Goal: Task Accomplishment & Management: Manage account settings

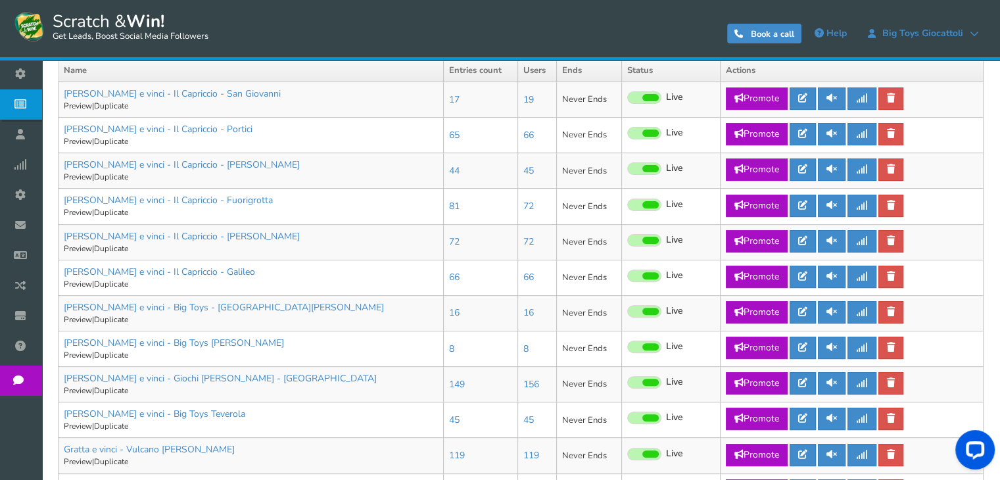
scroll to position [219, 0]
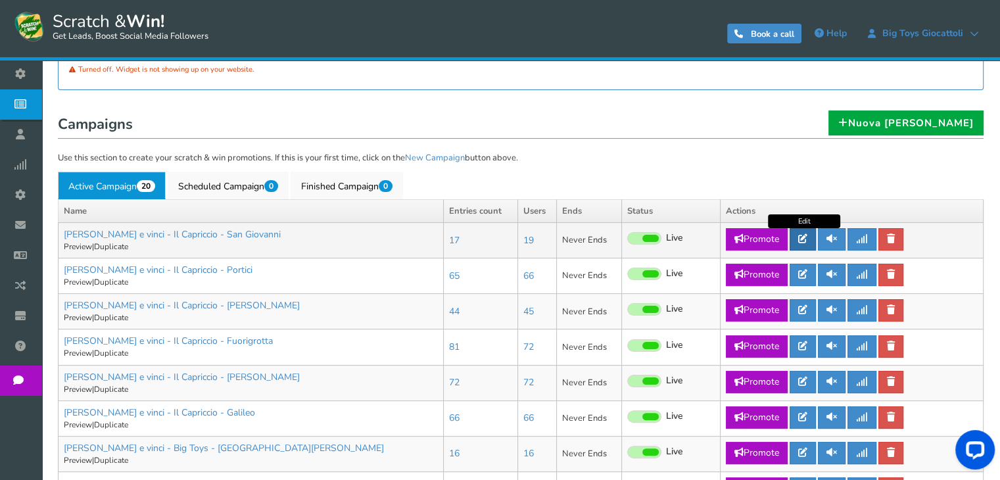
click at [801, 239] on icon at bounding box center [802, 238] width 9 height 9
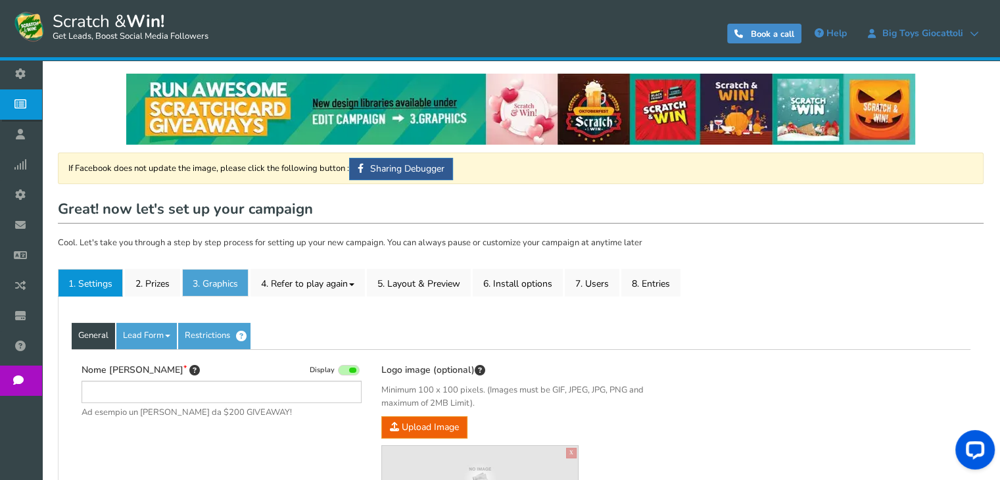
type input "[PERSON_NAME] e vinci - Il Capriccio - San Giovanni"
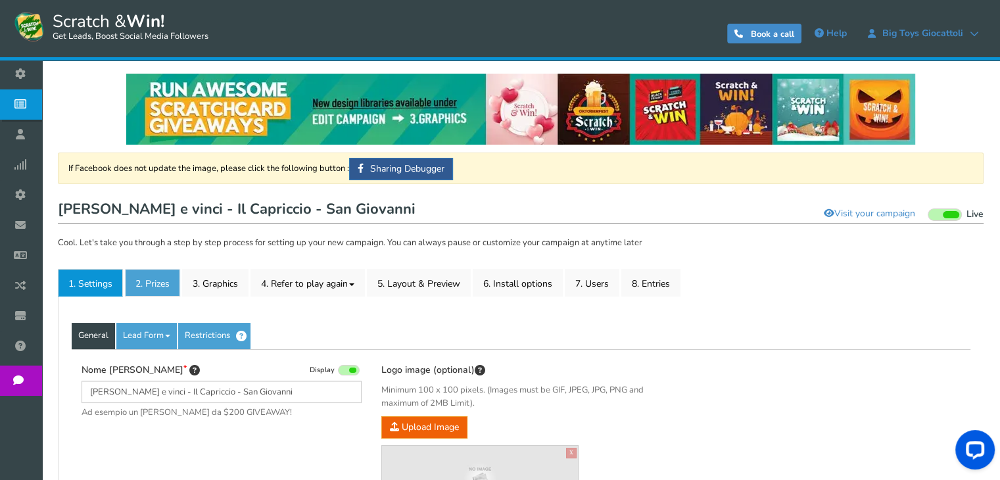
click at [130, 275] on link "2. Prizes" at bounding box center [152, 283] width 55 height 28
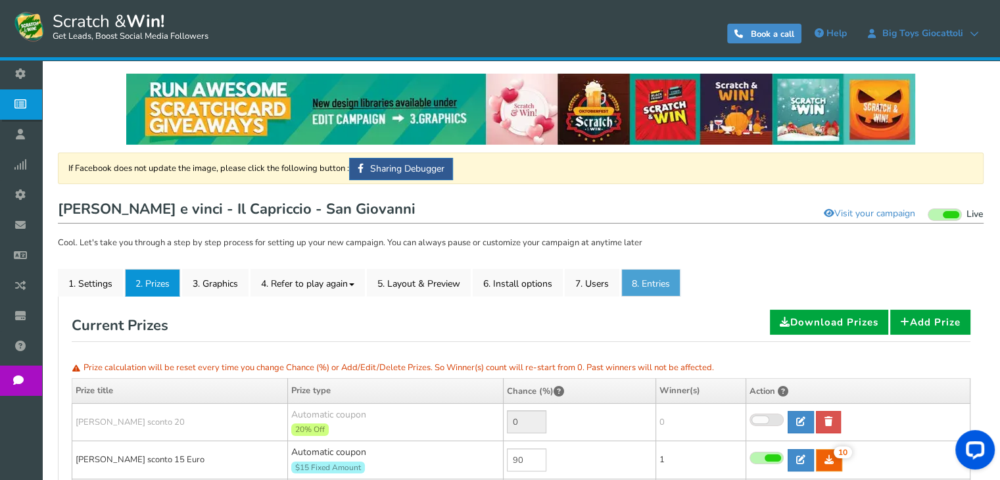
click at [656, 276] on link "8. Entries" at bounding box center [650, 283] width 59 height 28
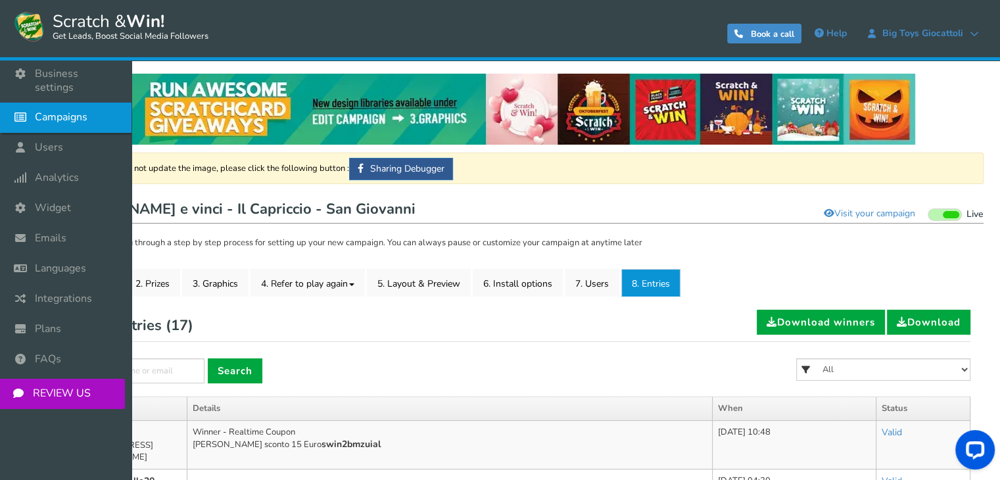
click at [65, 114] on link "Campaigns" at bounding box center [65, 118] width 131 height 30
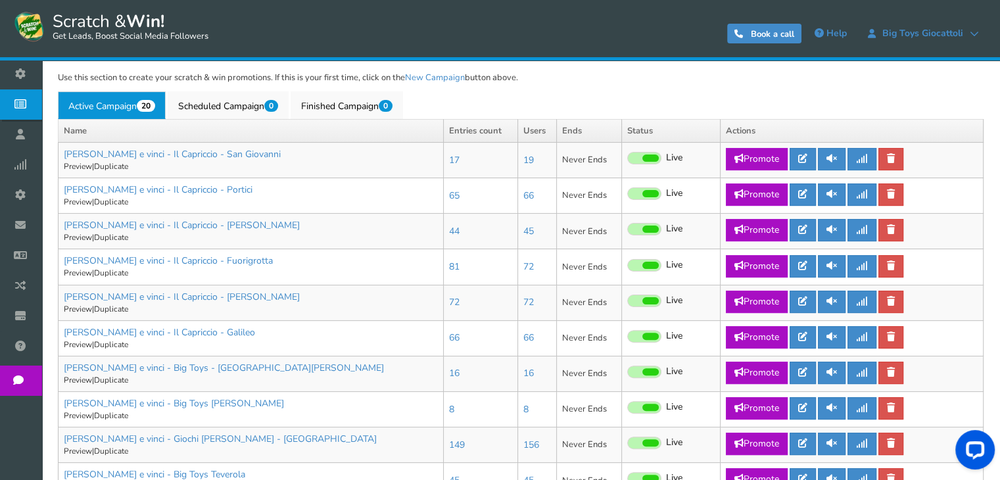
scroll to position [322, 0]
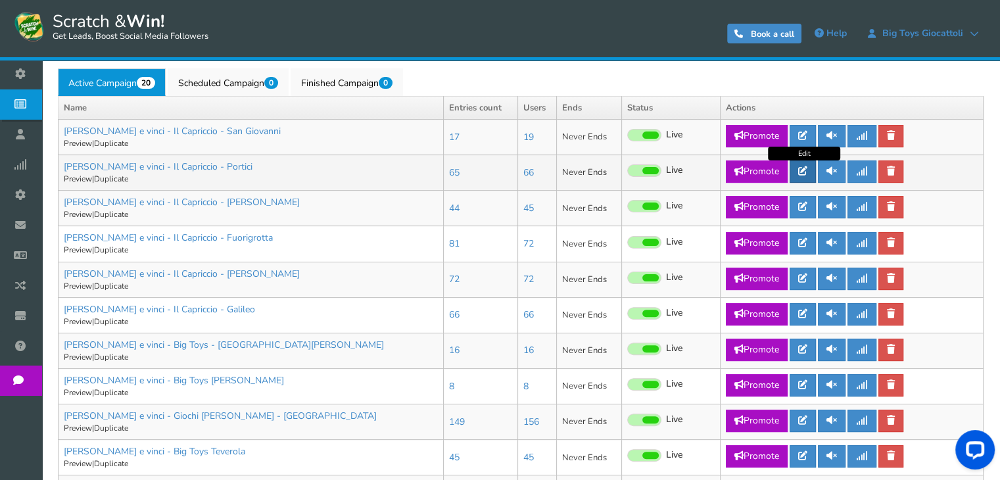
click at [810, 172] on link at bounding box center [802, 171] width 26 height 22
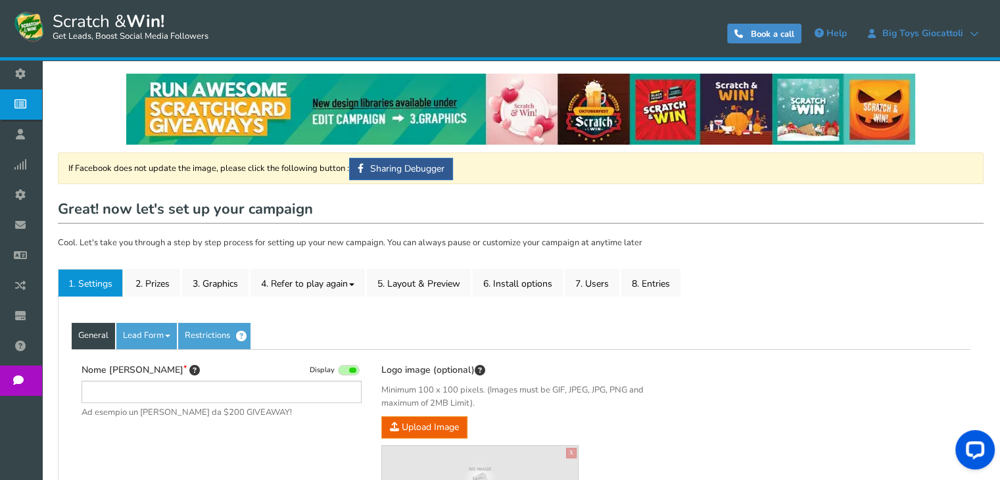
type input "[PERSON_NAME] e vinci - Il Capriccio - Portici"
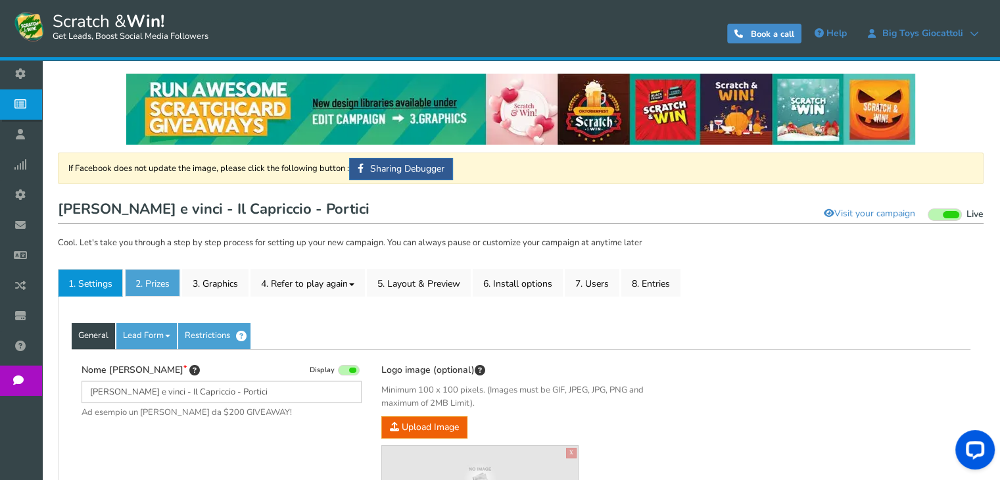
click at [149, 285] on link "2. Prizes" at bounding box center [152, 283] width 55 height 28
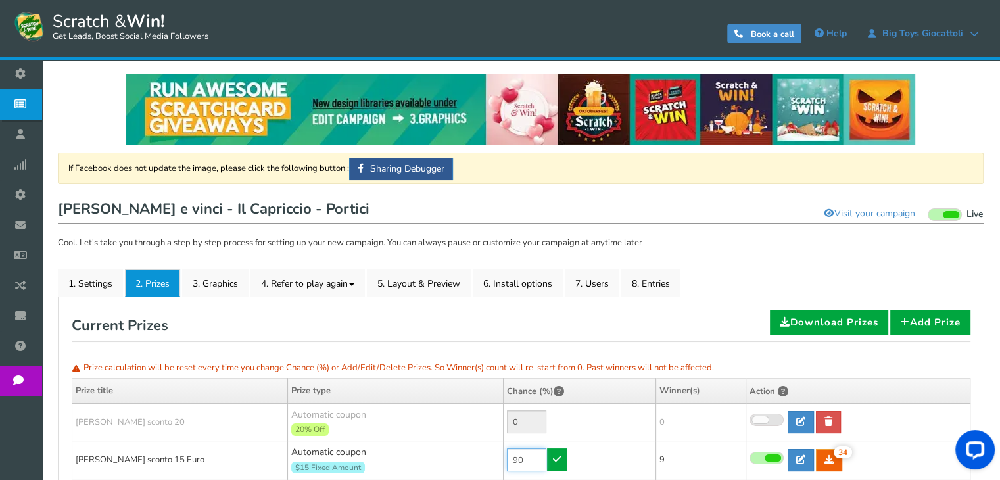
click at [534, 457] on input "90" at bounding box center [526, 459] width 39 height 23
click at [528, 456] on input "10" at bounding box center [526, 459] width 39 height 23
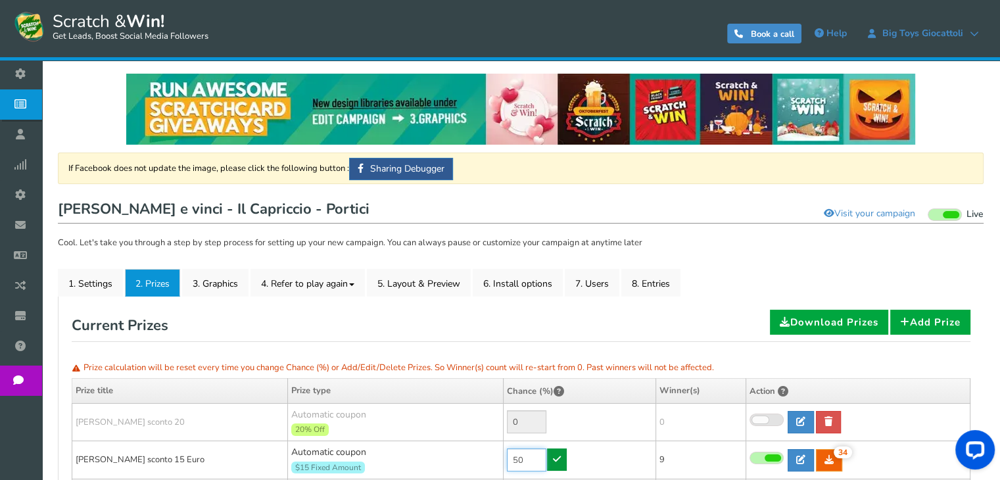
type input "50"
click at [557, 461] on icon at bounding box center [557, 458] width 8 height 9
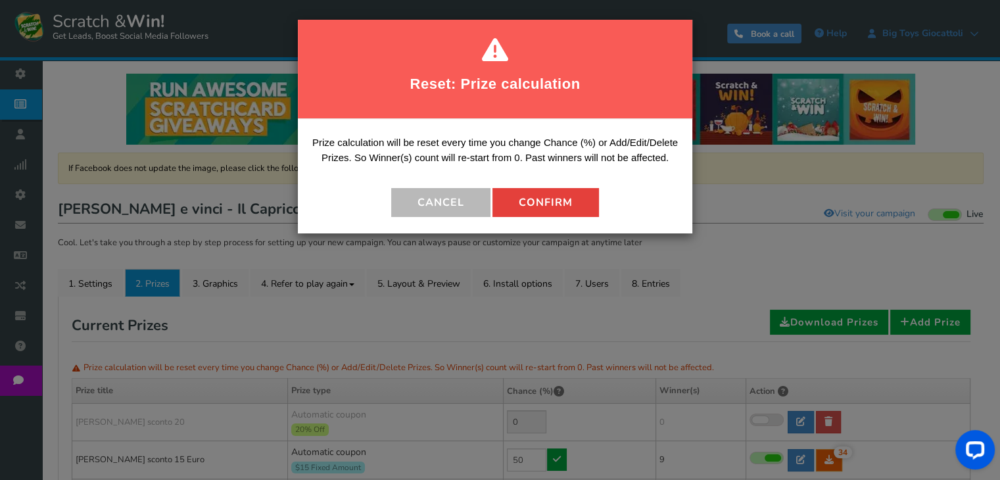
click at [527, 200] on button "Confirm" at bounding box center [545, 202] width 106 height 29
type input "50"
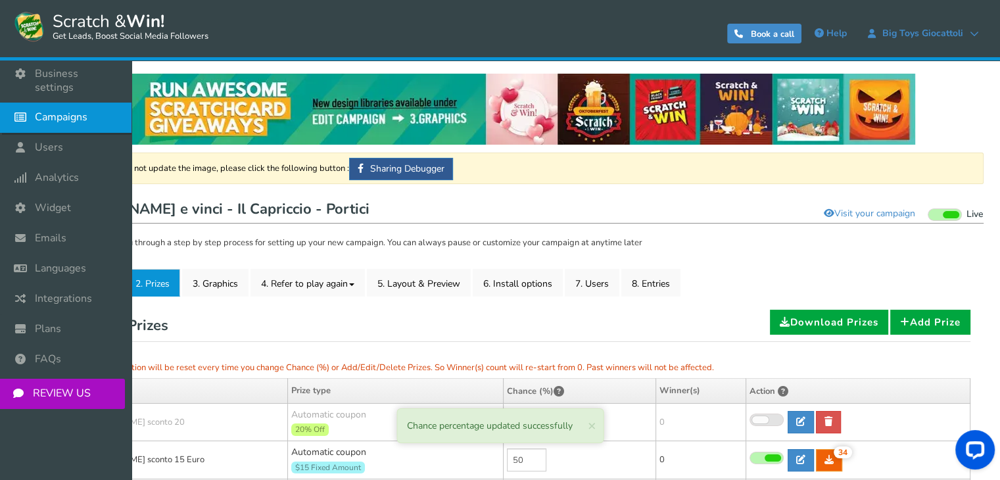
click at [56, 110] on span "Campaigns" at bounding box center [61, 117] width 53 height 14
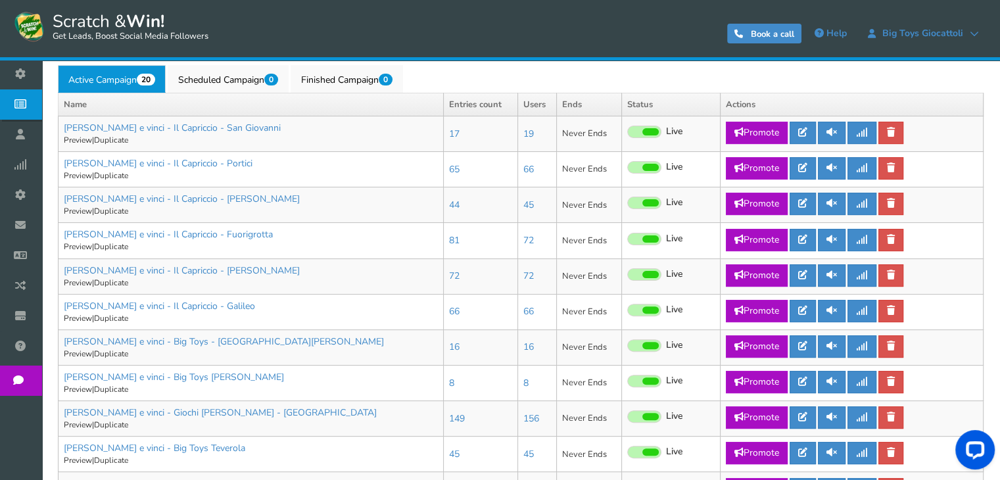
scroll to position [329, 0]
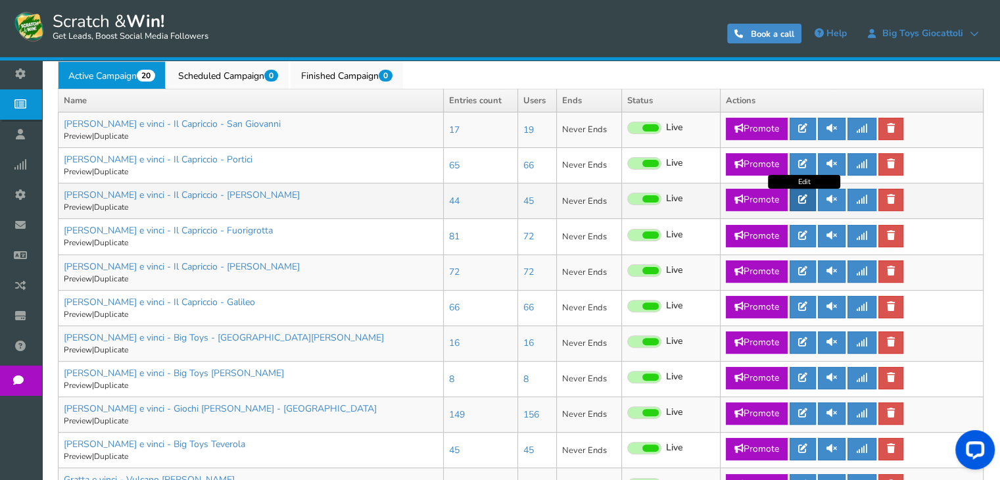
click at [797, 200] on link at bounding box center [802, 200] width 26 height 22
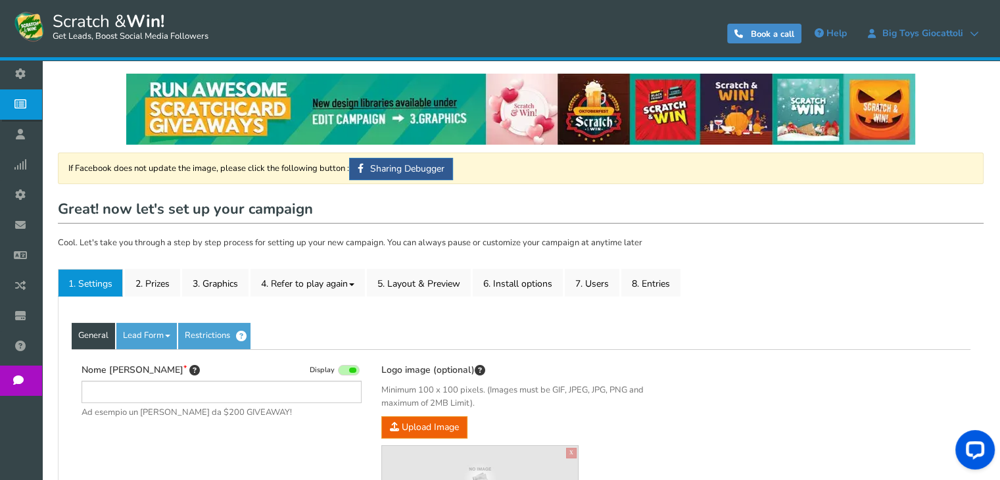
type input "[PERSON_NAME] e vinci - Il Capriccio - [PERSON_NAME]"
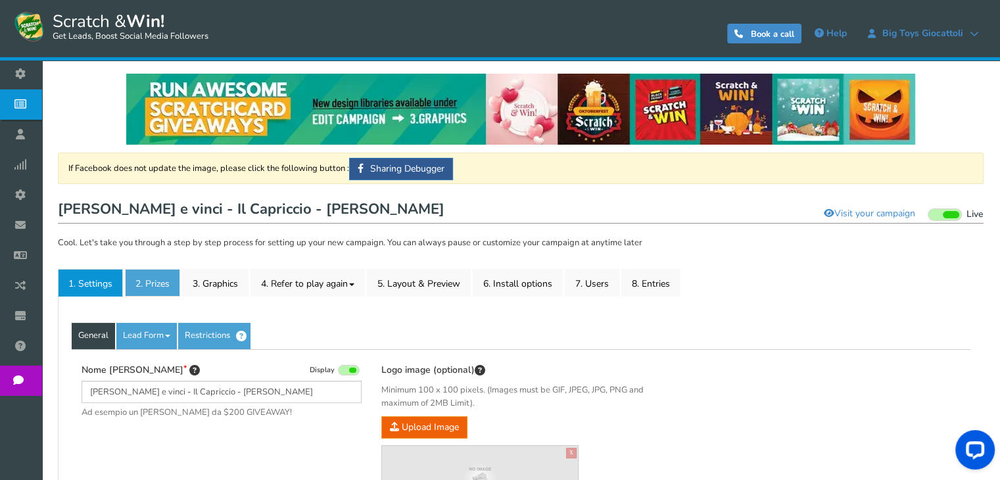
click at [138, 271] on link "2. Prizes" at bounding box center [152, 283] width 55 height 28
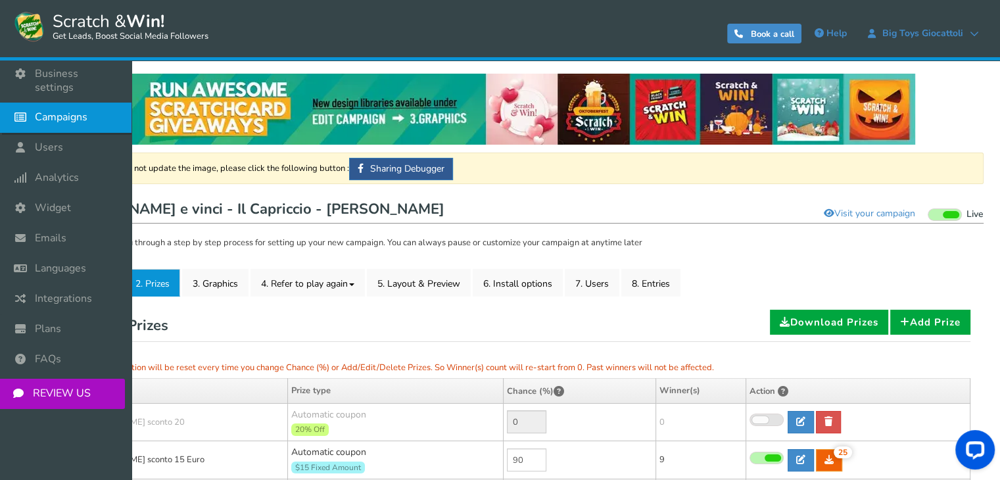
click at [24, 103] on icon at bounding box center [23, 117] width 25 height 29
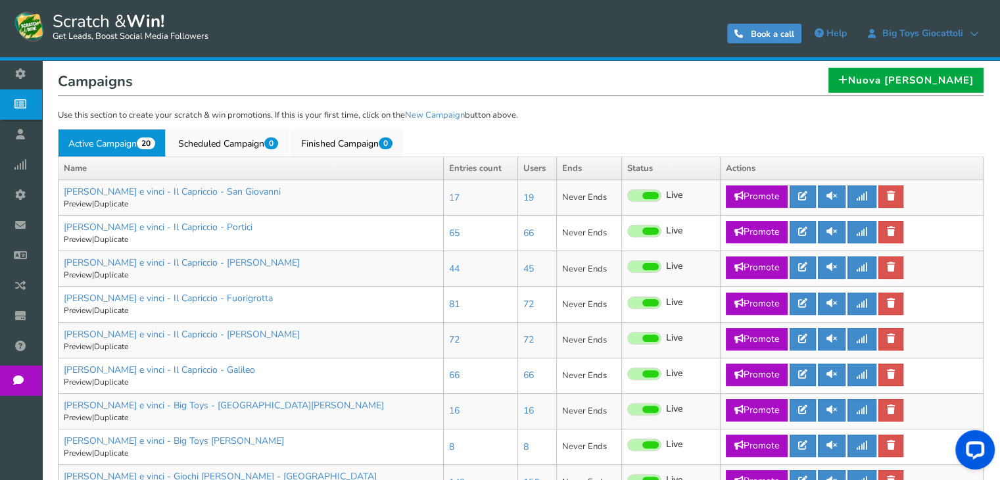
scroll to position [294, 0]
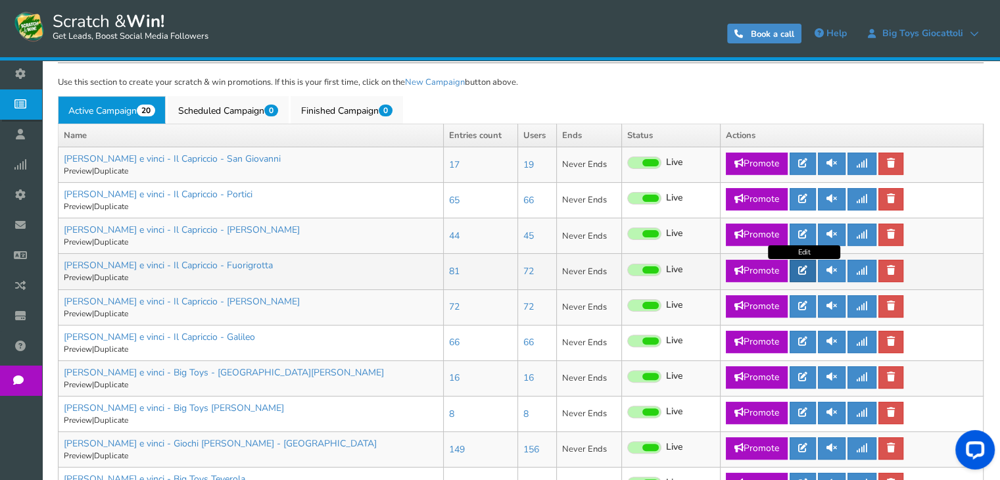
click at [804, 268] on icon at bounding box center [802, 270] width 9 height 9
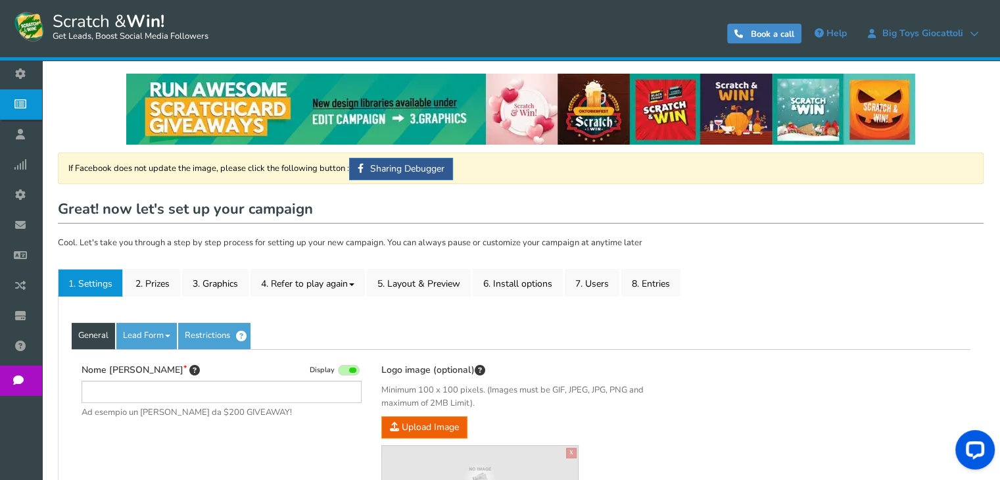
type input "[PERSON_NAME] e vinci - Il Capriccio - Fuorigrotta"
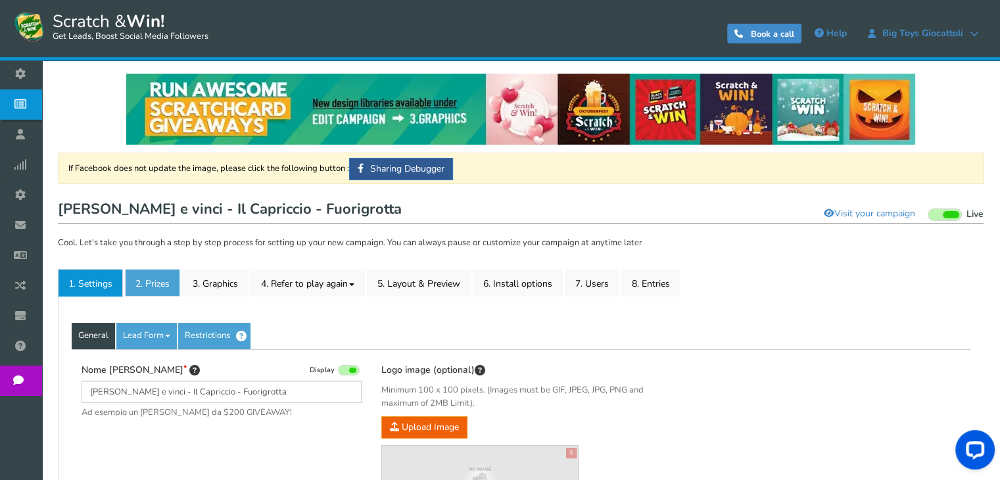
click at [129, 283] on link "2. Prizes" at bounding box center [152, 283] width 55 height 28
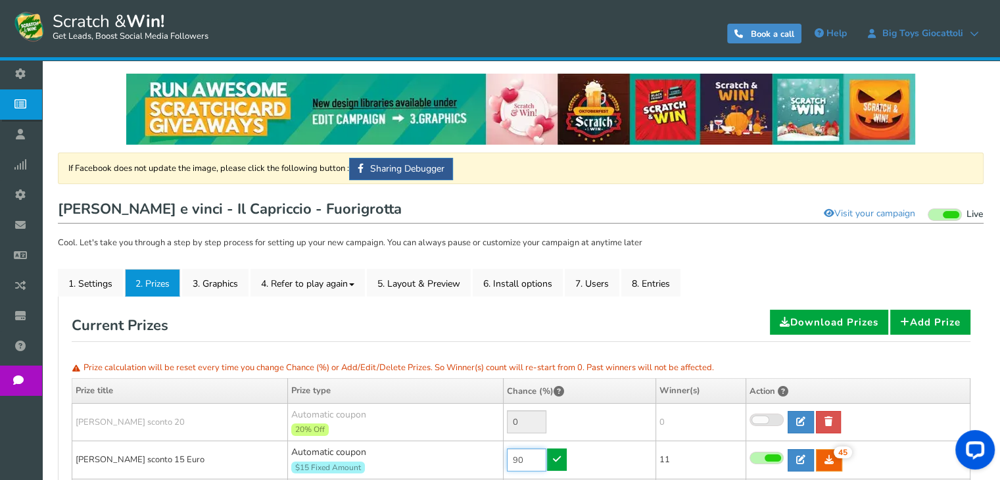
click at [535, 459] on input "90" at bounding box center [526, 459] width 39 height 23
type input "5"
click at [559, 463] on link at bounding box center [557, 459] width 20 height 22
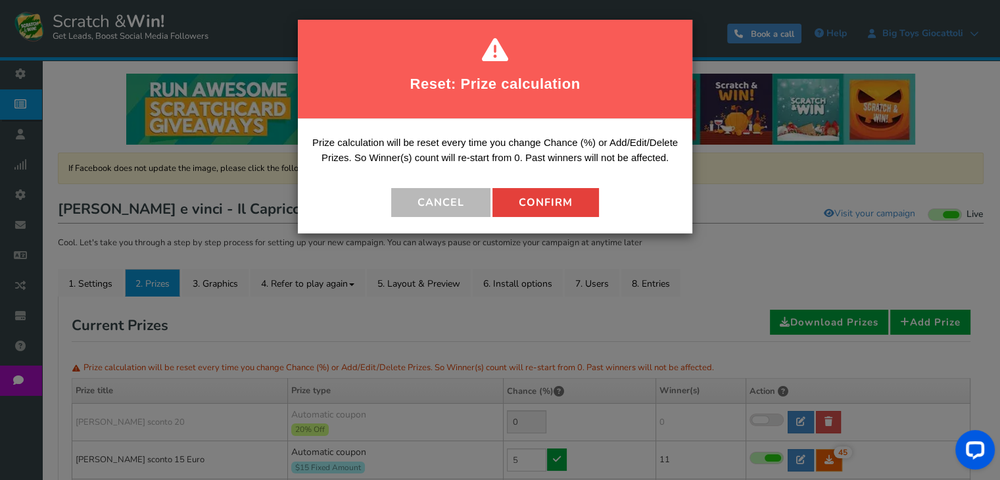
click at [513, 203] on button "Confirm" at bounding box center [545, 202] width 106 height 29
type input "95"
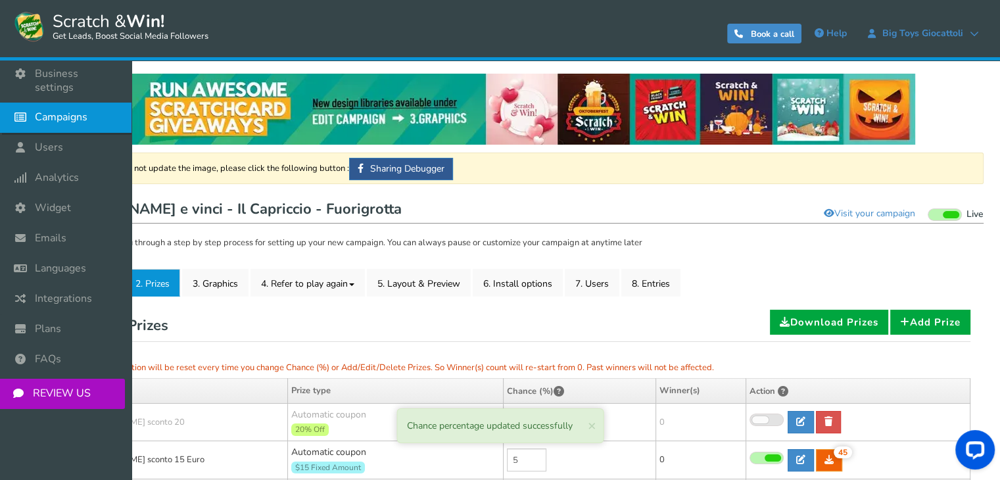
click at [63, 114] on link "Campaigns" at bounding box center [65, 118] width 131 height 30
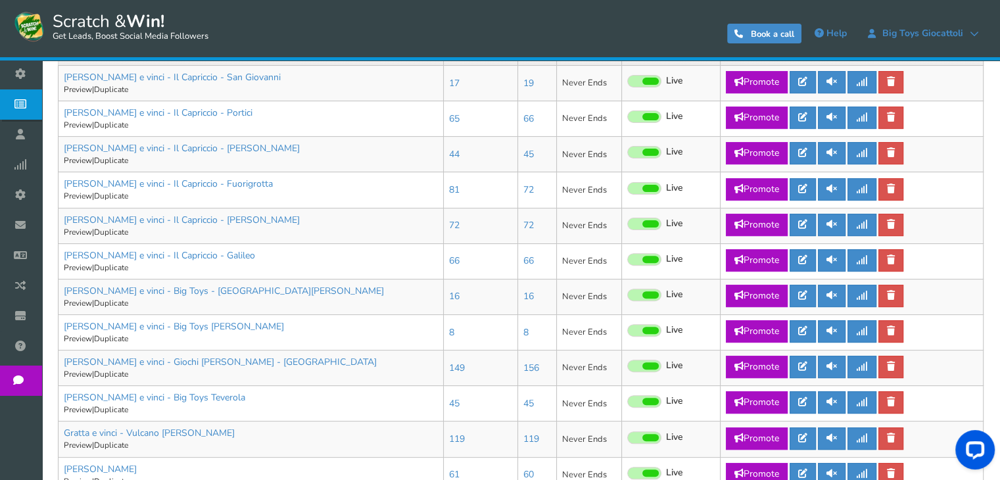
scroll to position [377, 0]
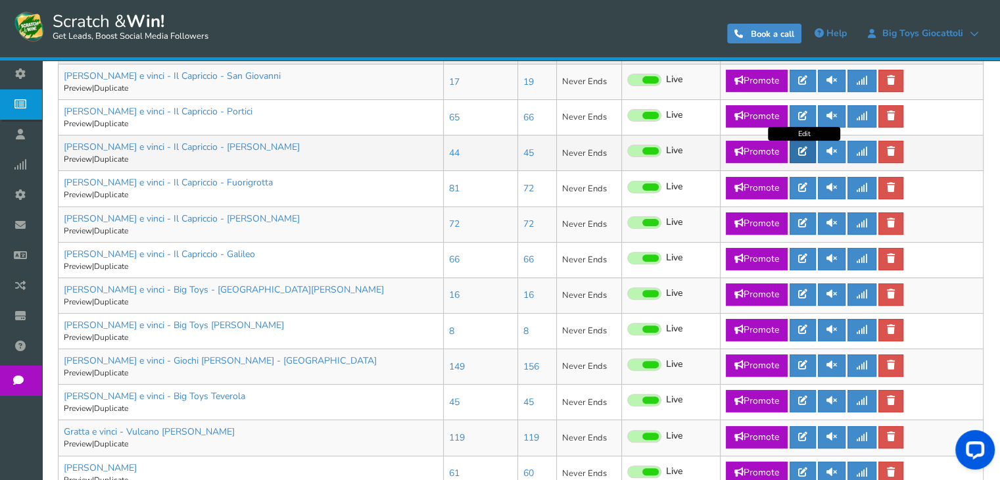
click at [797, 155] on link at bounding box center [802, 152] width 26 height 22
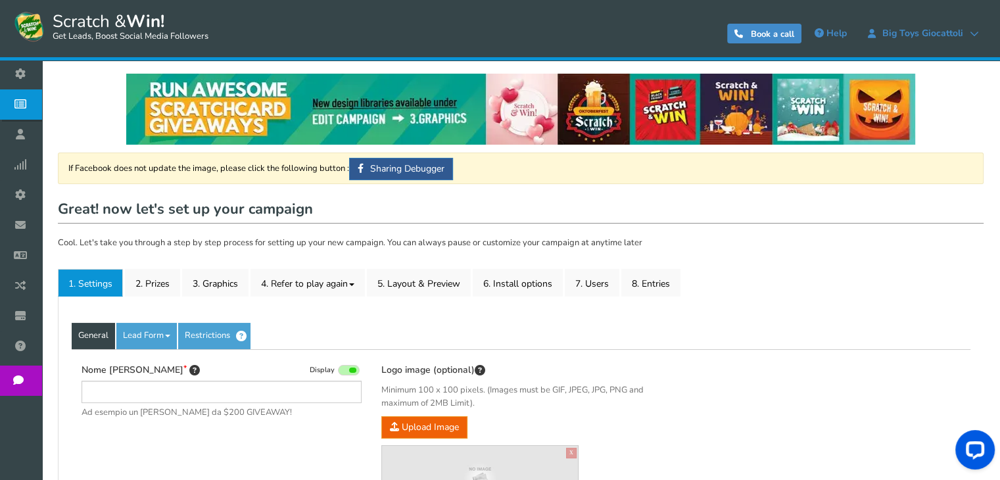
type input "[PERSON_NAME] e vinci - Il Capriccio - [PERSON_NAME]"
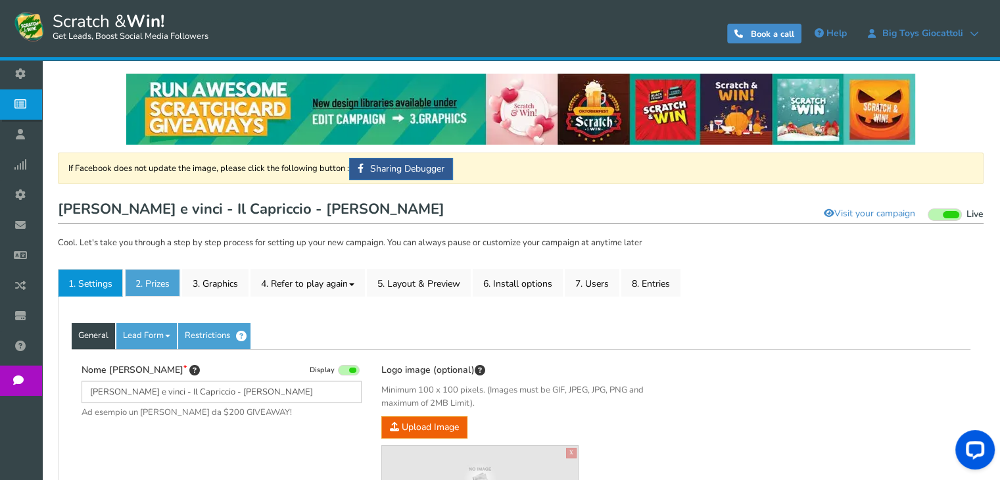
click at [164, 285] on link "2. Prizes" at bounding box center [152, 283] width 55 height 28
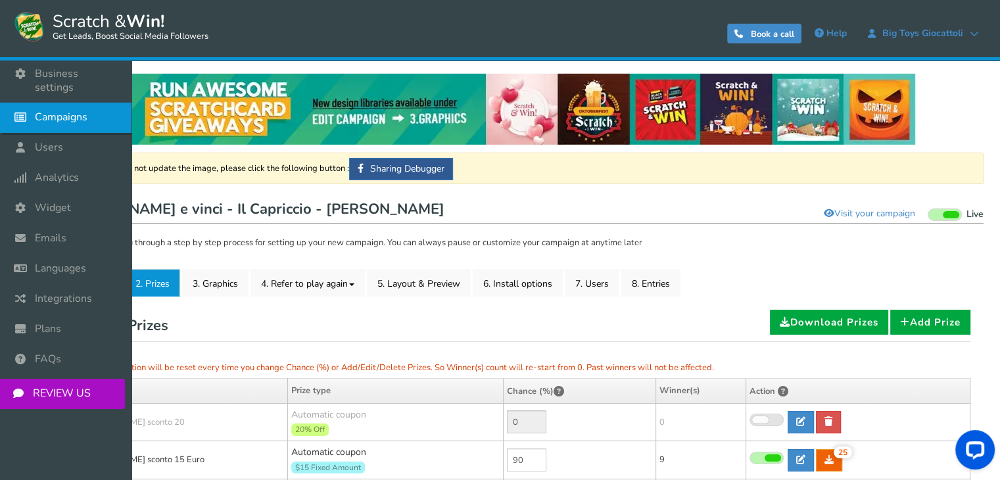
click at [55, 110] on span "Campaigns" at bounding box center [61, 117] width 53 height 14
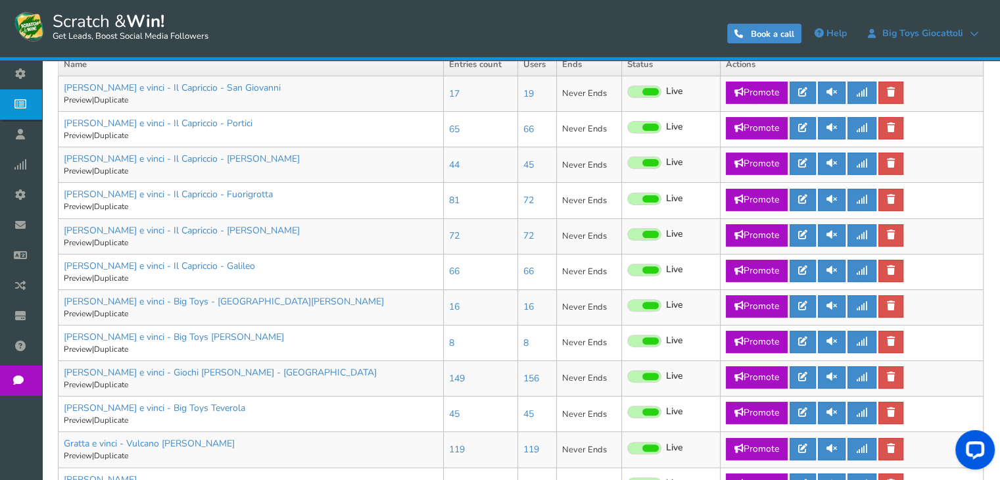
scroll to position [364, 0]
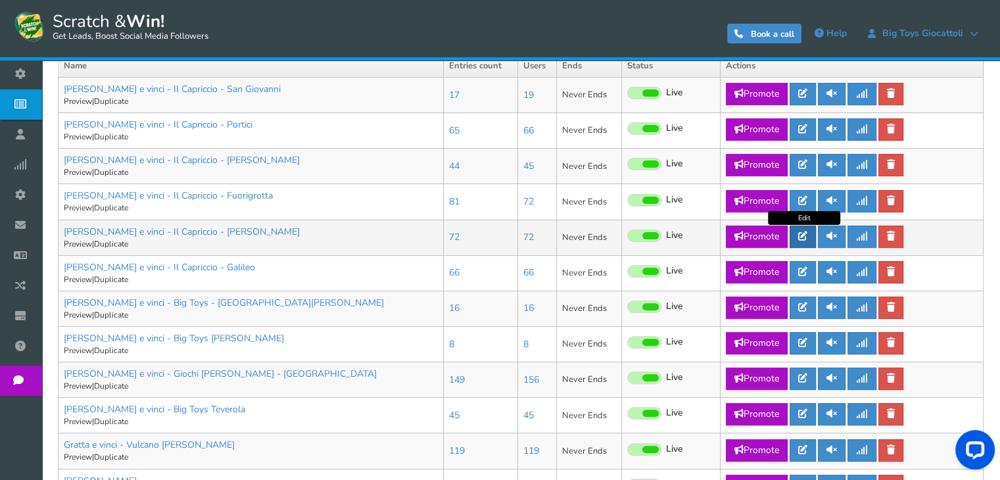
click at [804, 245] on link at bounding box center [802, 236] width 26 height 22
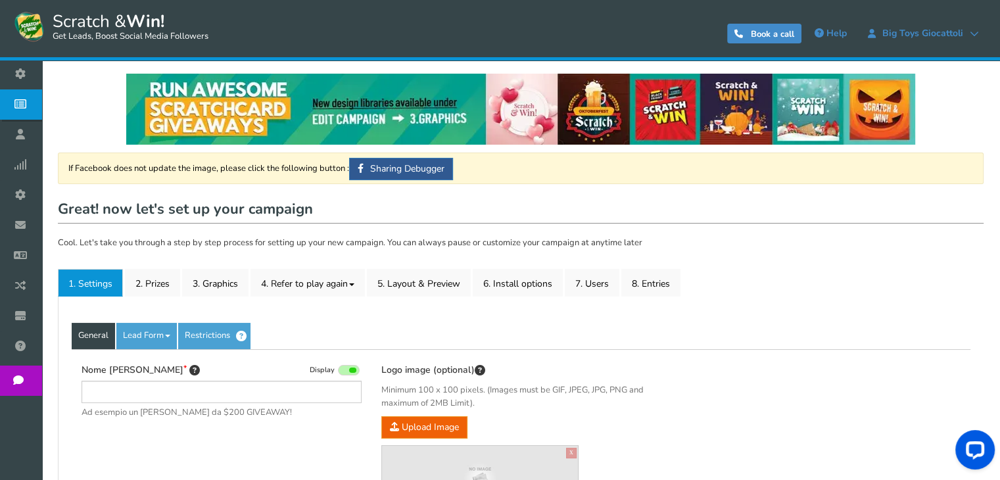
type input "[PERSON_NAME] e vinci - Il Capriccio - [PERSON_NAME]"
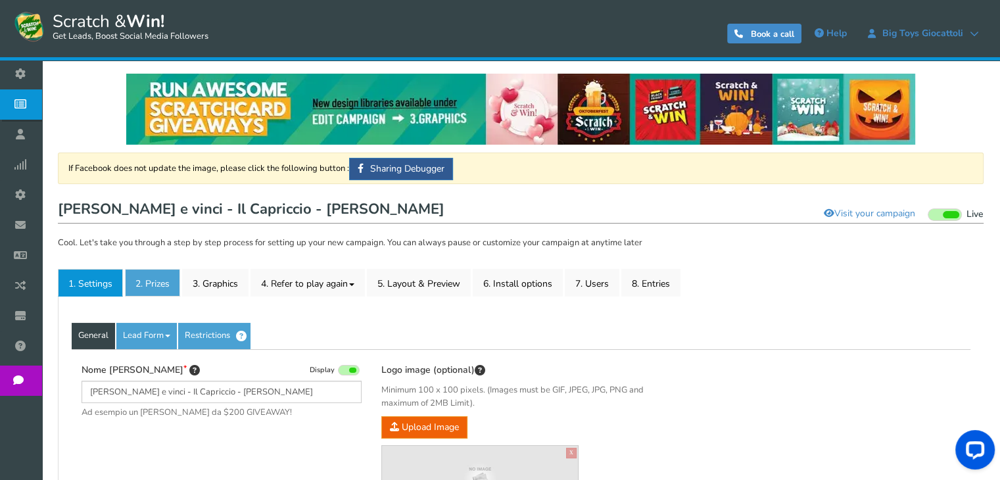
click at [168, 276] on link "2. Prizes" at bounding box center [152, 283] width 55 height 28
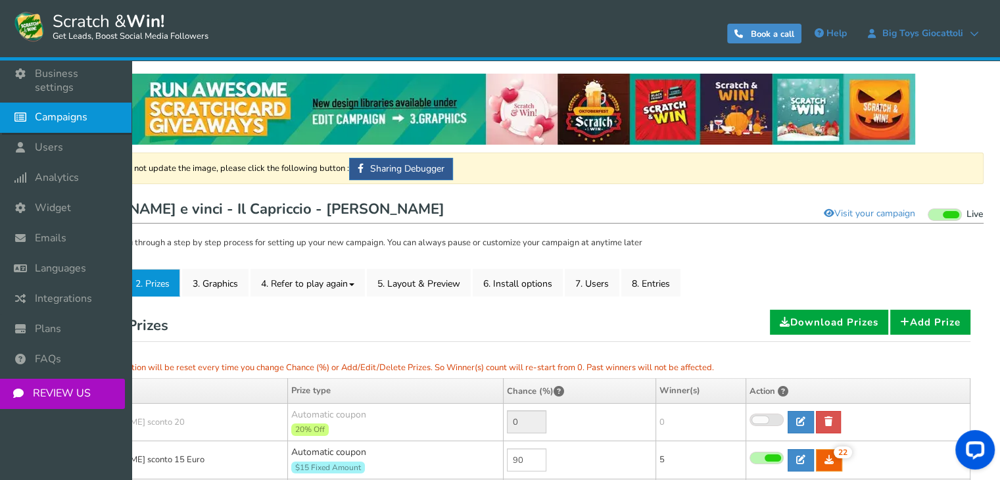
click at [26, 113] on icon at bounding box center [23, 117] width 25 height 29
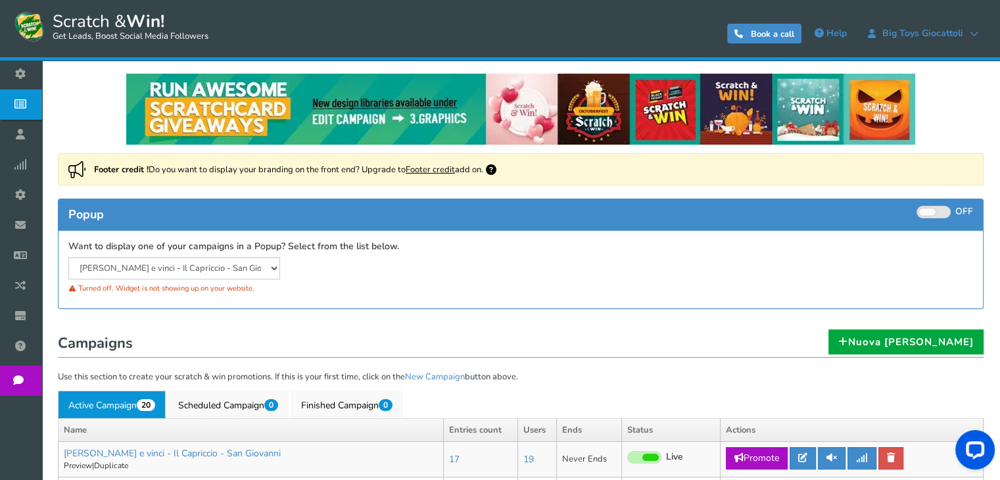
drag, startPoint x: 993, startPoint y: 105, endPoint x: 1006, endPoint y: 103, distance: 13.3
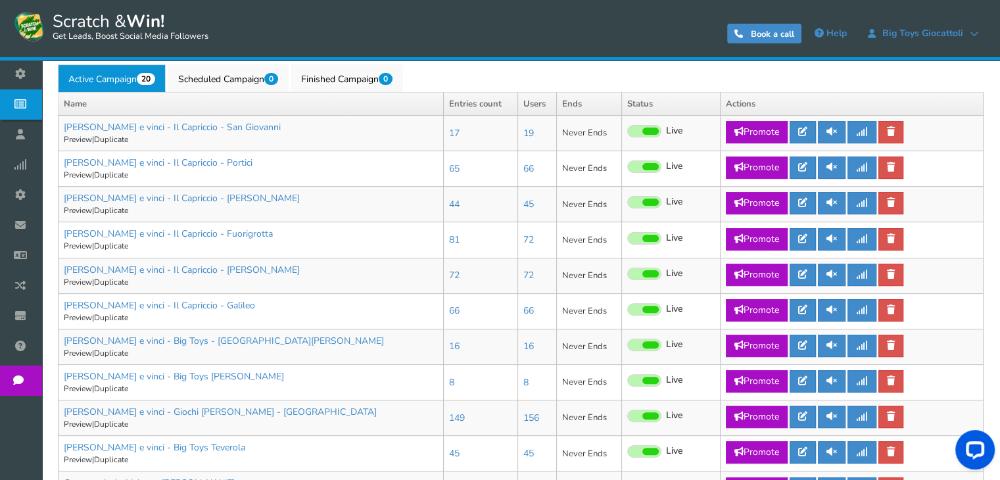
scroll to position [342, 0]
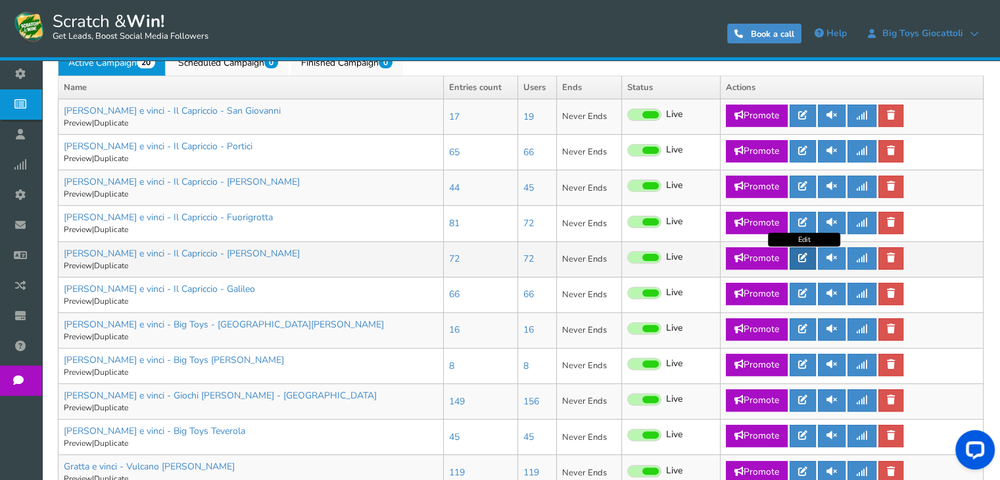
click at [809, 254] on link at bounding box center [802, 258] width 26 height 22
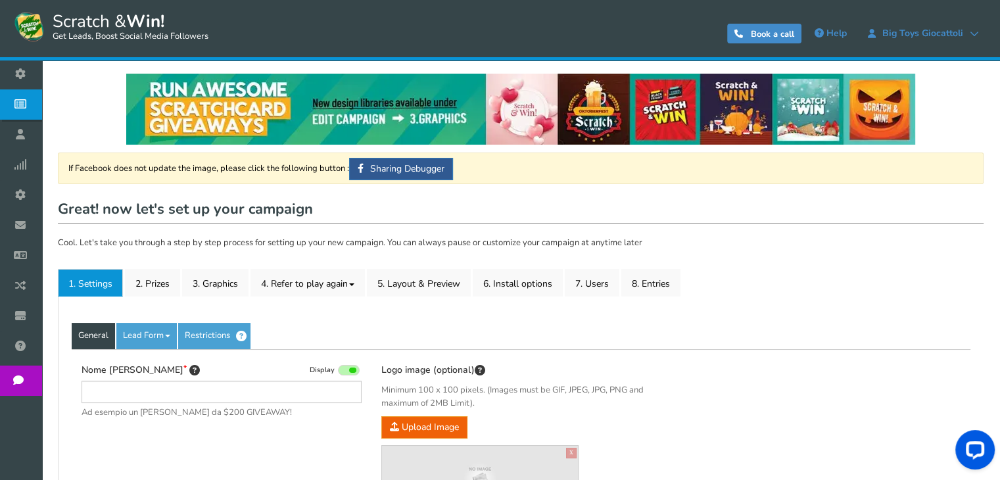
type input "[PERSON_NAME] e vinci - Il Capriccio - [PERSON_NAME]"
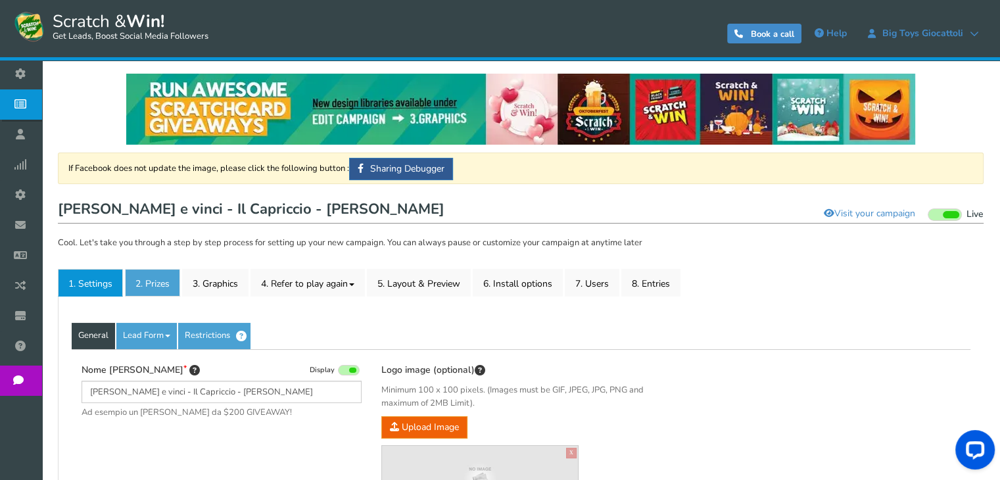
click at [166, 269] on link "2. Prizes" at bounding box center [152, 283] width 55 height 28
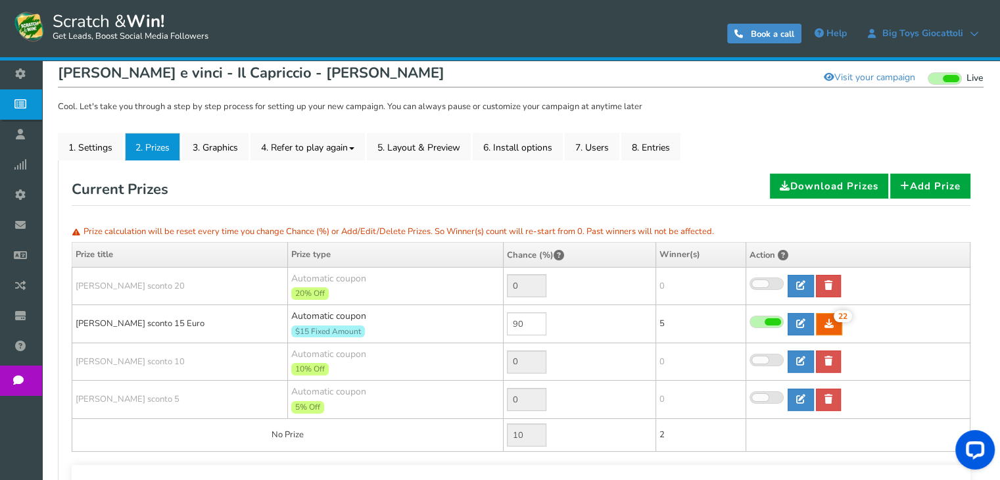
scroll to position [139, 0]
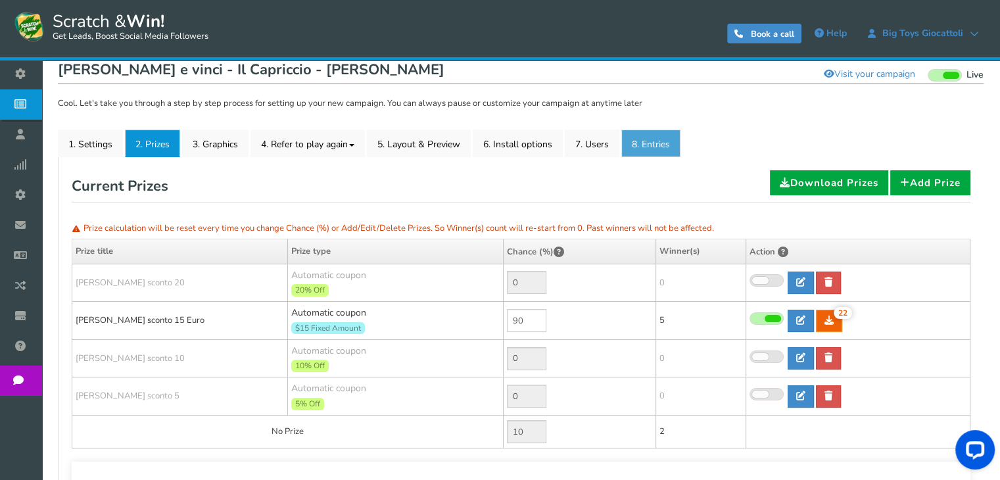
click at [647, 143] on link "8. Entries" at bounding box center [650, 143] width 59 height 28
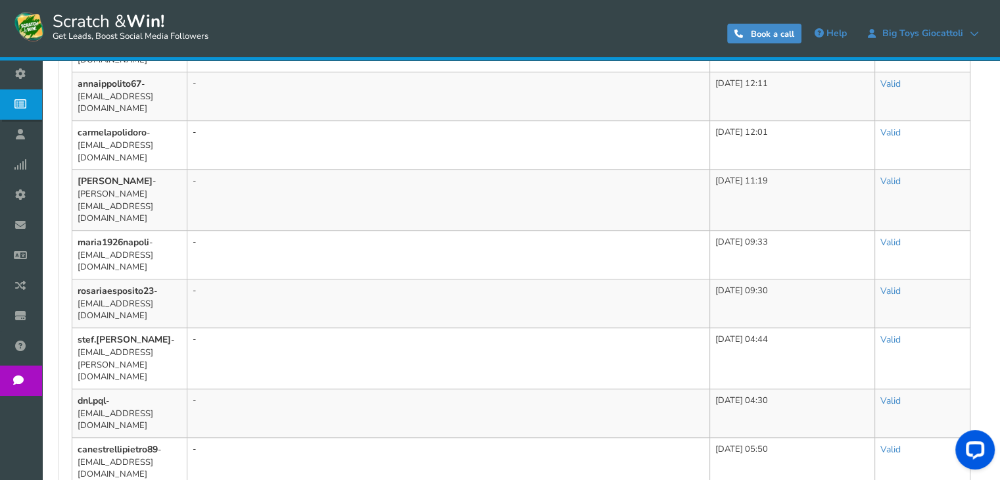
scroll to position [979, 0]
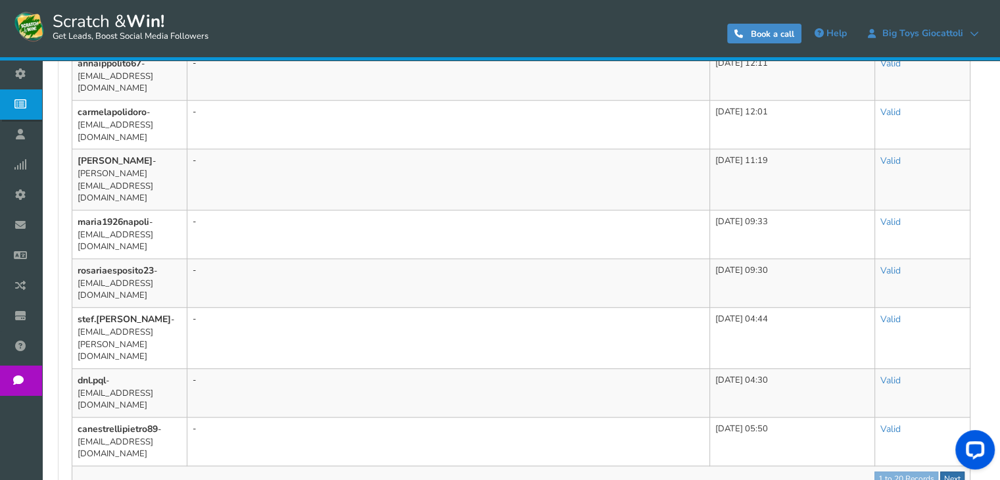
click at [953, 471] on link "Next" at bounding box center [952, 478] width 24 height 14
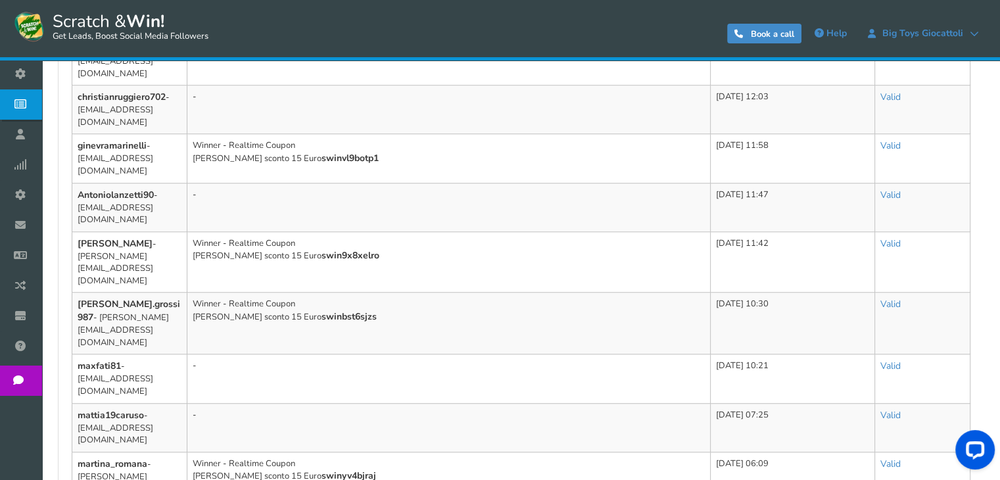
scroll to position [954, 0]
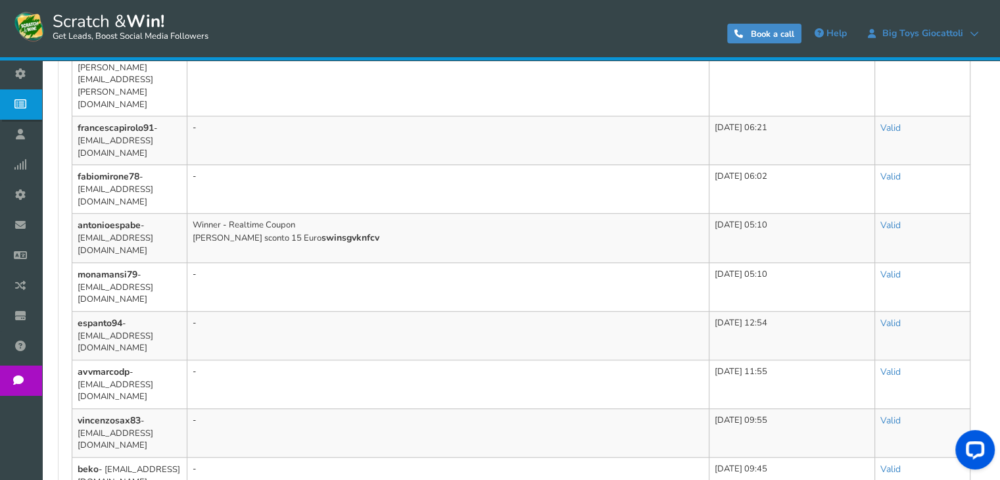
scroll to position [881, 0]
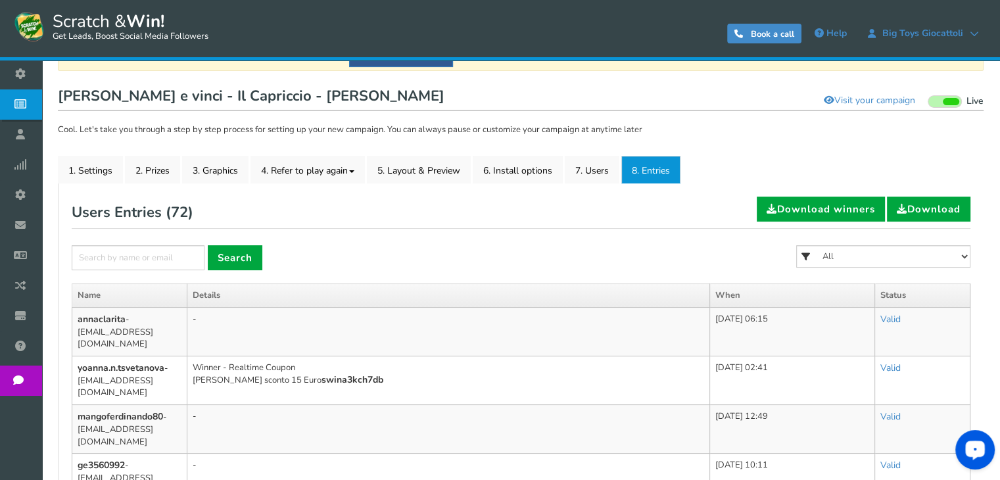
scroll to position [0, 0]
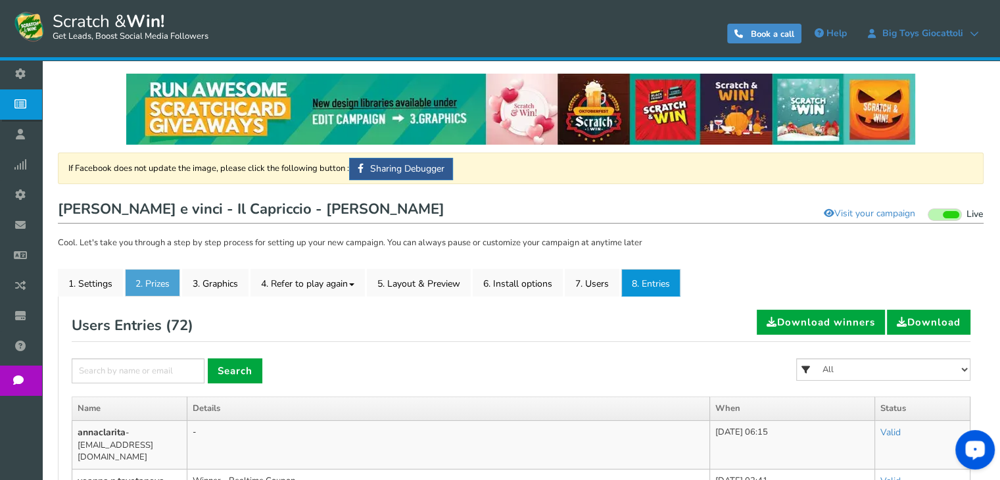
click at [131, 292] on link "2. Prizes" at bounding box center [152, 283] width 55 height 28
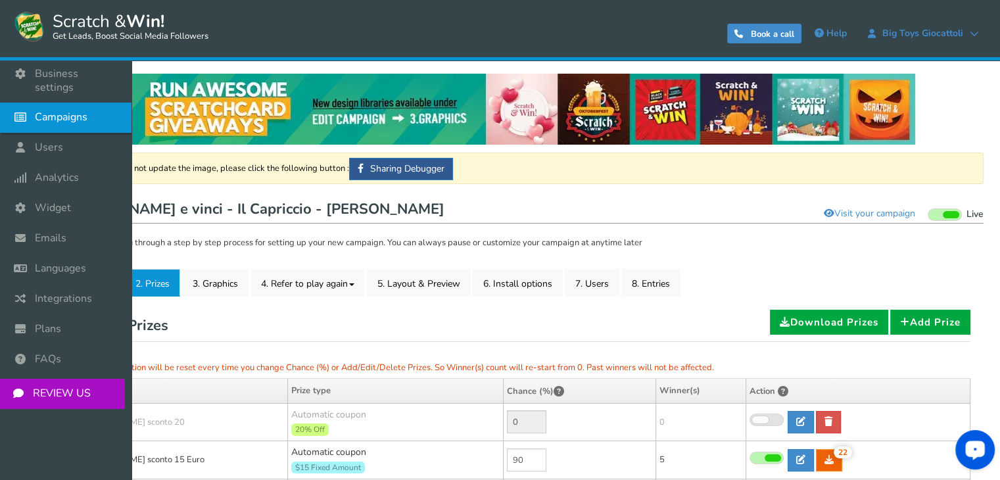
click at [18, 103] on icon at bounding box center [23, 117] width 25 height 29
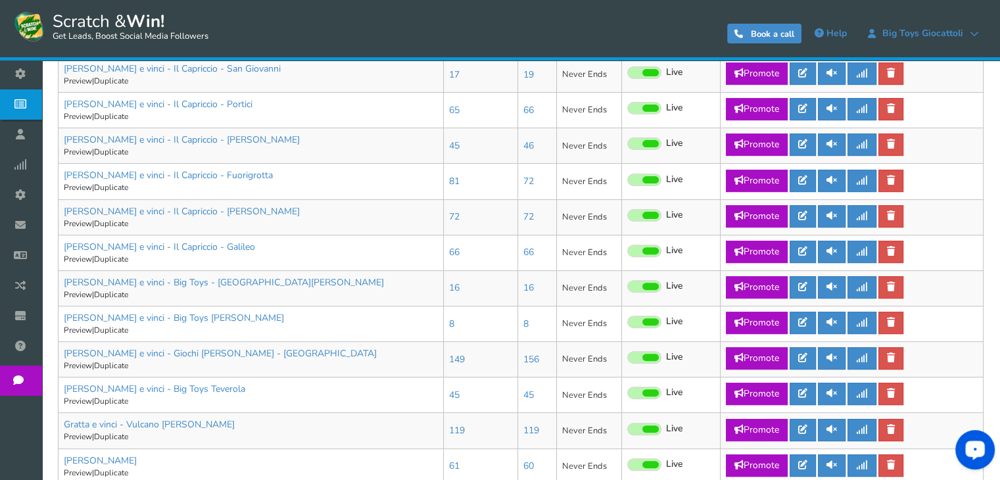
scroll to position [396, 0]
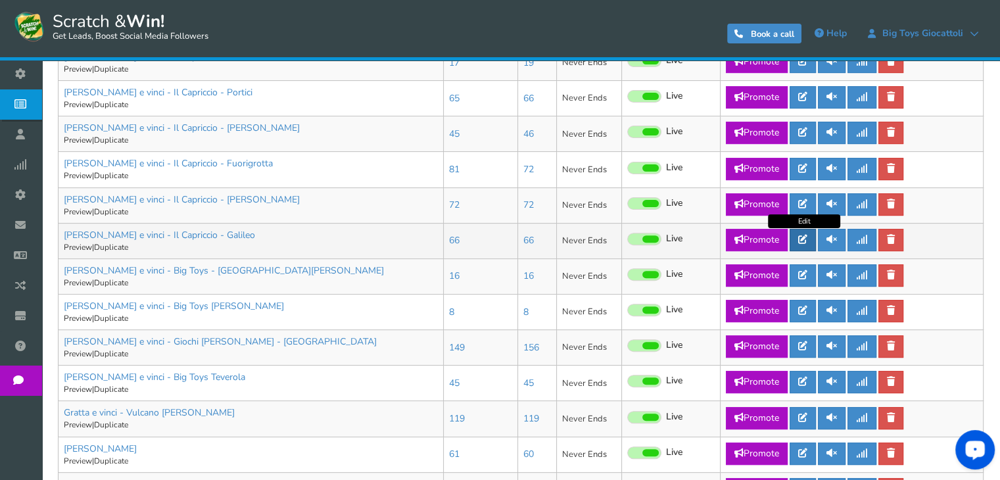
click at [805, 239] on icon at bounding box center [802, 239] width 9 height 9
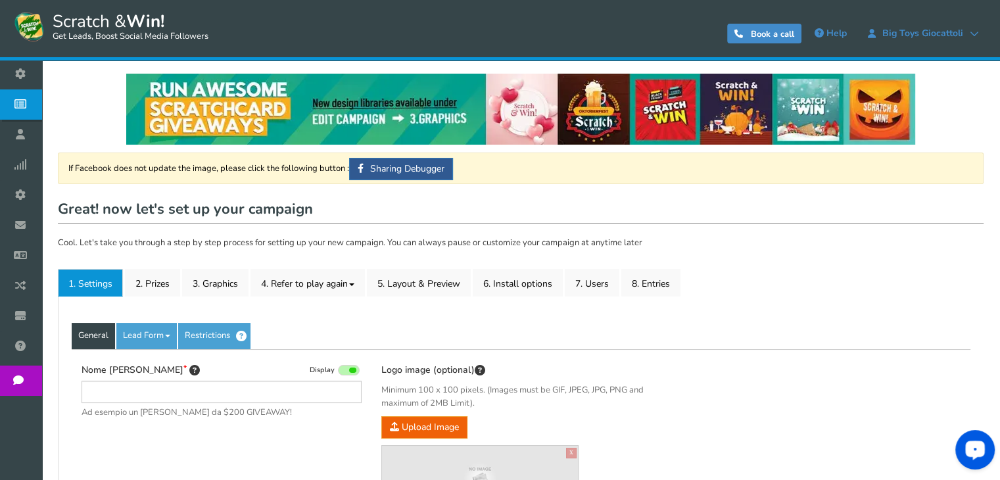
type input "[PERSON_NAME] e vinci - Il Capriccio - Galileo"
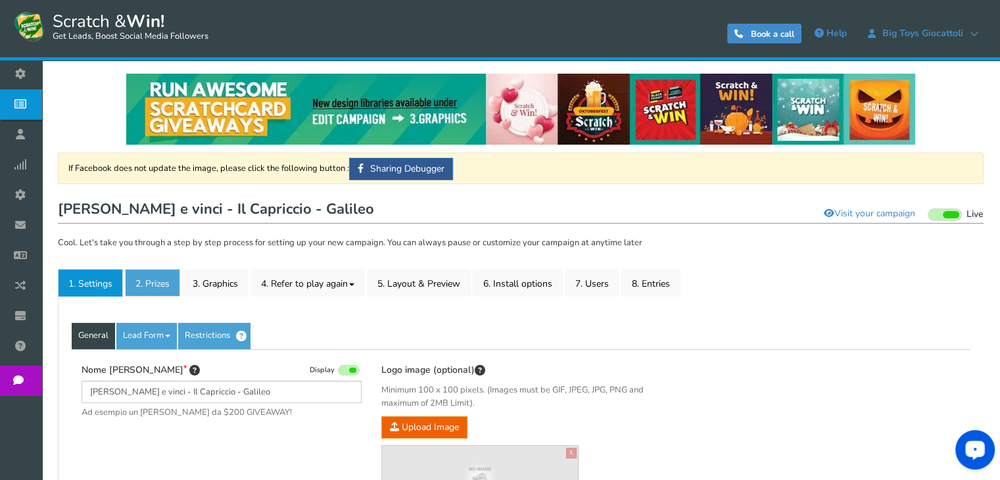
click at [150, 280] on link "2. Prizes" at bounding box center [152, 283] width 55 height 28
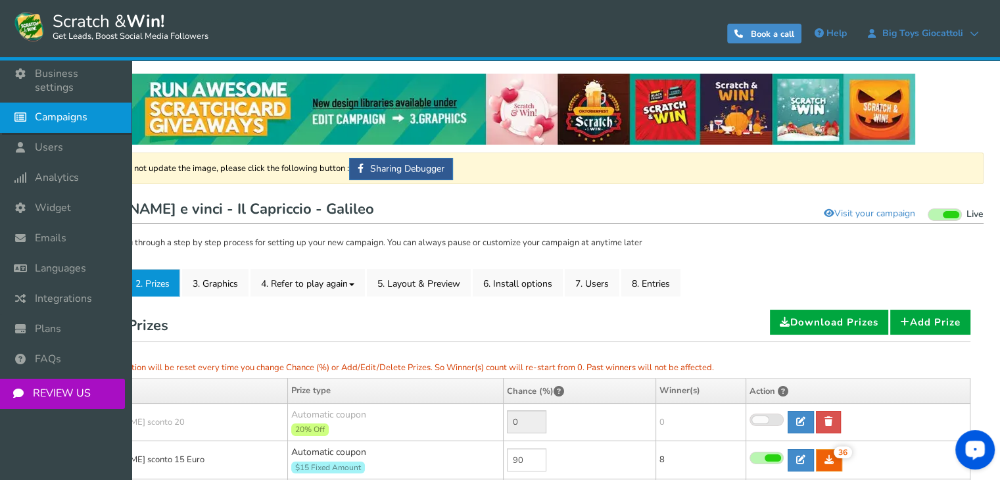
click at [53, 112] on link "Campaigns" at bounding box center [65, 118] width 131 height 30
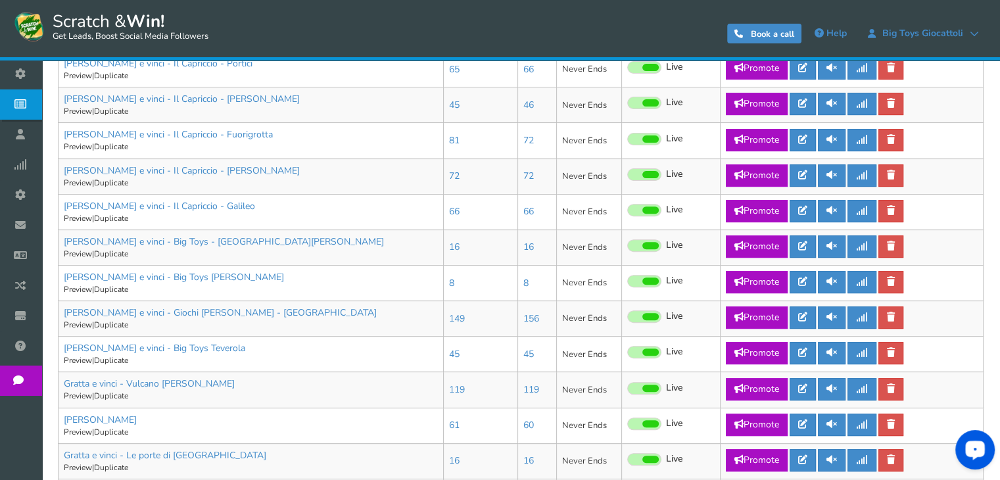
scroll to position [438, 0]
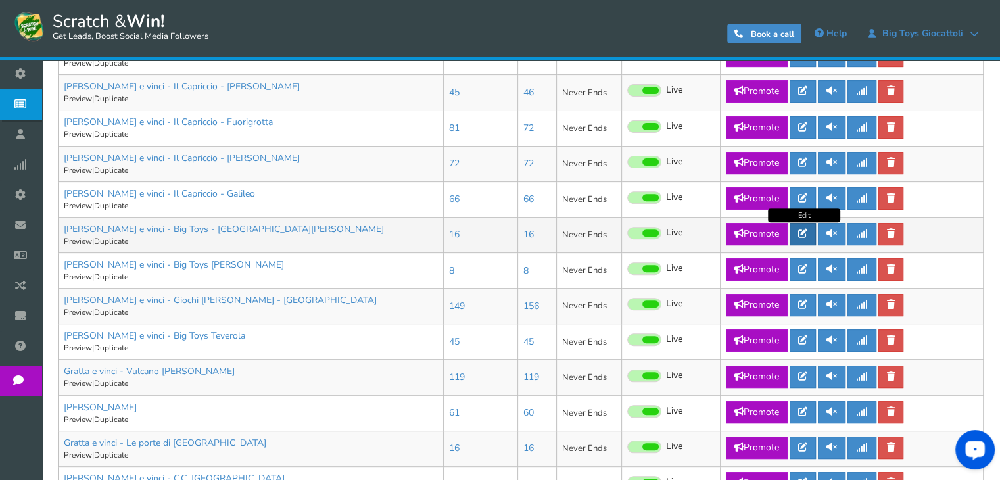
click at [801, 229] on icon at bounding box center [802, 233] width 9 height 9
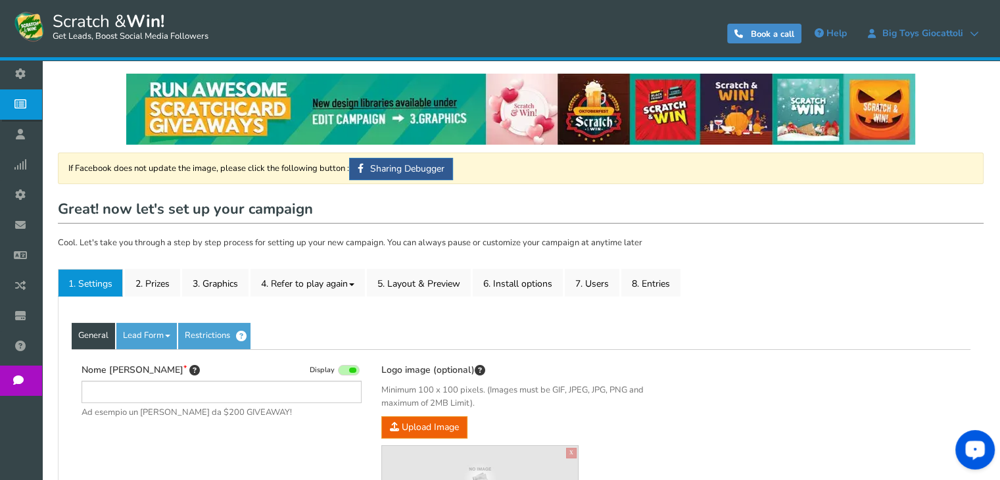
type input "[PERSON_NAME] e vinci - Big Toys - [GEOGRAPHIC_DATA][PERSON_NAME]"
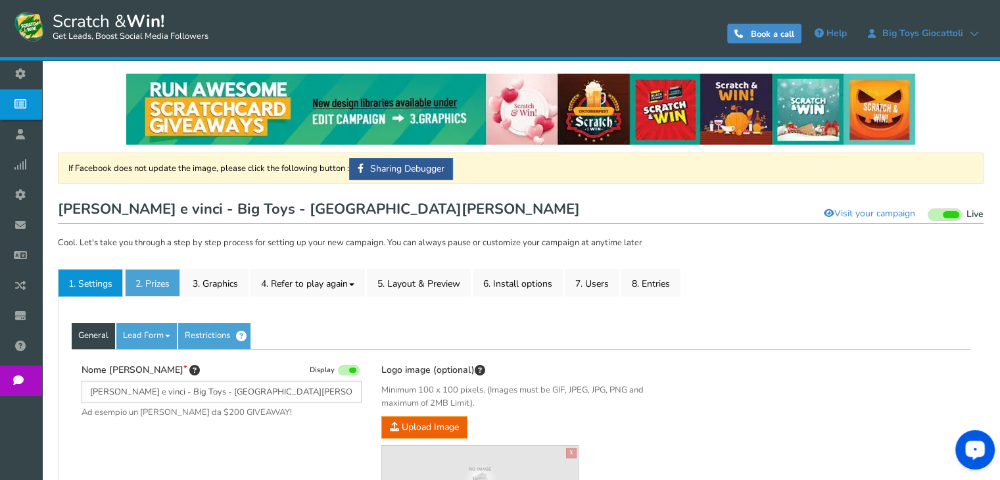
click at [147, 289] on link "2. Prizes" at bounding box center [152, 283] width 55 height 28
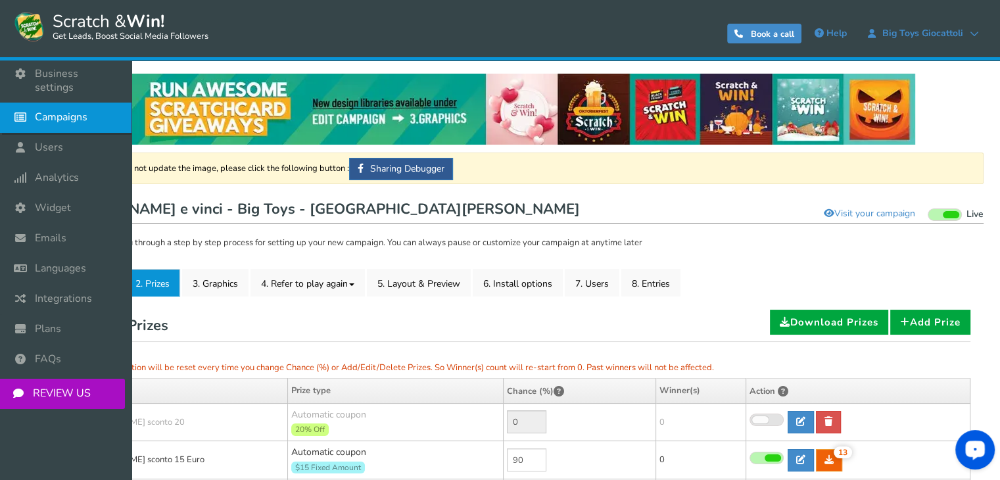
click at [47, 110] on span "Campaigns" at bounding box center [61, 117] width 53 height 14
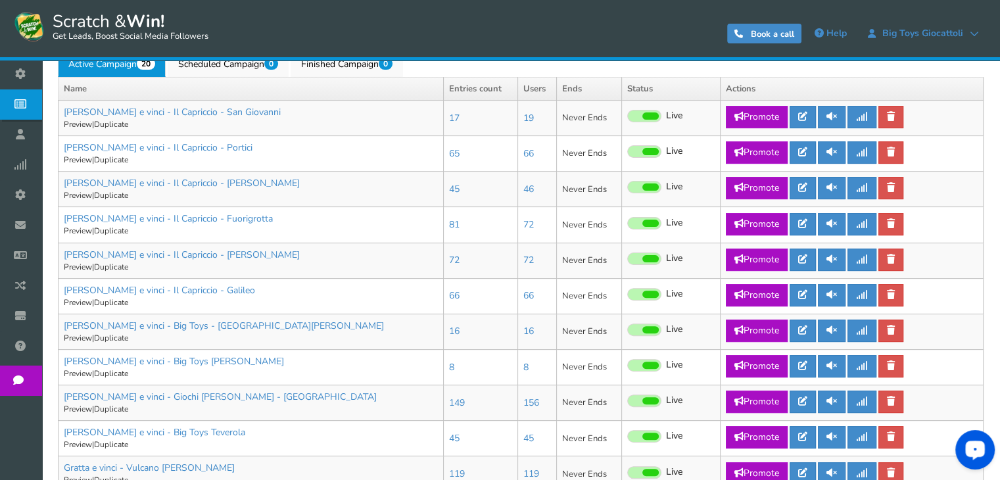
scroll to position [354, 0]
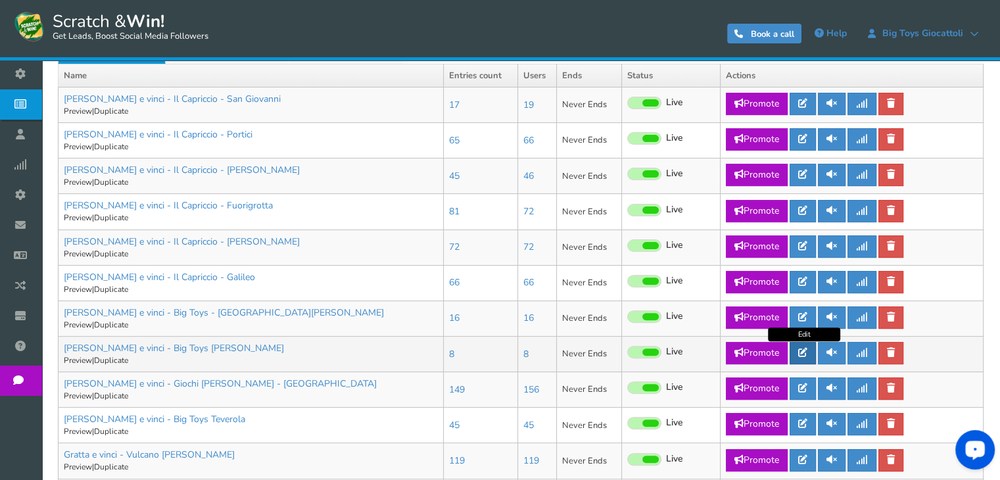
click at [812, 359] on link at bounding box center [802, 353] width 26 height 22
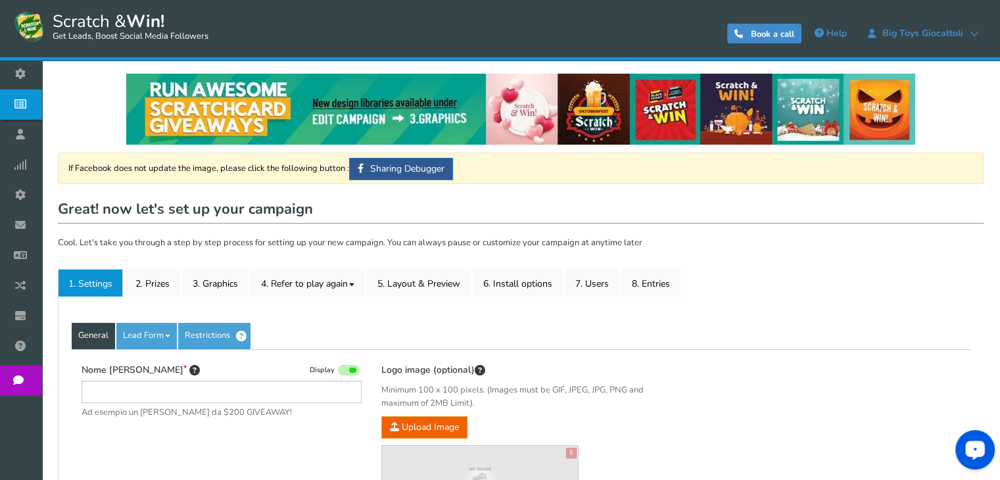
type input "[PERSON_NAME] e vinci - Big Toys [PERSON_NAME]"
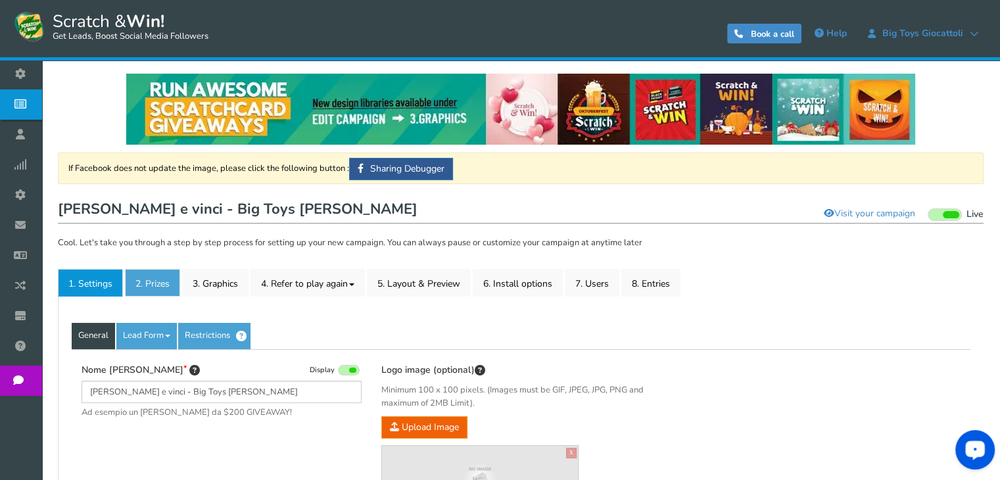
click at [150, 277] on link "2. Prizes" at bounding box center [152, 283] width 55 height 28
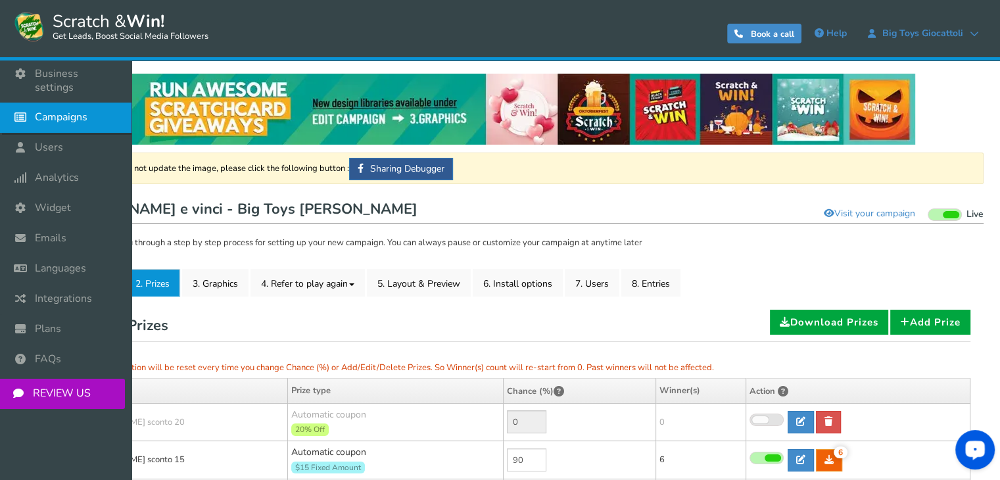
click at [28, 108] on icon at bounding box center [23, 117] width 25 height 29
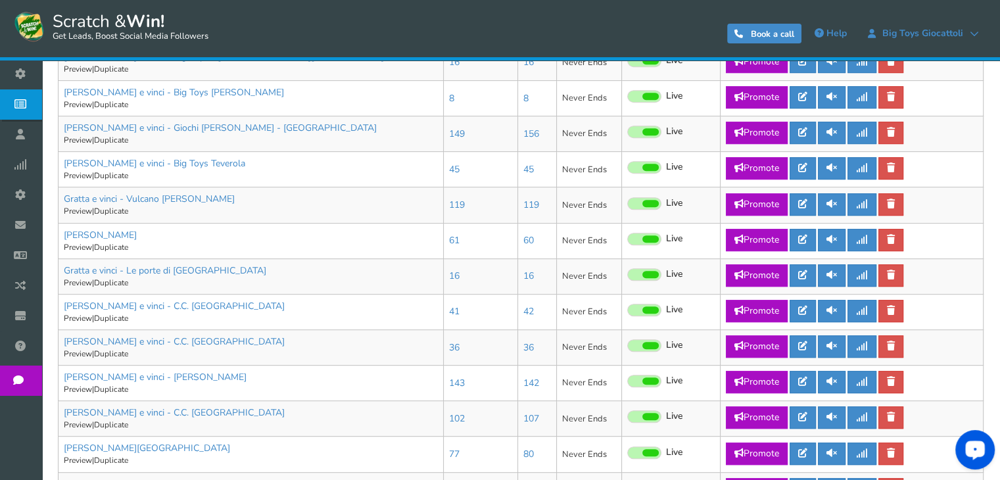
scroll to position [607, 0]
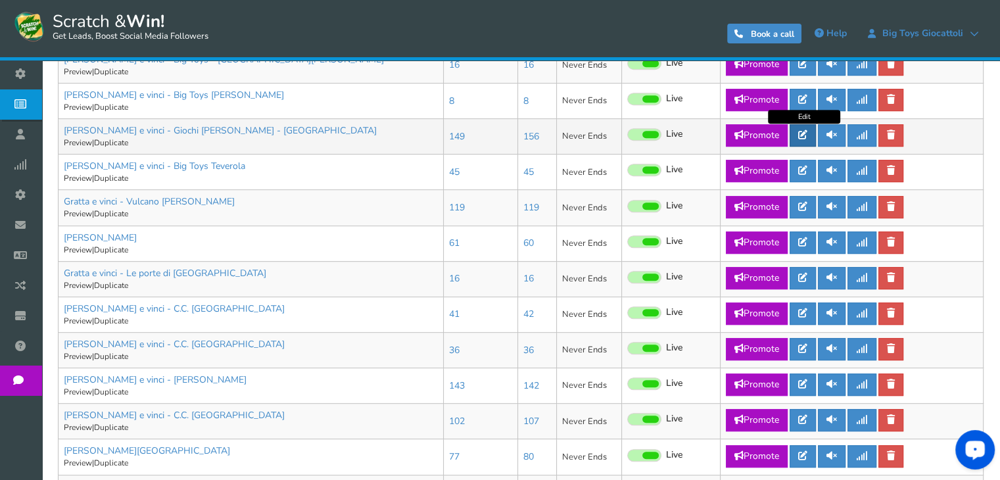
click at [805, 140] on link at bounding box center [802, 135] width 26 height 22
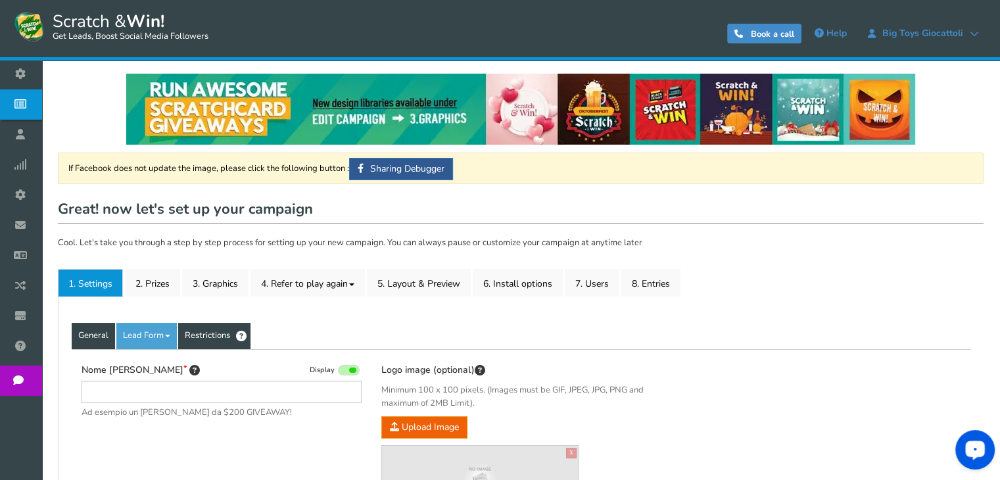
type input "[PERSON_NAME] e vinci - Giochi [PERSON_NAME] - [GEOGRAPHIC_DATA]"
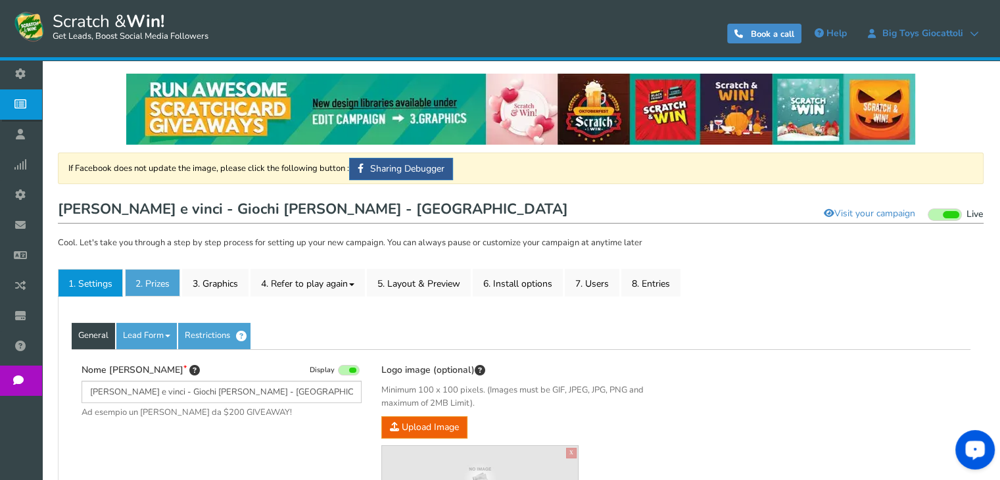
click at [176, 285] on link "2. Prizes" at bounding box center [152, 283] width 55 height 28
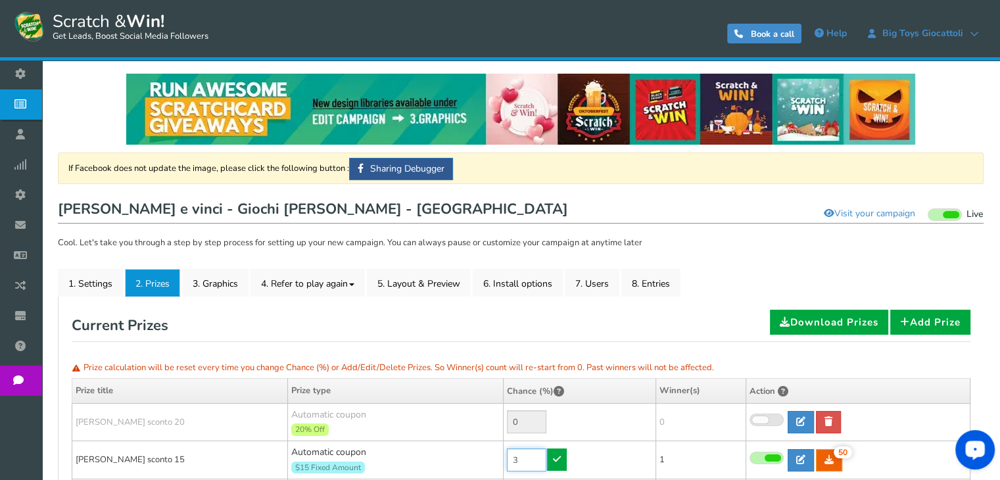
click at [525, 464] on input "3" at bounding box center [526, 459] width 39 height 23
type input "1"
click at [553, 461] on icon at bounding box center [557, 458] width 8 height 9
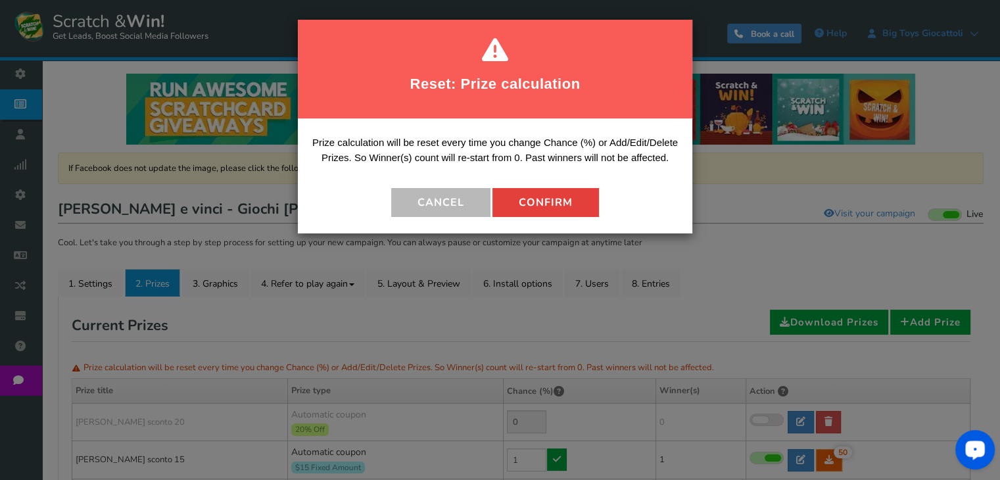
click at [519, 195] on button "Confirm" at bounding box center [545, 202] width 106 height 29
type input "99"
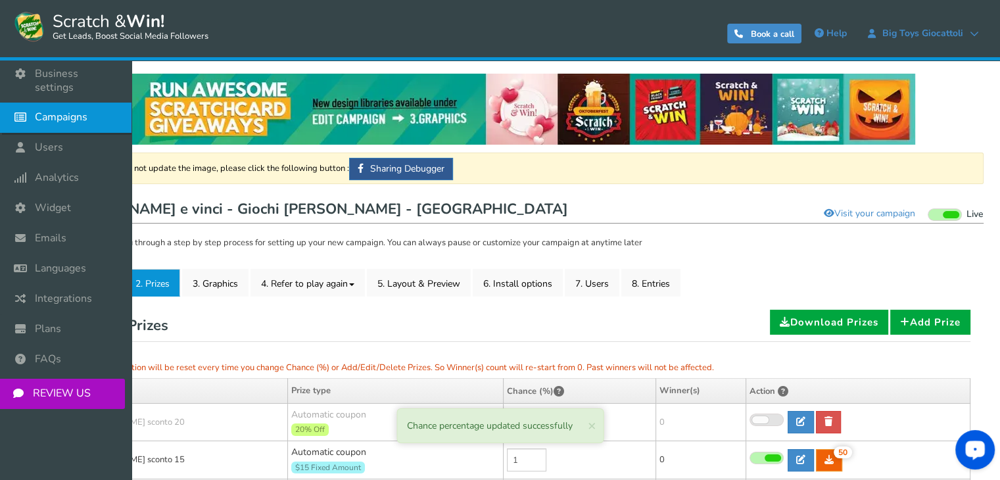
click at [63, 110] on span "Campaigns" at bounding box center [61, 117] width 53 height 14
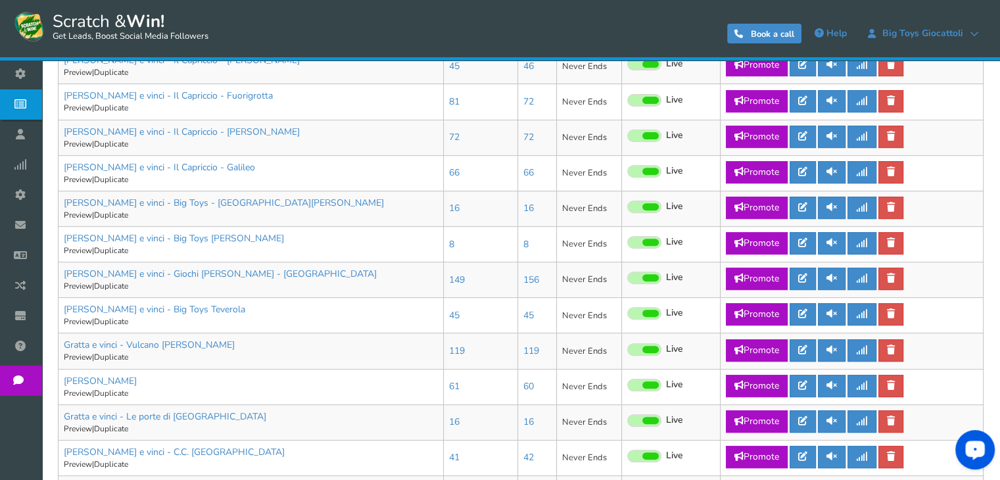
scroll to position [465, 0]
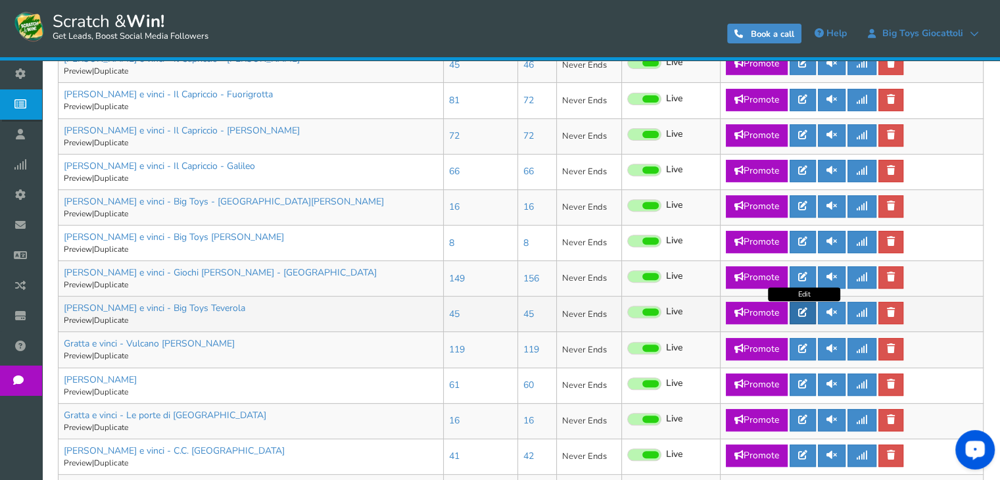
click at [797, 315] on link at bounding box center [802, 313] width 26 height 22
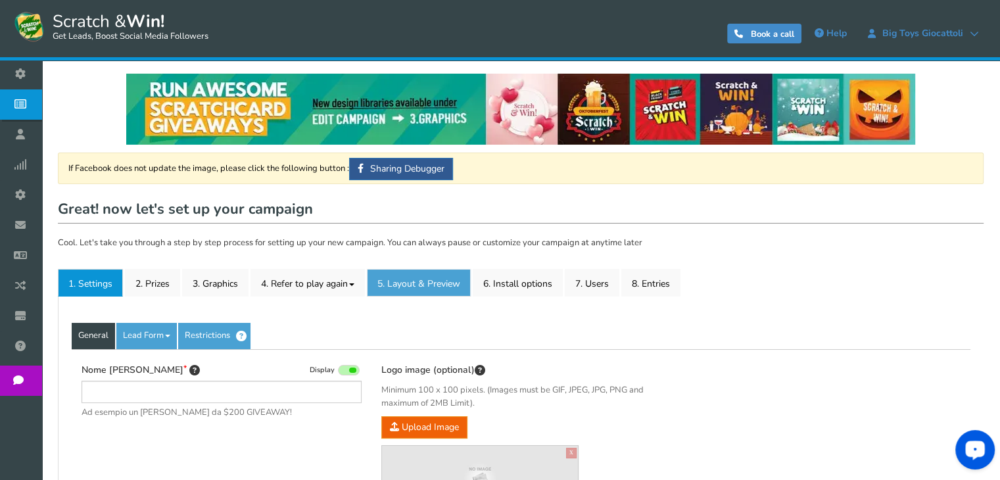
type input "[PERSON_NAME] e vinci - Big Toys Teverola"
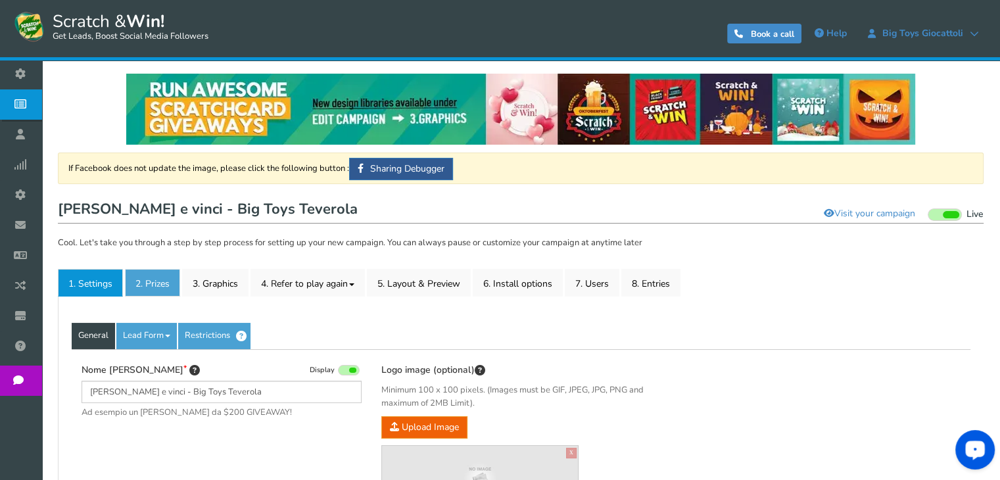
click at [164, 276] on link "2. Prizes" at bounding box center [152, 283] width 55 height 28
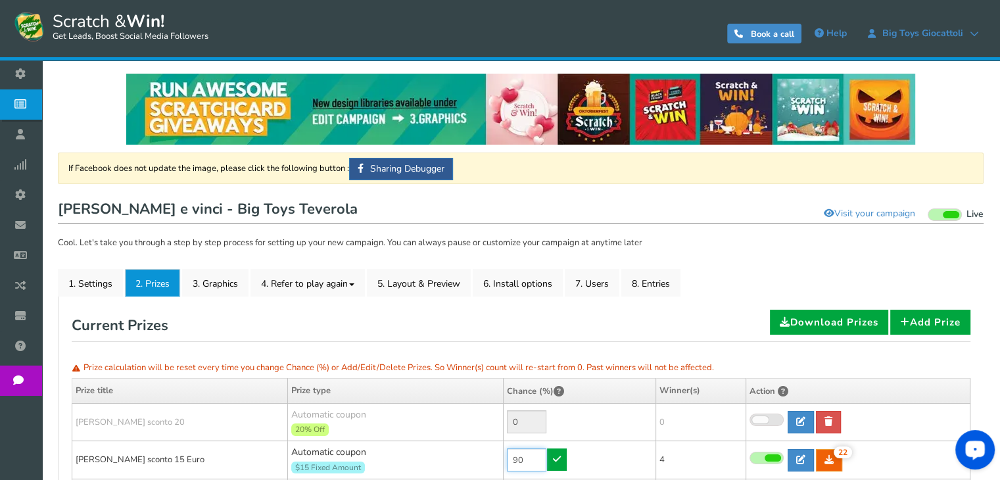
click at [542, 461] on input "90" at bounding box center [526, 459] width 39 height 23
type input "70"
click at [561, 464] on link at bounding box center [557, 459] width 20 height 22
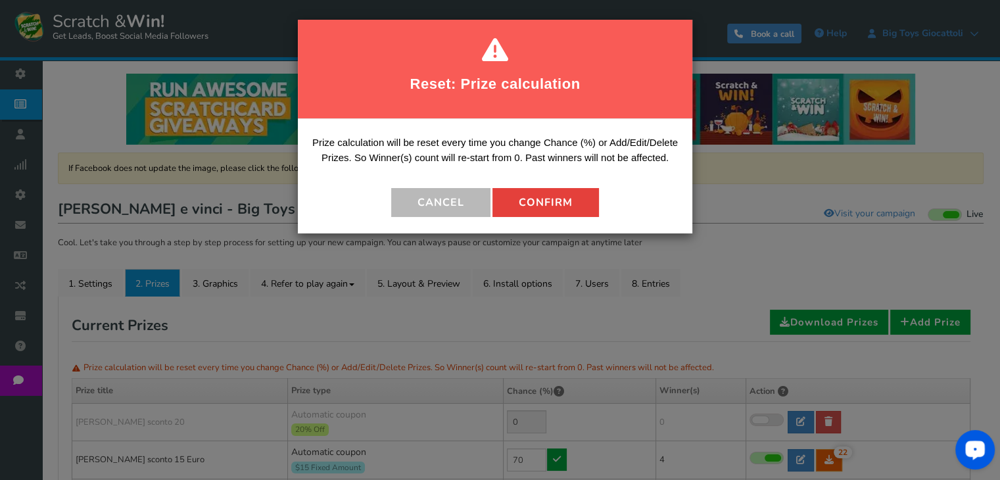
click at [527, 200] on button "Confirm" at bounding box center [545, 202] width 106 height 29
type input "30"
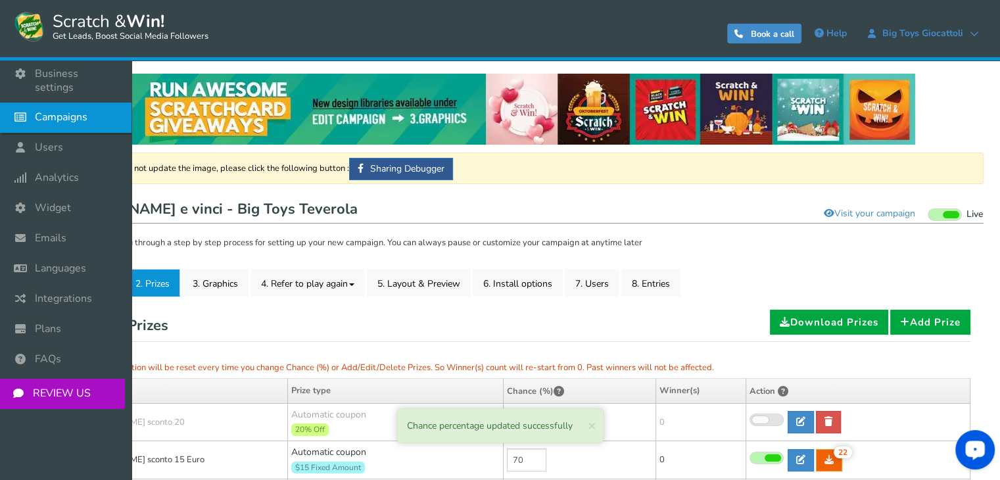
click at [37, 110] on span "Campaigns" at bounding box center [61, 117] width 53 height 14
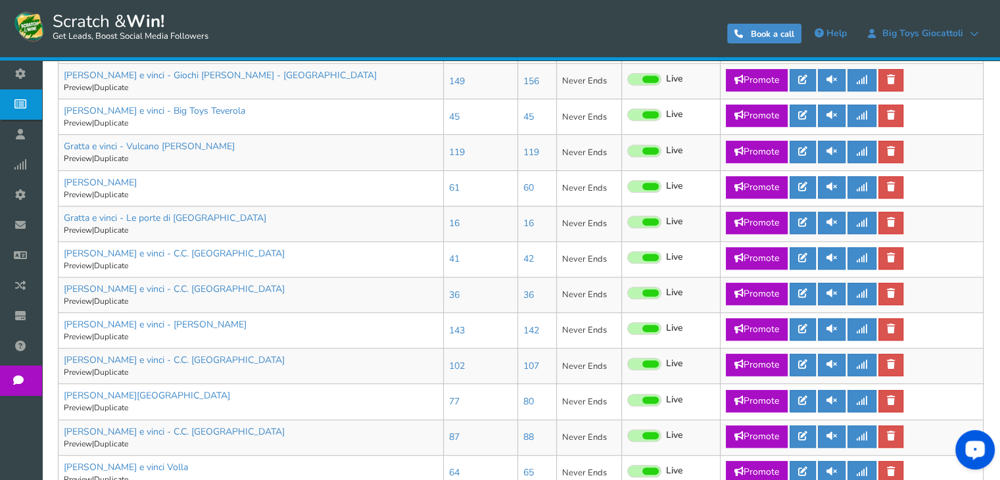
scroll to position [661, 0]
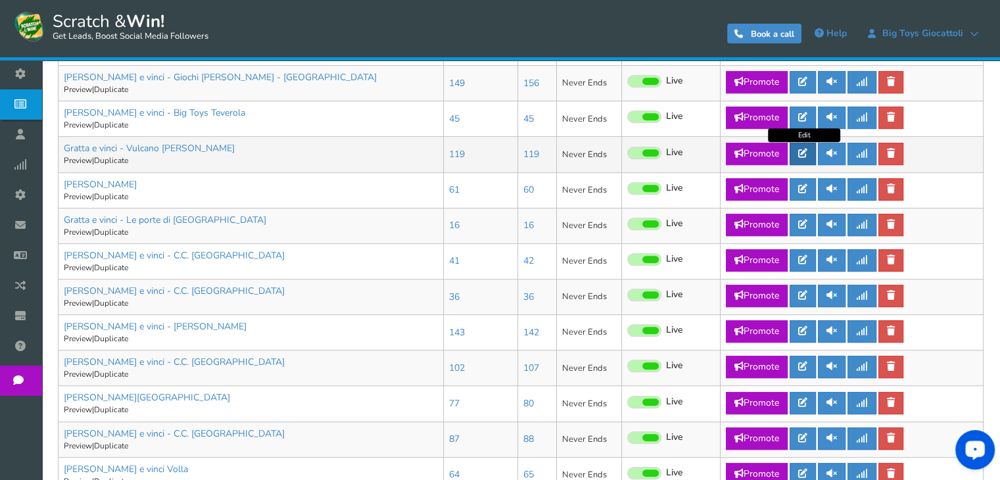
click at [799, 151] on icon at bounding box center [802, 153] width 9 height 9
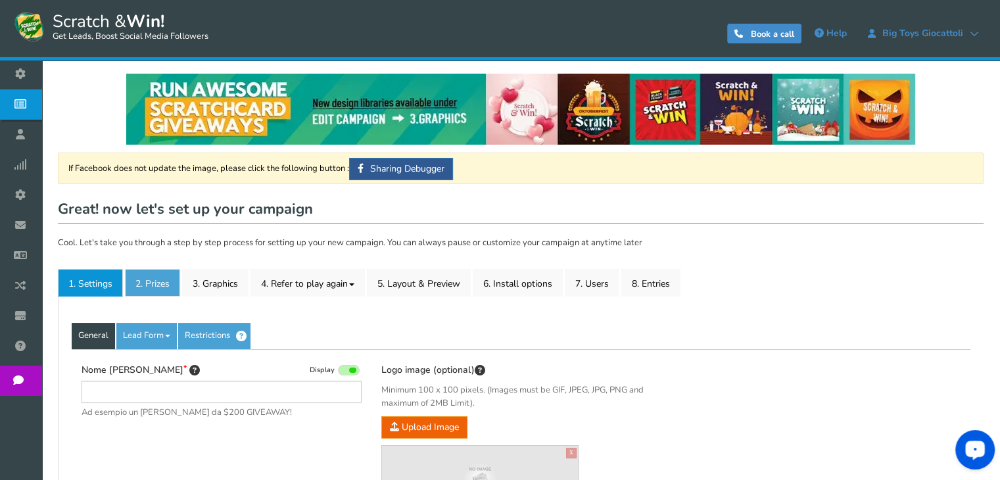
type input "Gratta e vinci - Vulcano [PERSON_NAME]"
click at [145, 289] on link "2. Prizes" at bounding box center [152, 283] width 55 height 28
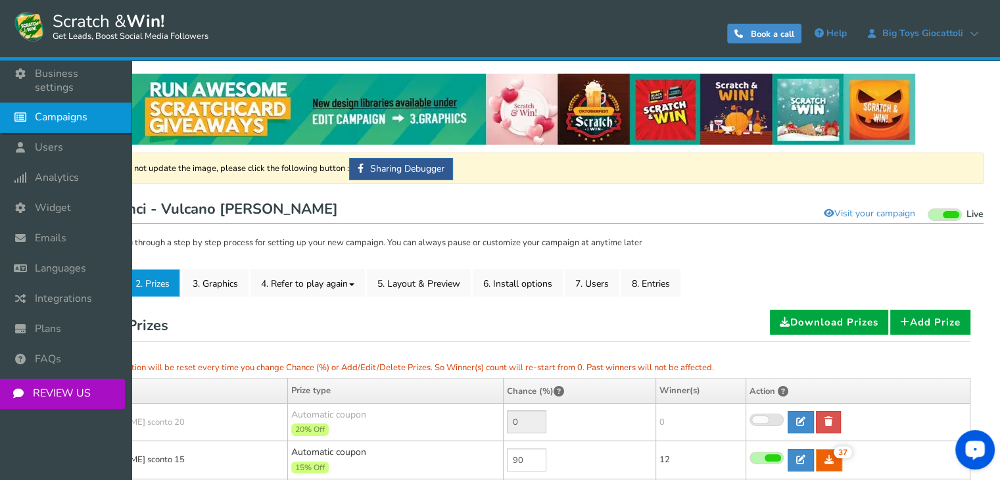
click at [18, 103] on icon at bounding box center [23, 117] width 25 height 29
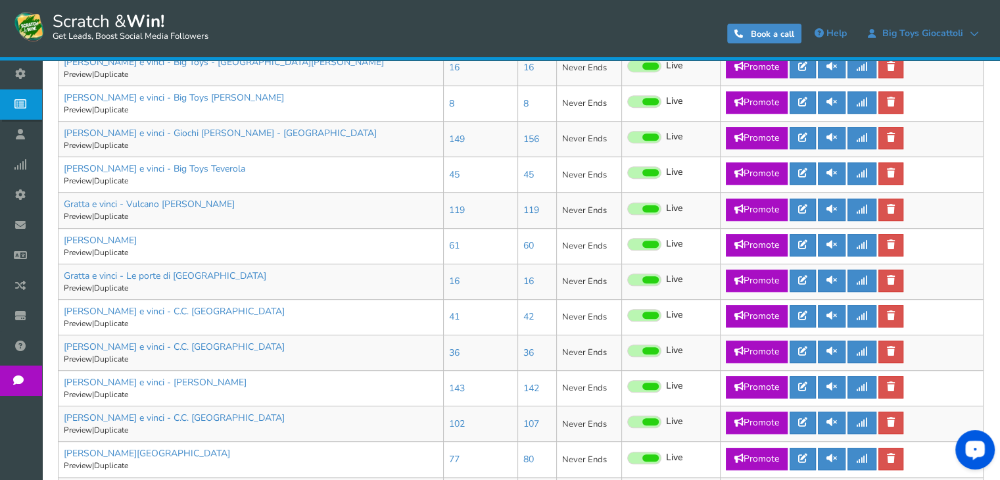
scroll to position [603, 0]
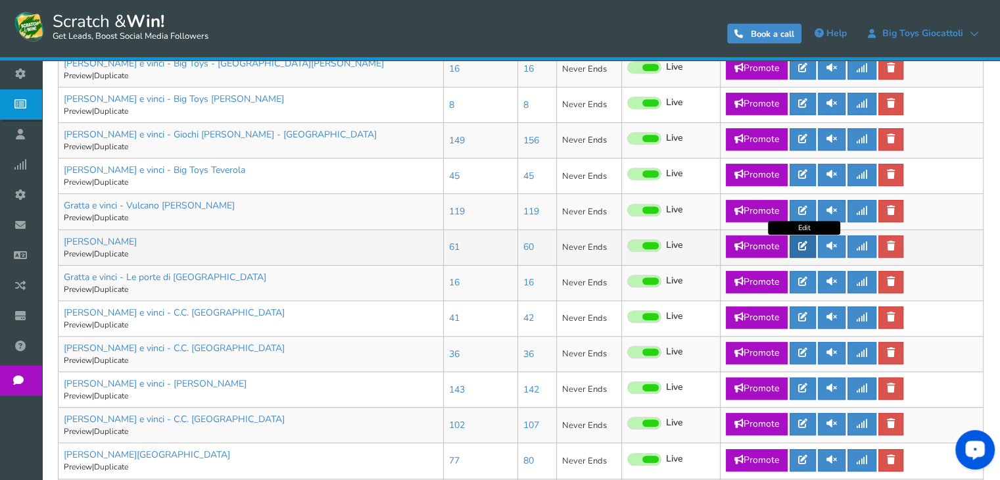
click at [807, 243] on icon at bounding box center [802, 245] width 9 height 9
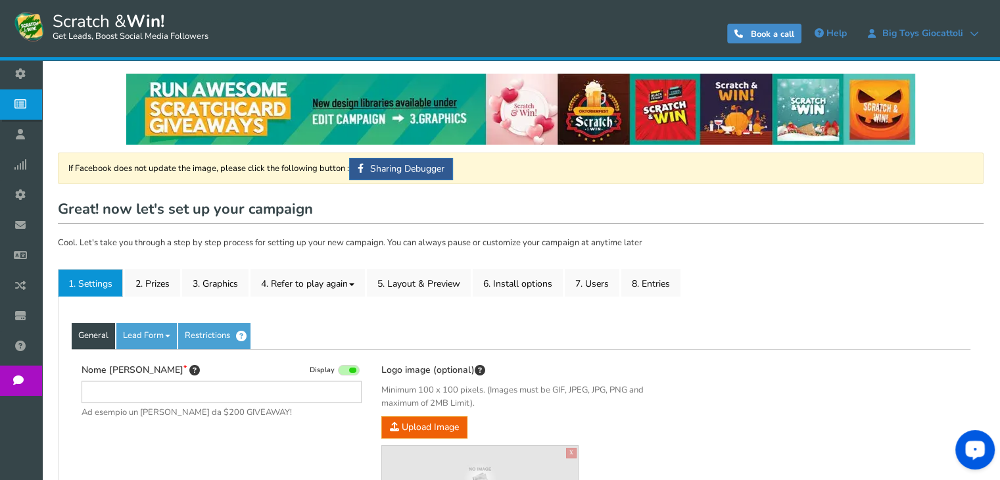
type input "[PERSON_NAME]"
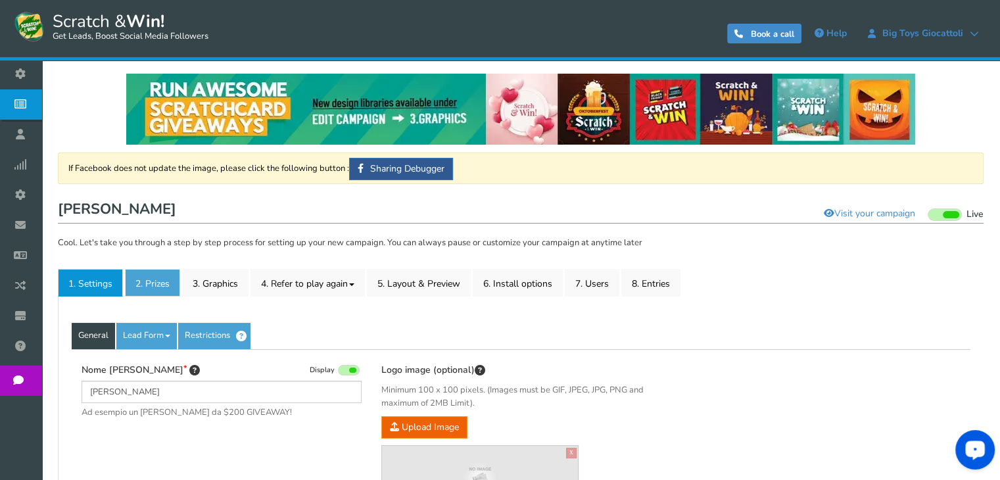
click at [145, 286] on link "2. Prizes" at bounding box center [152, 283] width 55 height 28
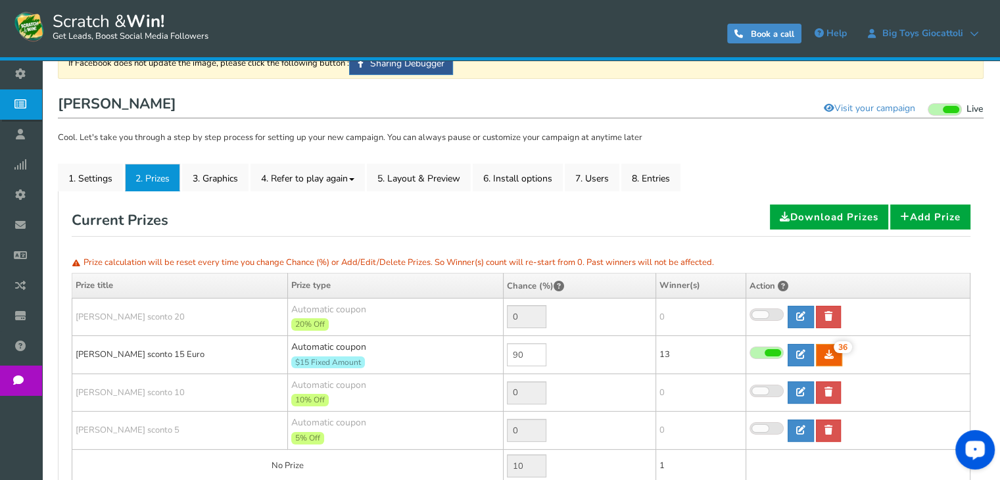
scroll to position [112, 0]
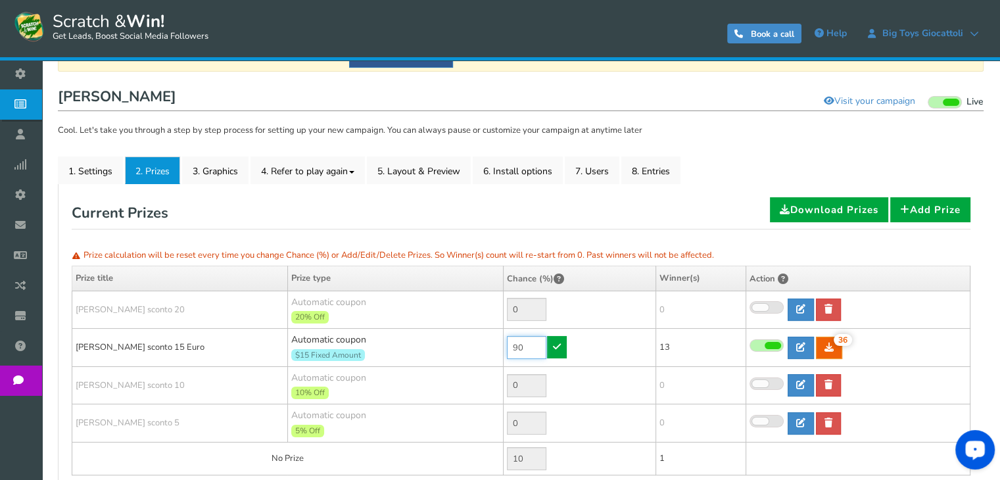
click at [530, 347] on input "90" at bounding box center [526, 347] width 39 height 23
type input "70"
click at [554, 349] on icon at bounding box center [557, 346] width 8 height 9
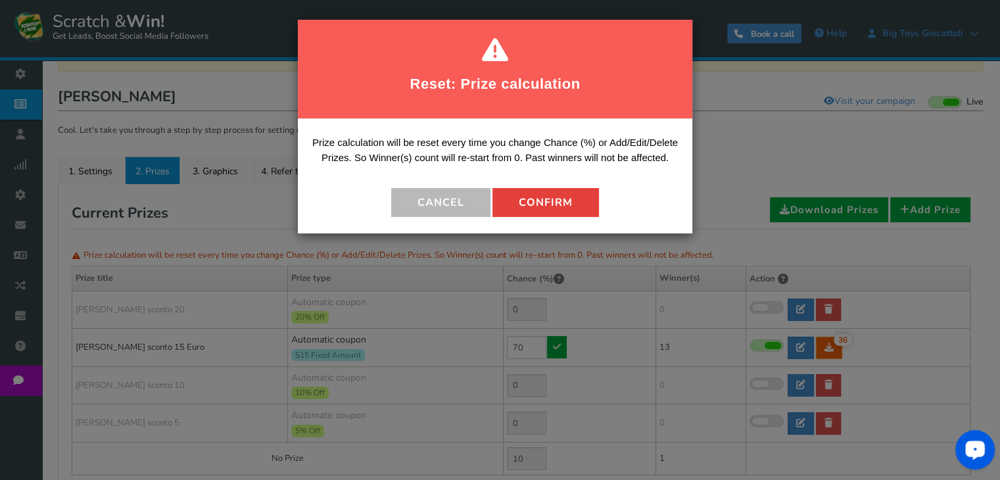
click at [526, 210] on button "Confirm" at bounding box center [545, 202] width 106 height 29
type input "30"
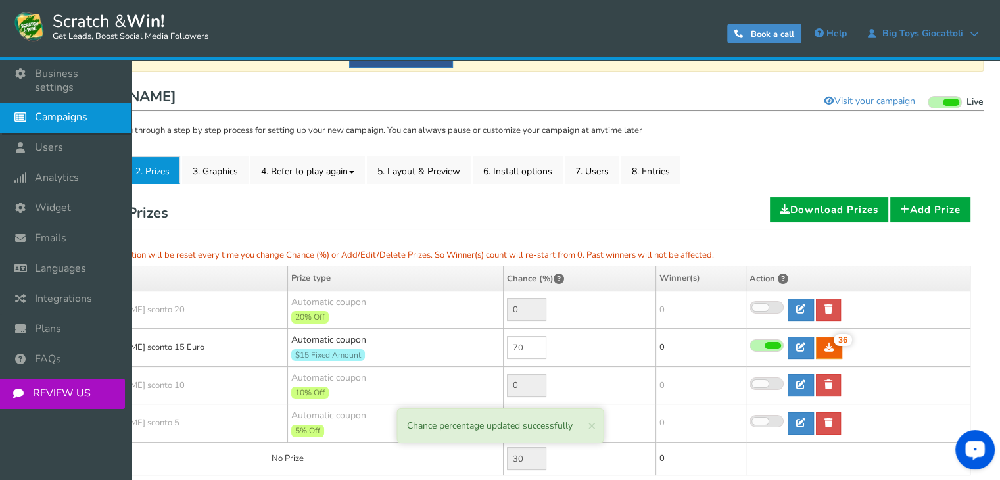
click at [46, 114] on link "Campaigns" at bounding box center [65, 118] width 131 height 30
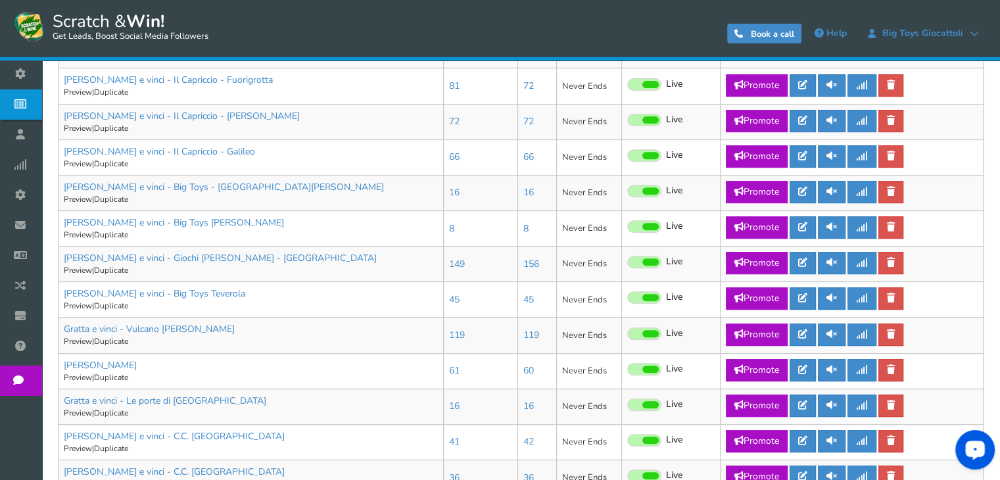
scroll to position [494, 0]
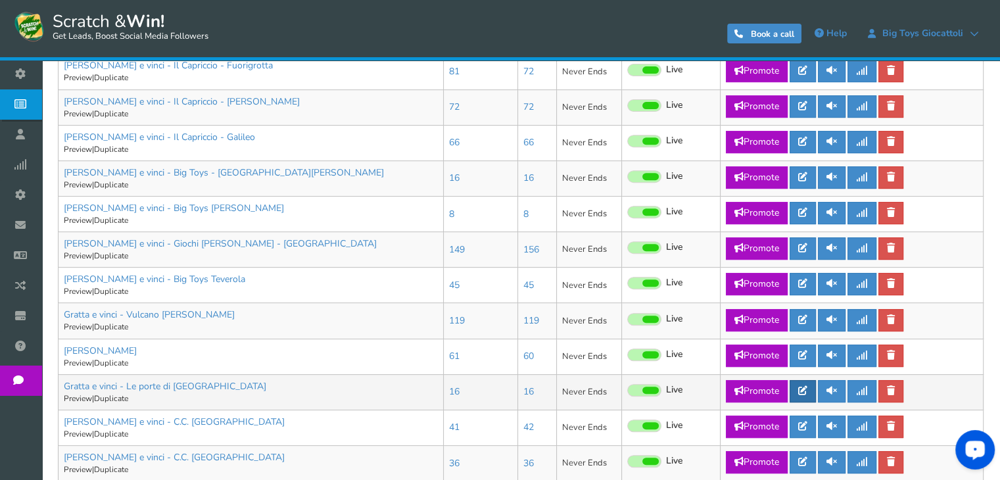
click at [807, 390] on icon at bounding box center [802, 390] width 9 height 9
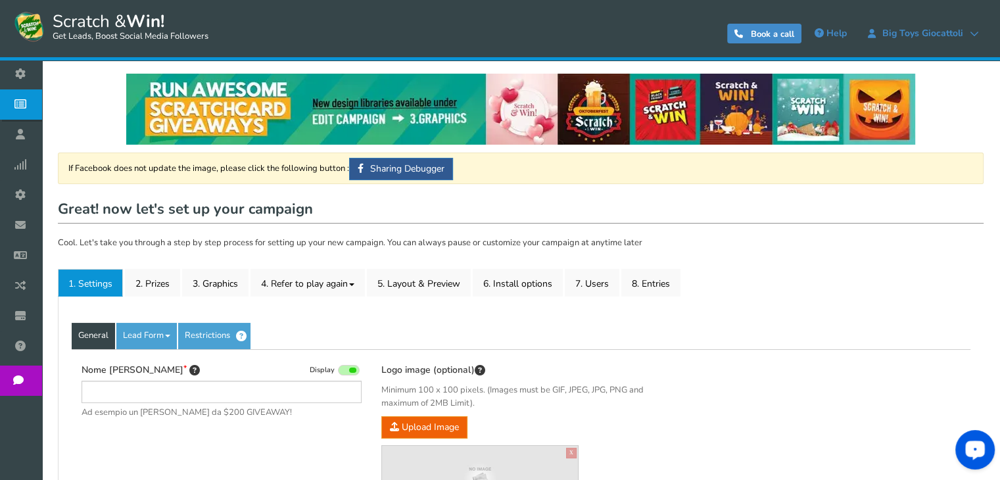
type input "Gratta e vinci - Le porte di [GEOGRAPHIC_DATA]"
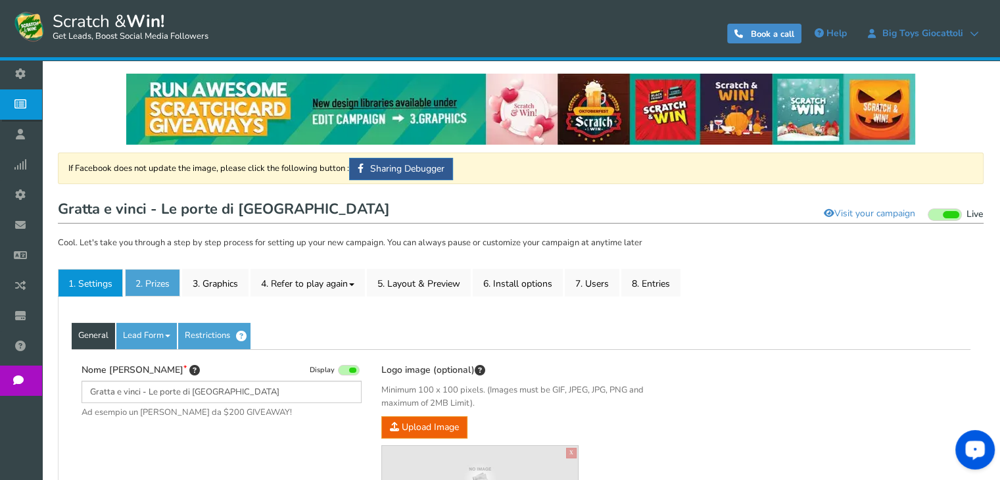
click at [152, 277] on link "2. Prizes" at bounding box center [152, 283] width 55 height 28
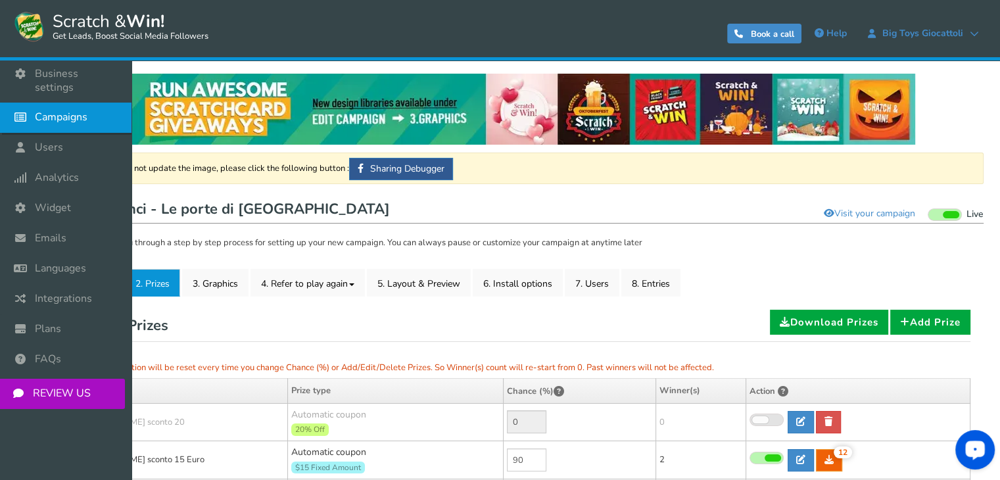
click at [49, 110] on span "Campaigns" at bounding box center [61, 117] width 53 height 14
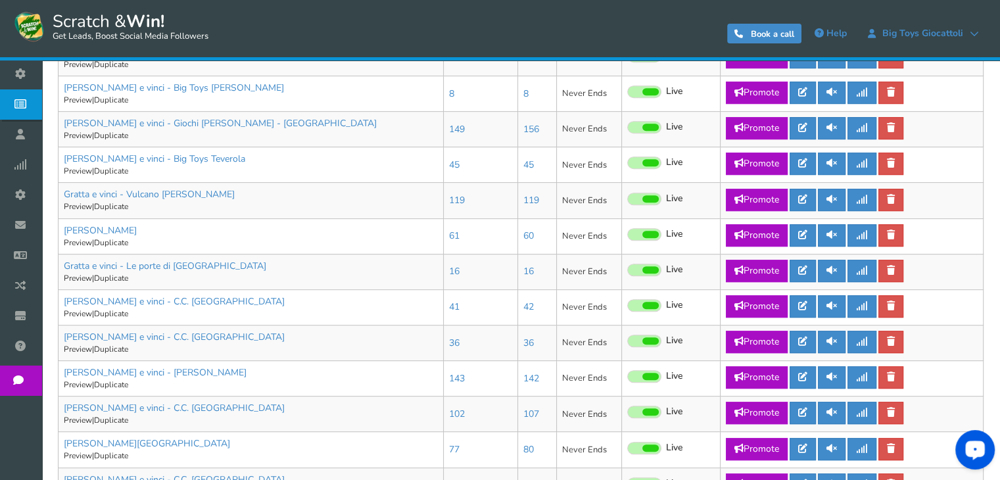
scroll to position [616, 0]
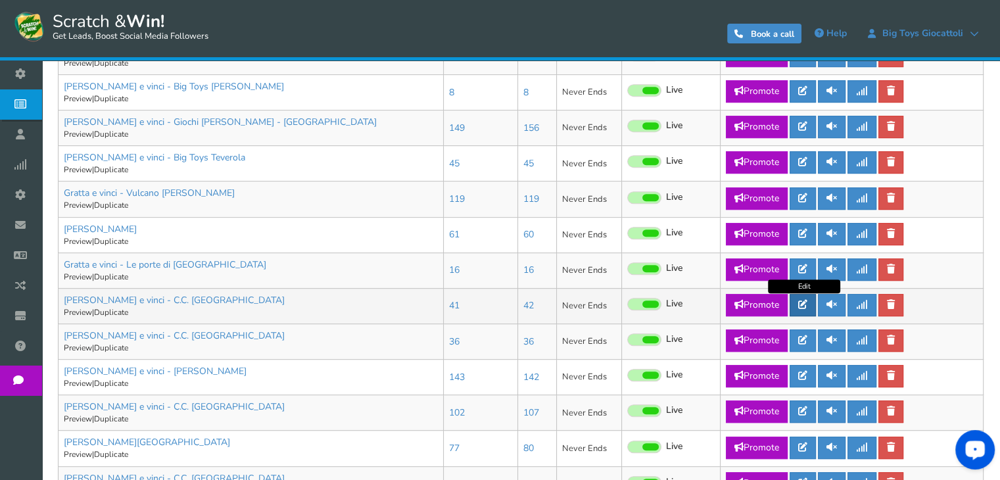
click at [805, 302] on icon at bounding box center [802, 304] width 9 height 9
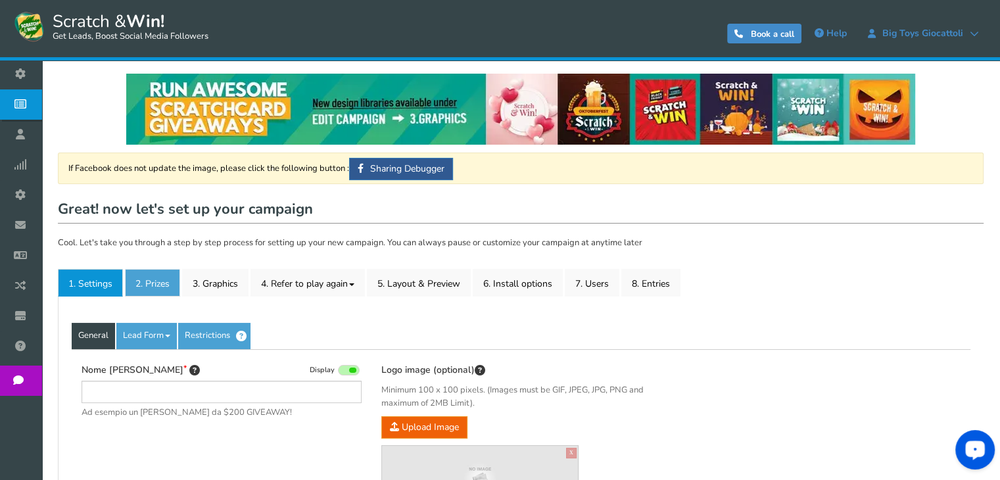
type input "[PERSON_NAME] e vinci - C.C. [GEOGRAPHIC_DATA]"
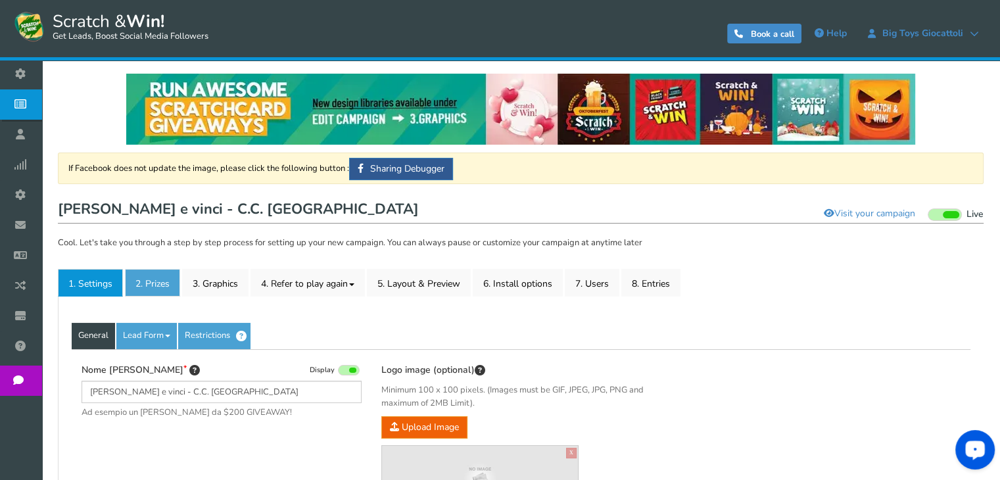
click at [142, 288] on link "2. Prizes" at bounding box center [152, 283] width 55 height 28
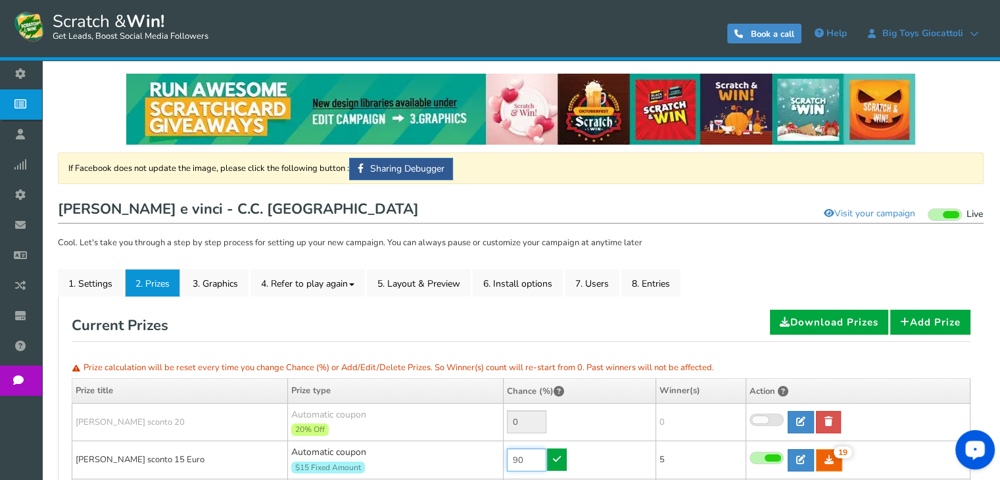
click at [526, 459] on input "90" at bounding box center [526, 459] width 39 height 23
type input "70"
click at [553, 459] on icon at bounding box center [557, 458] width 8 height 9
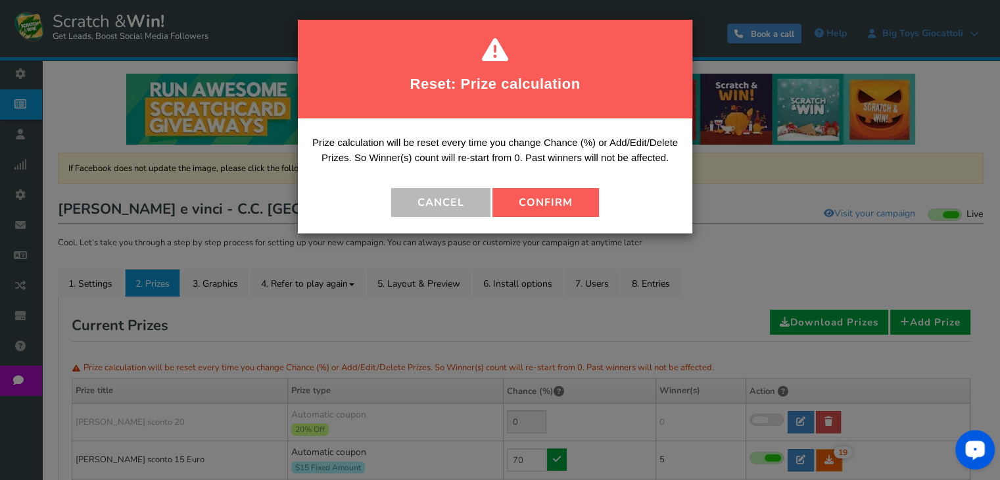
click at [542, 218] on div "Prize calculation will be reset every time you change Chance (%) or Add/Edit/De…" at bounding box center [495, 176] width 394 height 114
click at [536, 208] on button "Confirm" at bounding box center [545, 202] width 106 height 29
type input "30"
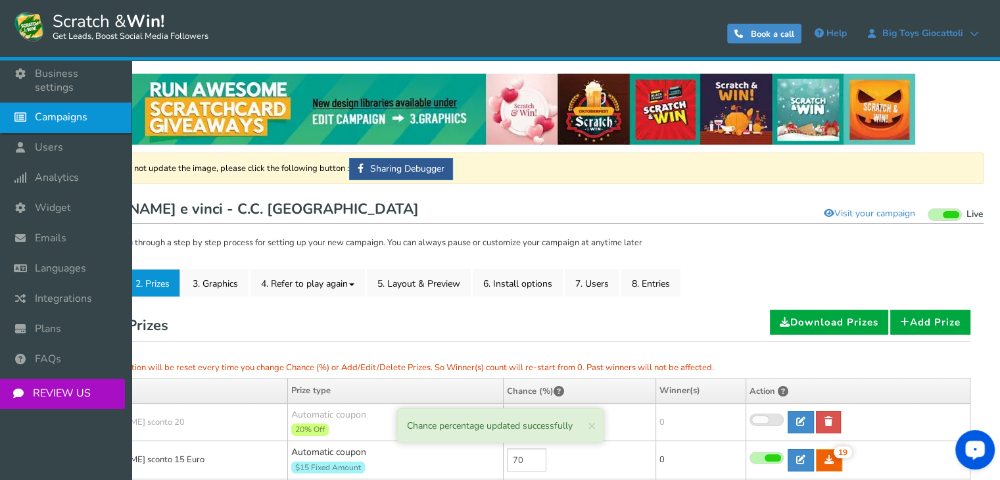
click at [53, 110] on span "Campaigns" at bounding box center [61, 117] width 53 height 14
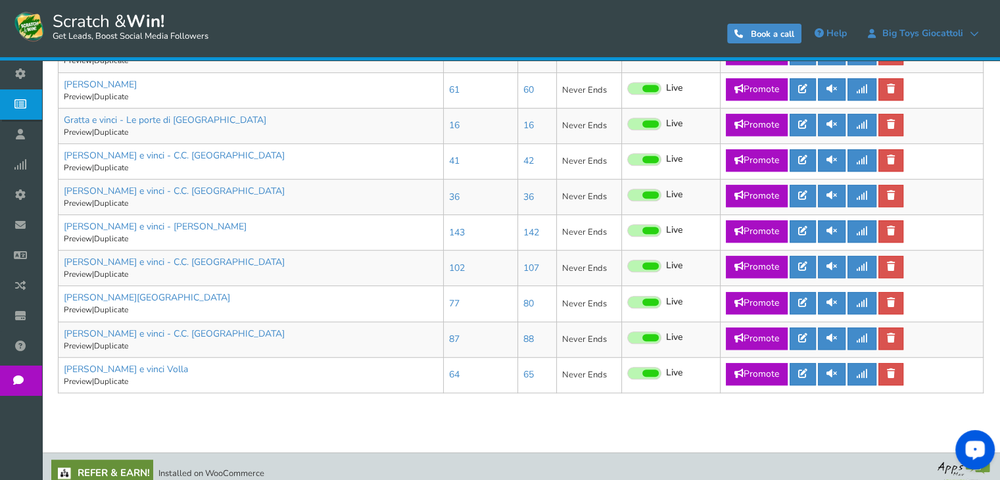
scroll to position [773, 0]
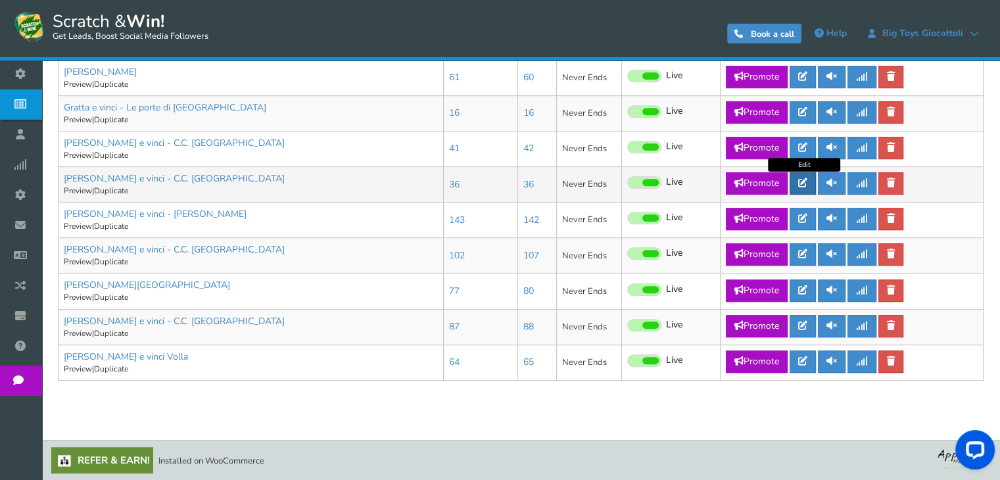
click at [806, 187] on link at bounding box center [802, 183] width 26 height 22
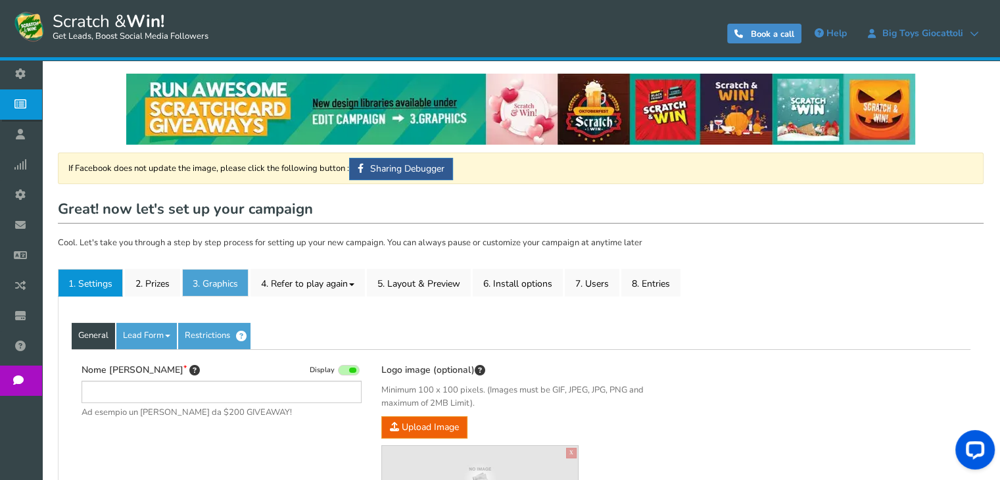
type input "[PERSON_NAME] e vinci - C.C. [GEOGRAPHIC_DATA]"
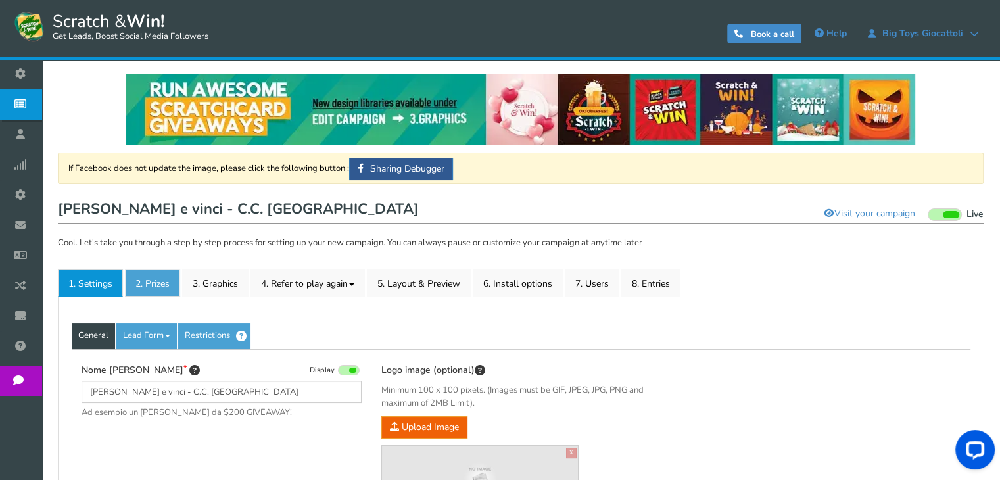
click at [152, 274] on link "2. Prizes" at bounding box center [152, 283] width 55 height 28
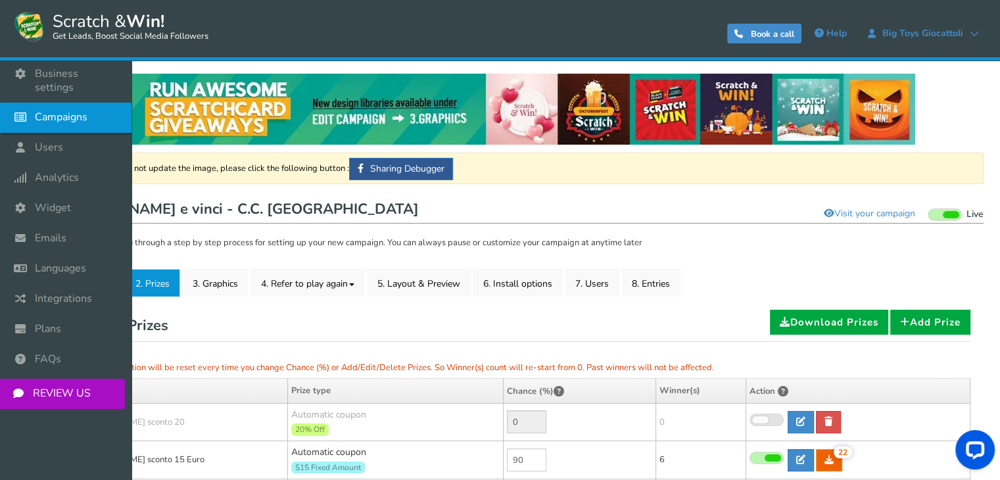
click at [46, 114] on link "Campaigns" at bounding box center [65, 118] width 131 height 30
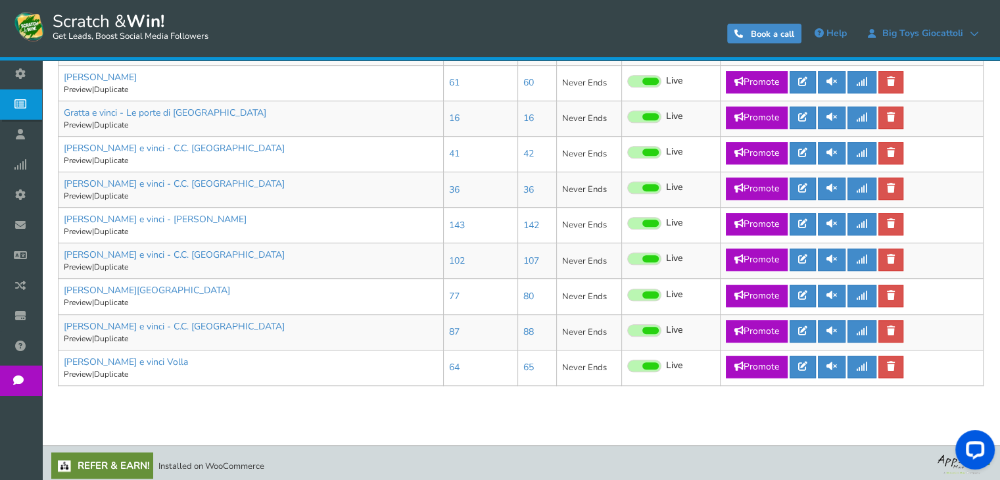
scroll to position [773, 0]
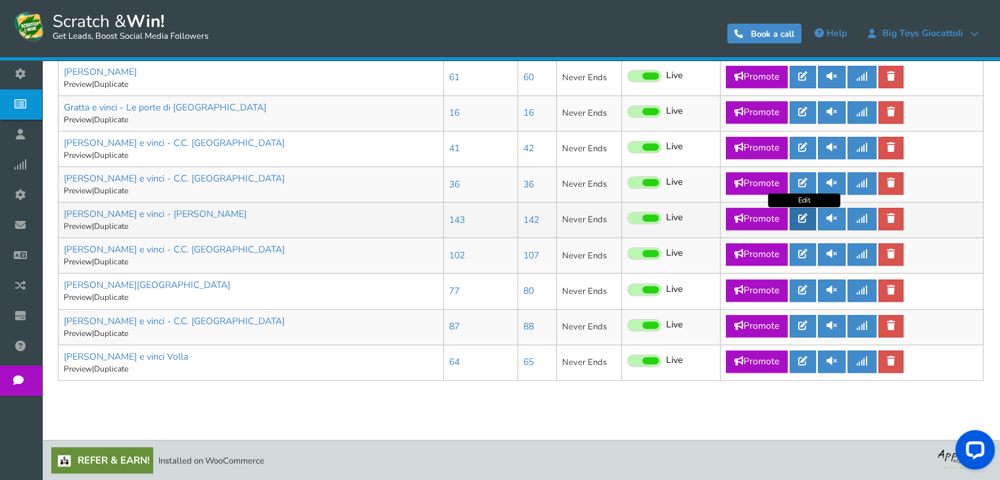
click at [805, 219] on icon at bounding box center [802, 218] width 9 height 9
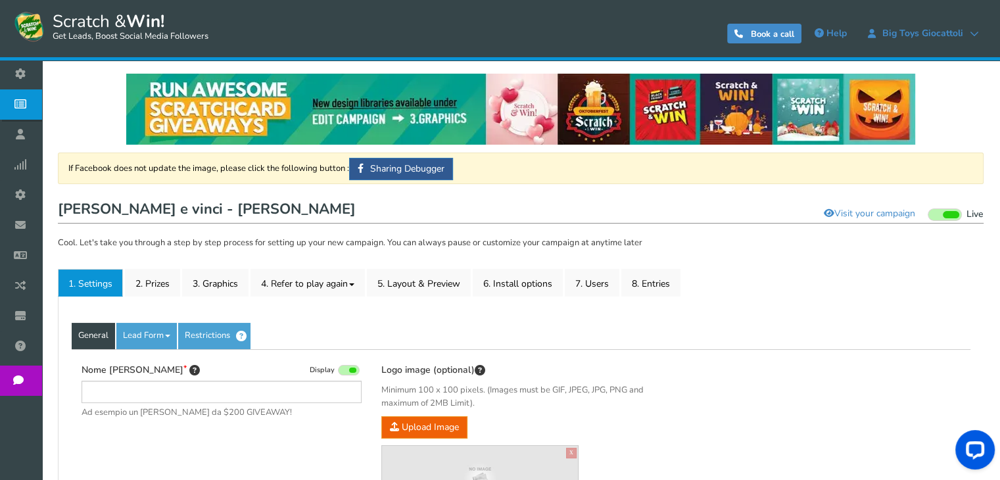
type input "[PERSON_NAME] e vinci - [PERSON_NAME]"
click at [129, 282] on link "2. Prizes" at bounding box center [152, 283] width 55 height 28
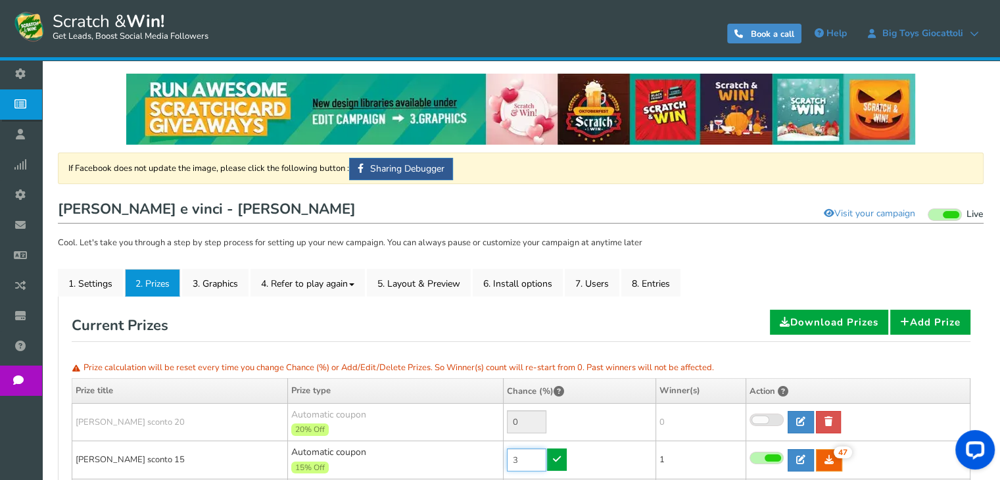
click at [528, 453] on input "3" at bounding box center [526, 459] width 39 height 23
type input "1"
click at [558, 463] on link at bounding box center [557, 459] width 20 height 22
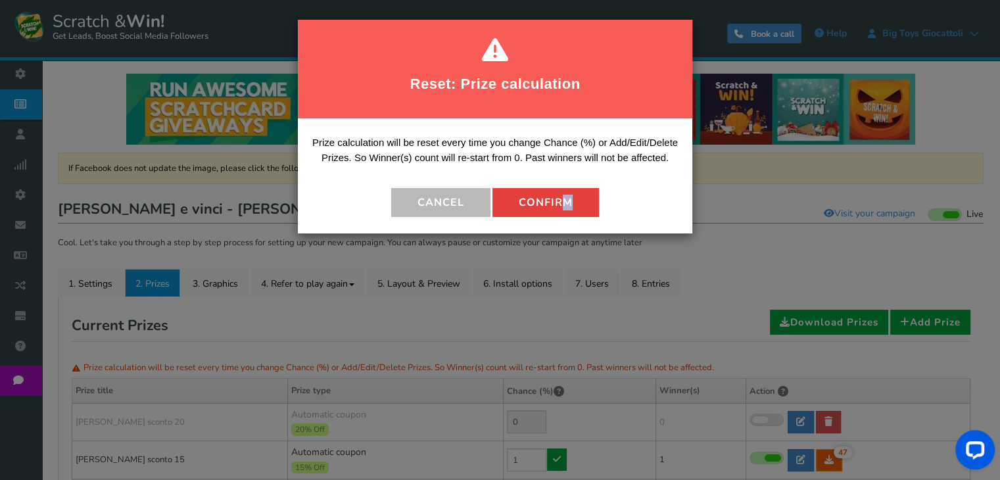
drag, startPoint x: 560, startPoint y: 220, endPoint x: 553, endPoint y: 197, distance: 24.1
click at [553, 197] on div "Prize calculation will be reset every time you change Chance (%) or Add/Edit/De…" at bounding box center [495, 176] width 394 height 114
click at [553, 197] on button "Confirm" at bounding box center [545, 202] width 106 height 29
type input "99"
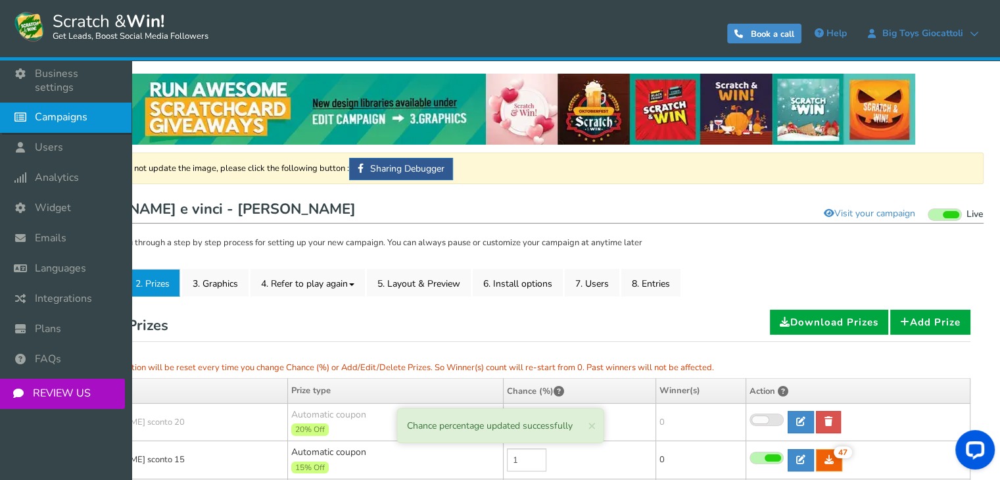
click at [35, 103] on icon at bounding box center [23, 117] width 25 height 29
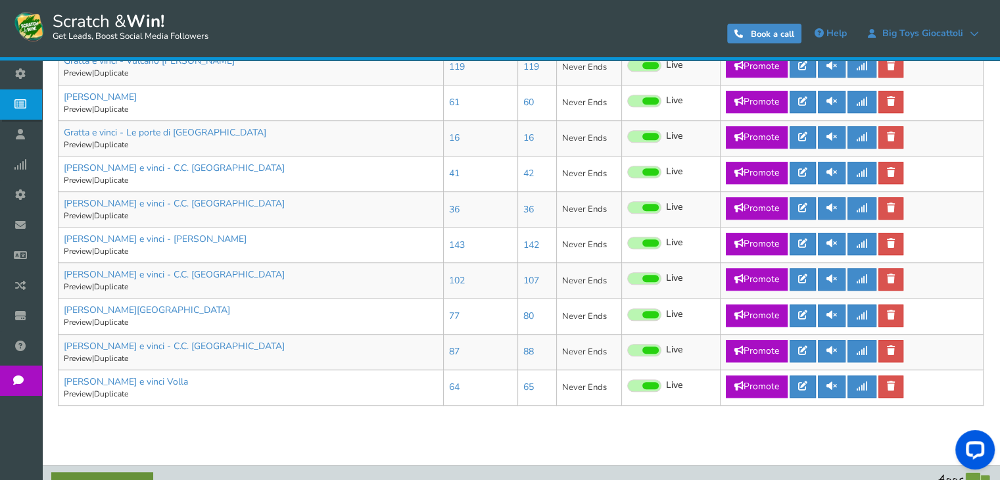
scroll to position [773, 0]
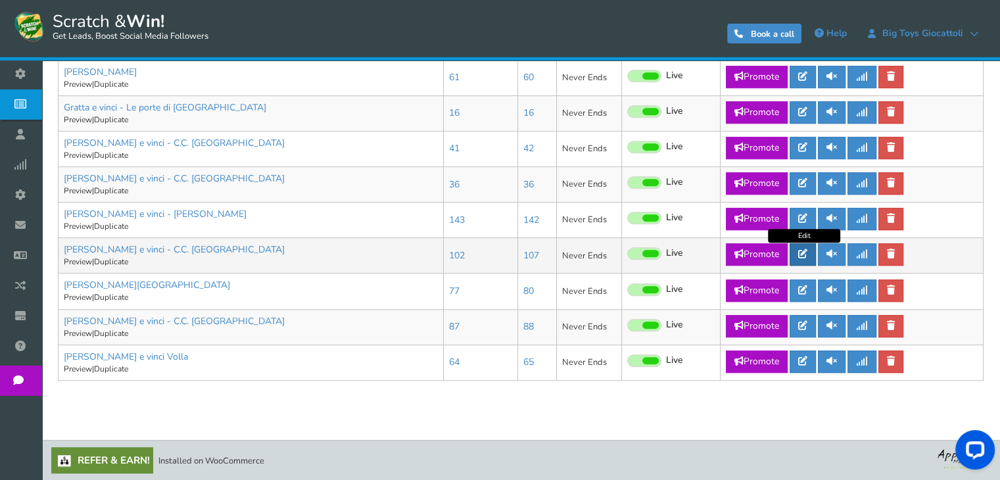
click at [805, 262] on link at bounding box center [802, 254] width 26 height 22
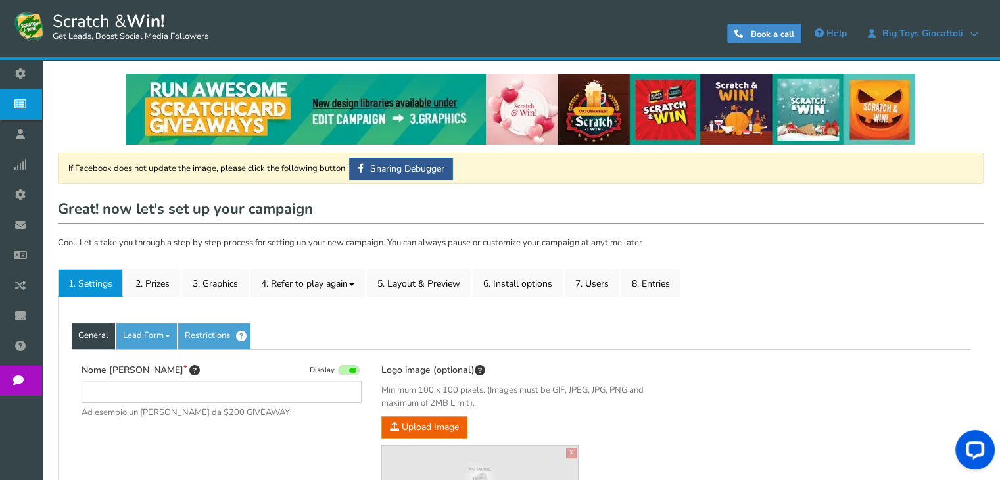
type input "[PERSON_NAME] e vinci - C.C. [GEOGRAPHIC_DATA]"
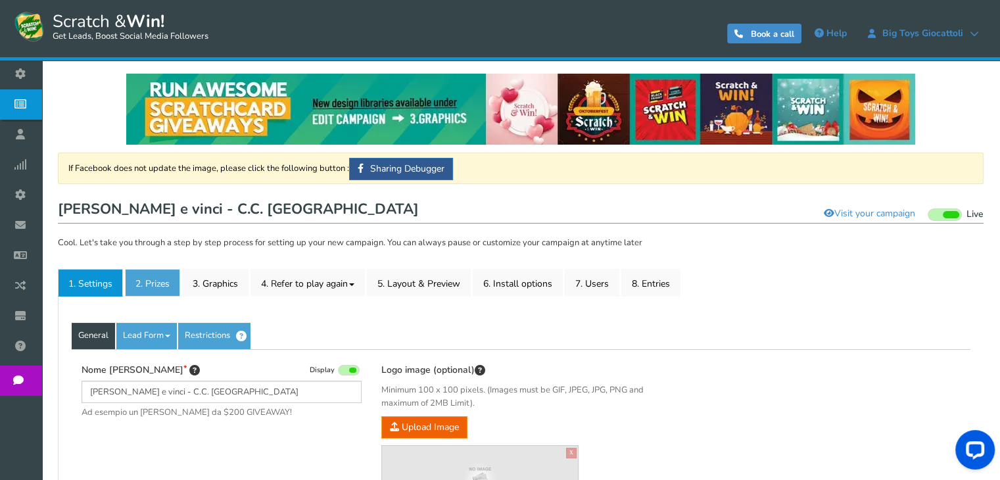
click at [138, 284] on link "2. Prizes" at bounding box center [152, 283] width 55 height 28
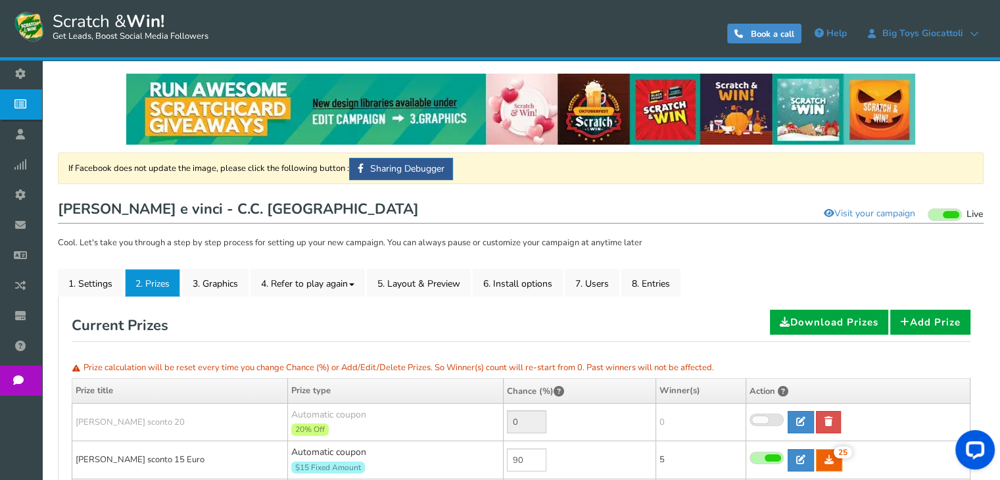
click at [134, 285] on link "2. Prizes" at bounding box center [152, 283] width 55 height 28
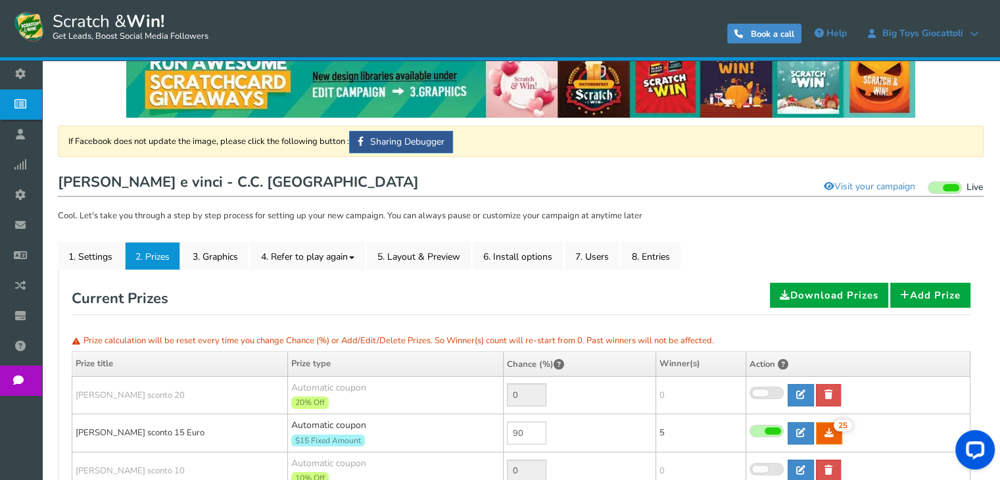
scroll to position [24, 0]
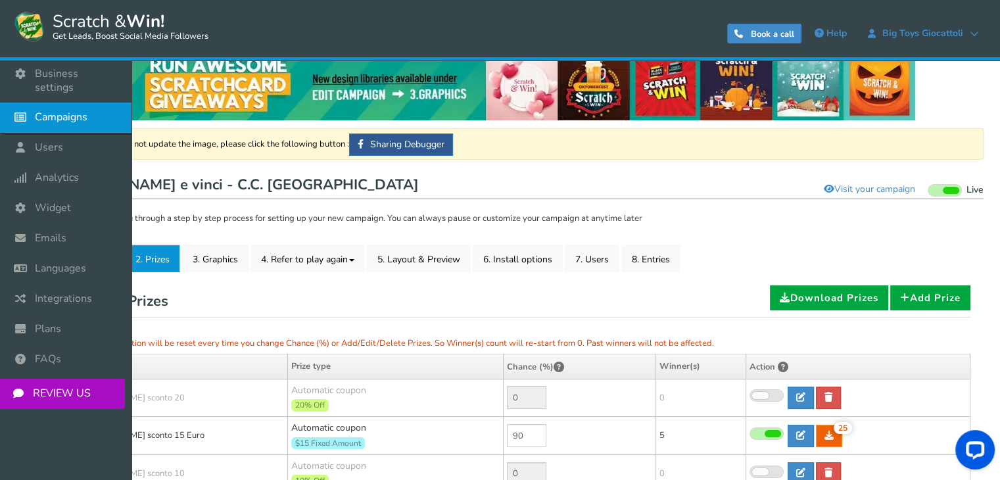
click at [54, 110] on span "Campaigns" at bounding box center [61, 117] width 53 height 14
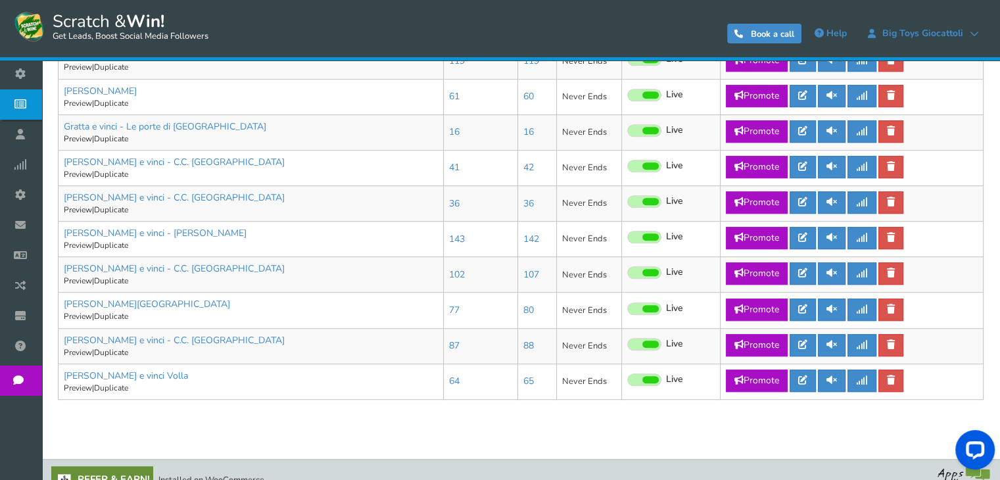
scroll to position [773, 0]
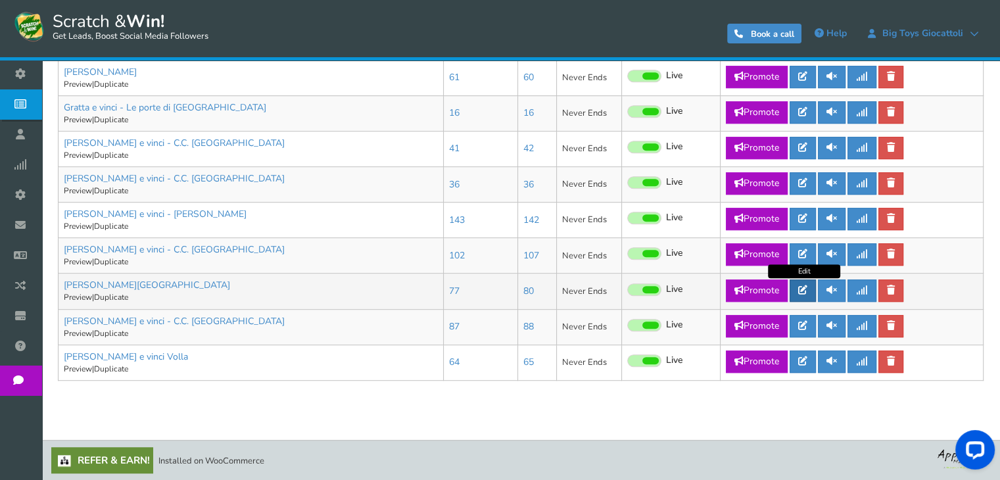
click at [807, 290] on icon at bounding box center [802, 289] width 9 height 9
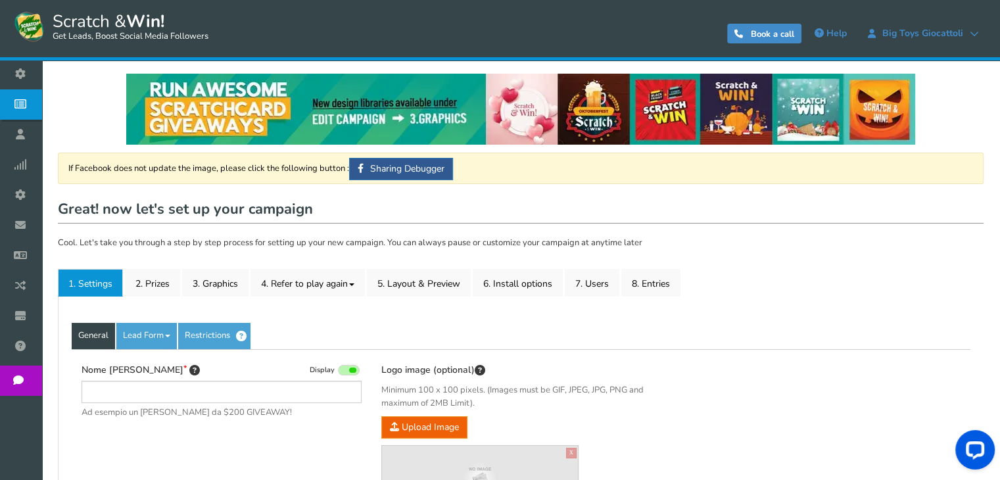
type input "[PERSON_NAME][GEOGRAPHIC_DATA]"
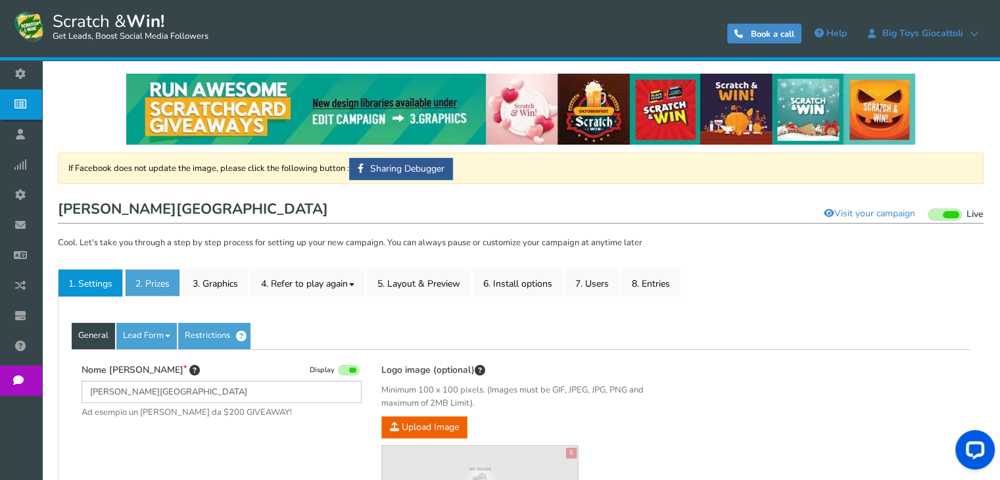
click at [156, 279] on link "2. Prizes" at bounding box center [152, 283] width 55 height 28
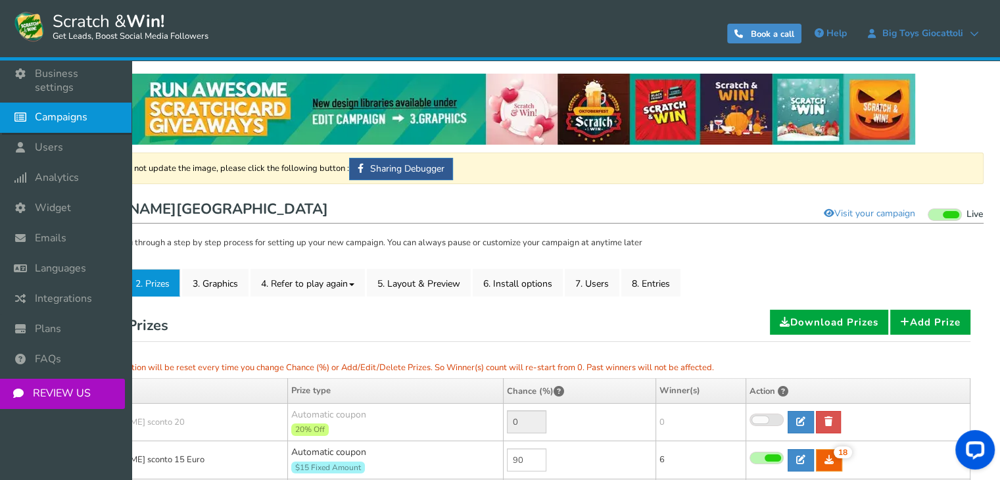
click at [75, 111] on span "Campaigns" at bounding box center [61, 117] width 53 height 14
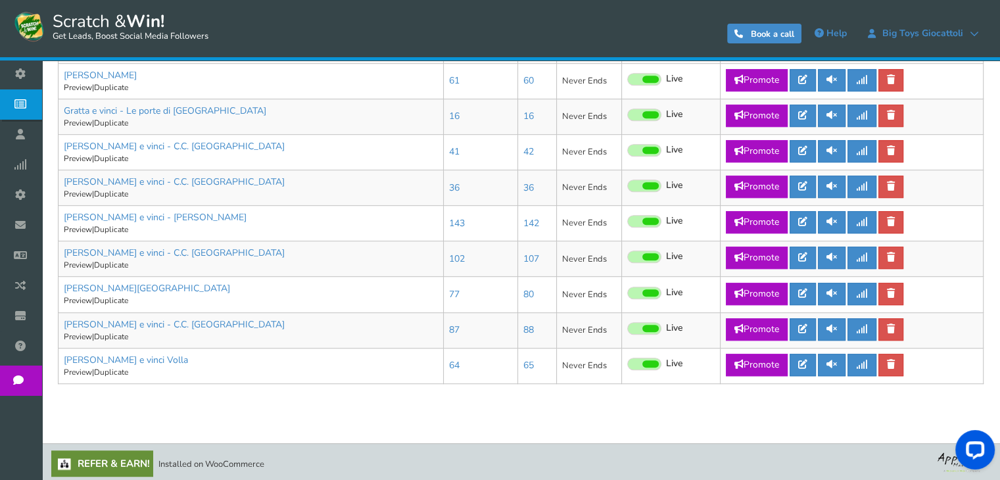
scroll to position [773, 0]
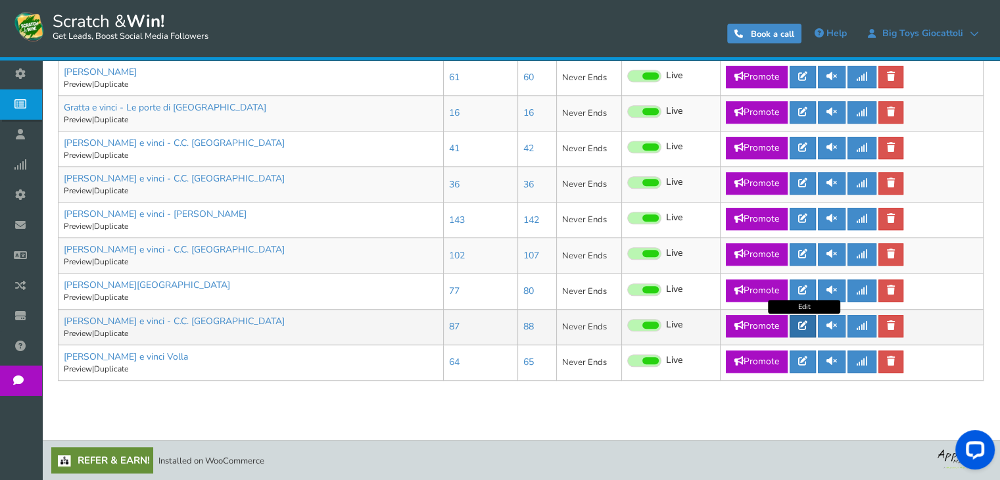
click at [805, 332] on link at bounding box center [802, 326] width 26 height 22
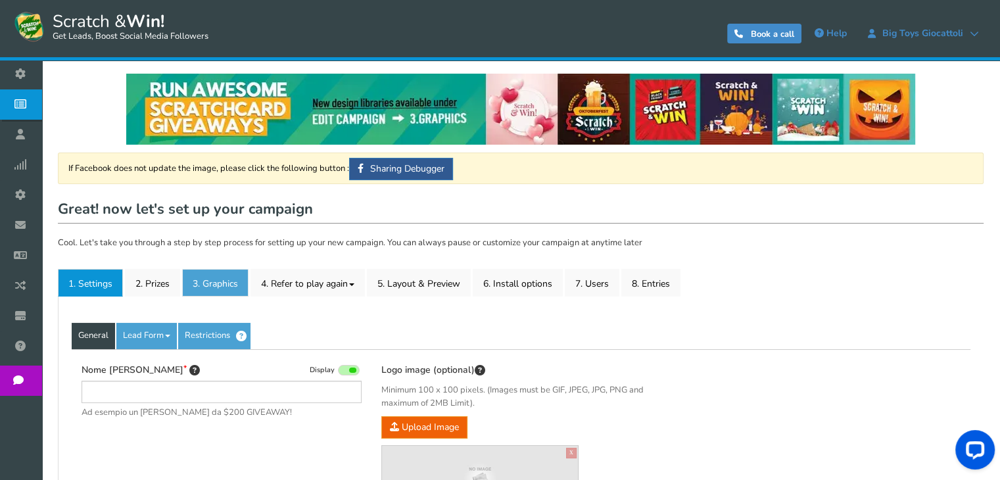
type input "[PERSON_NAME] e vinci - C.C. [GEOGRAPHIC_DATA]"
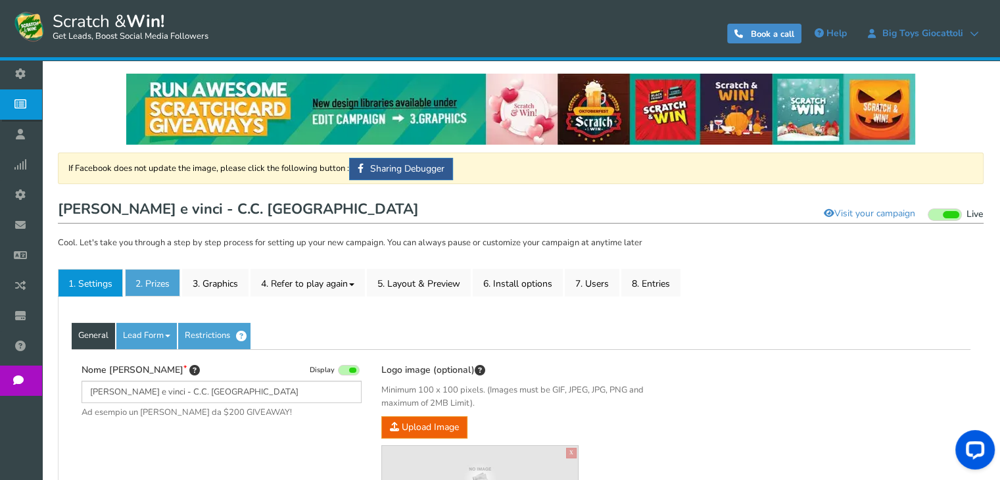
click at [179, 279] on link "2. Prizes" at bounding box center [152, 283] width 55 height 28
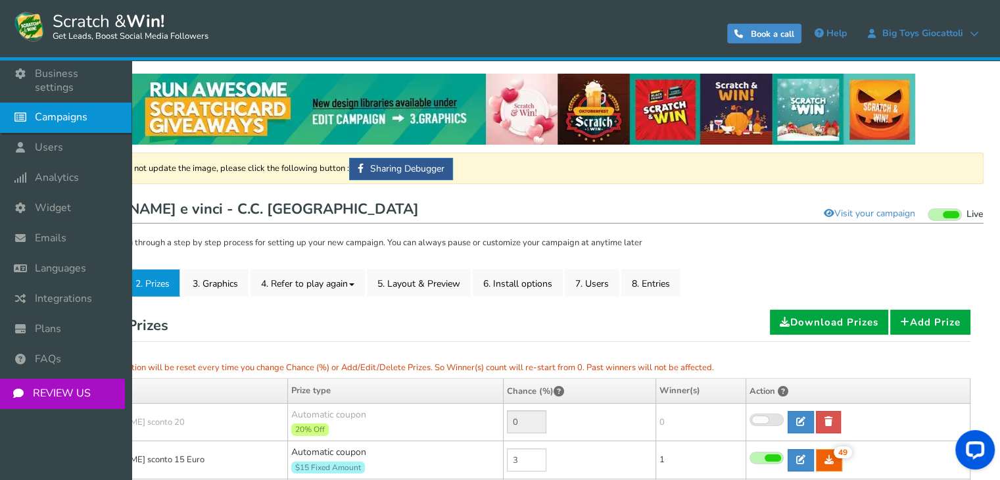
click at [22, 103] on icon at bounding box center [23, 117] width 25 height 29
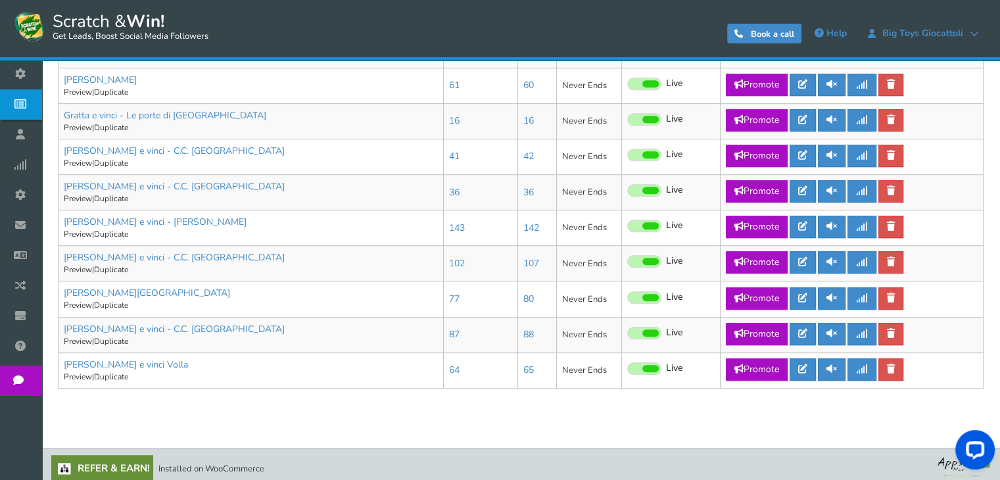
scroll to position [773, 0]
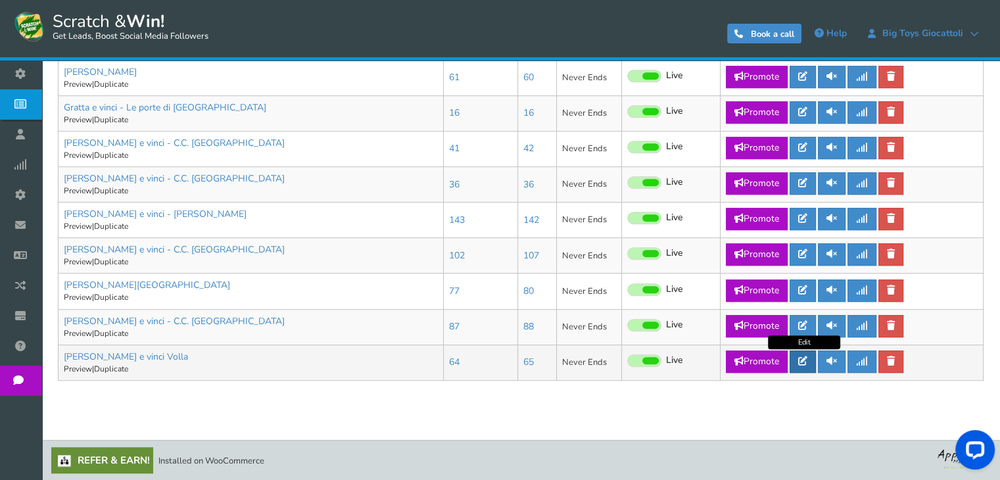
click at [800, 360] on icon at bounding box center [802, 360] width 9 height 9
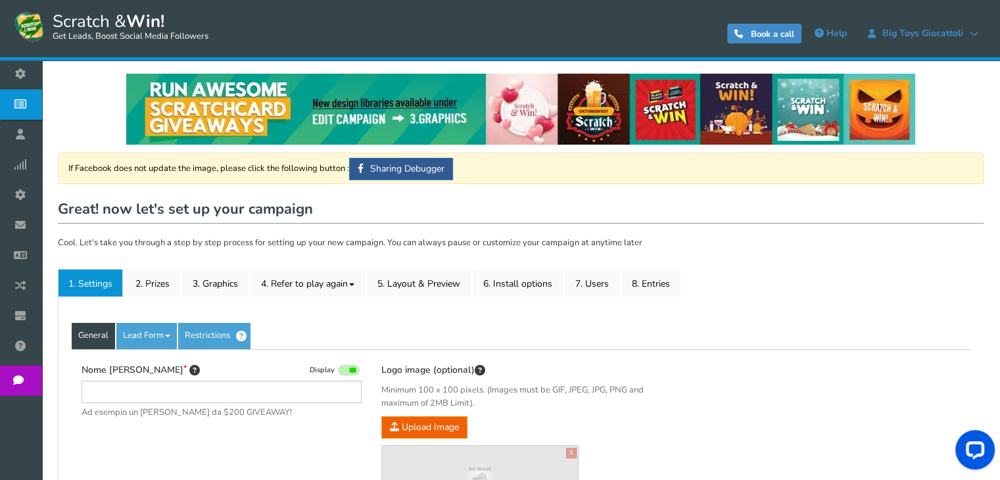
type input "[PERSON_NAME] e vinci Volla"
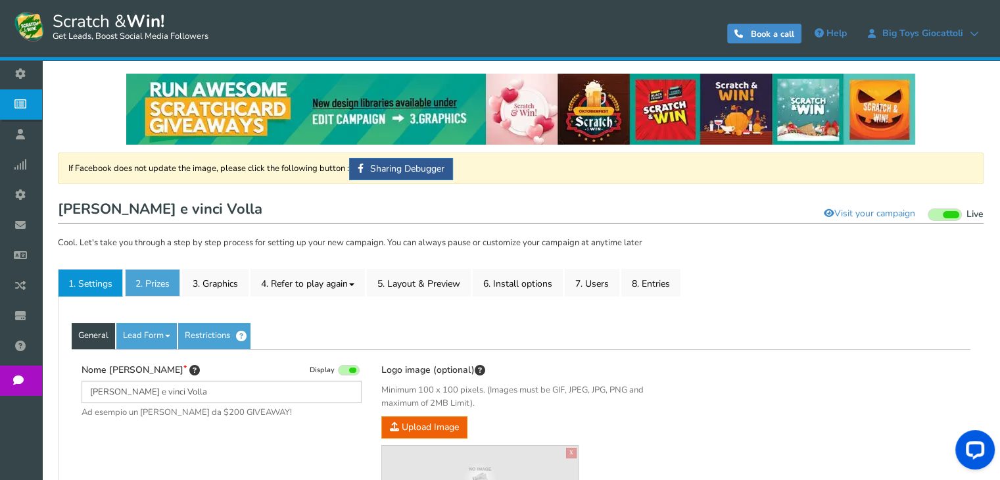
click at [168, 285] on link "2. Prizes" at bounding box center [152, 283] width 55 height 28
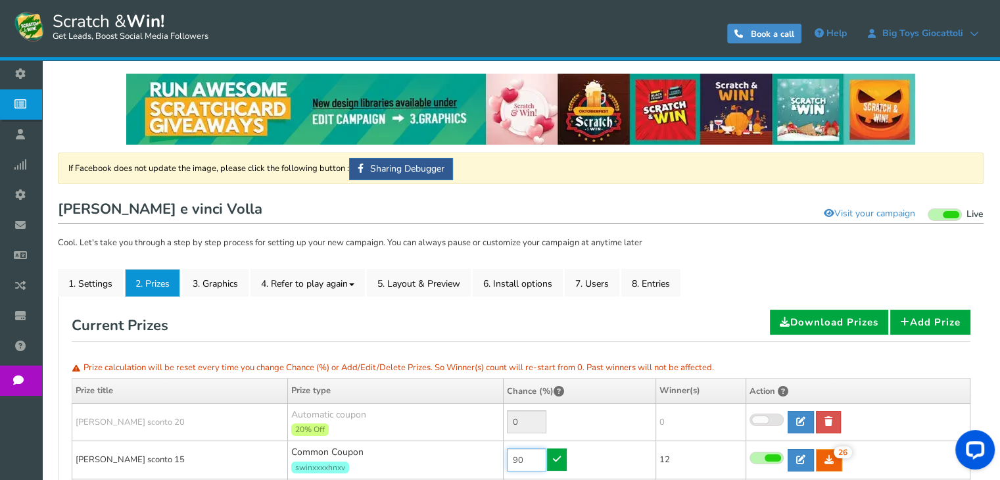
click at [523, 456] on input "90" at bounding box center [526, 459] width 39 height 23
click at [521, 452] on input "70" at bounding box center [526, 459] width 39 height 23
type input "60"
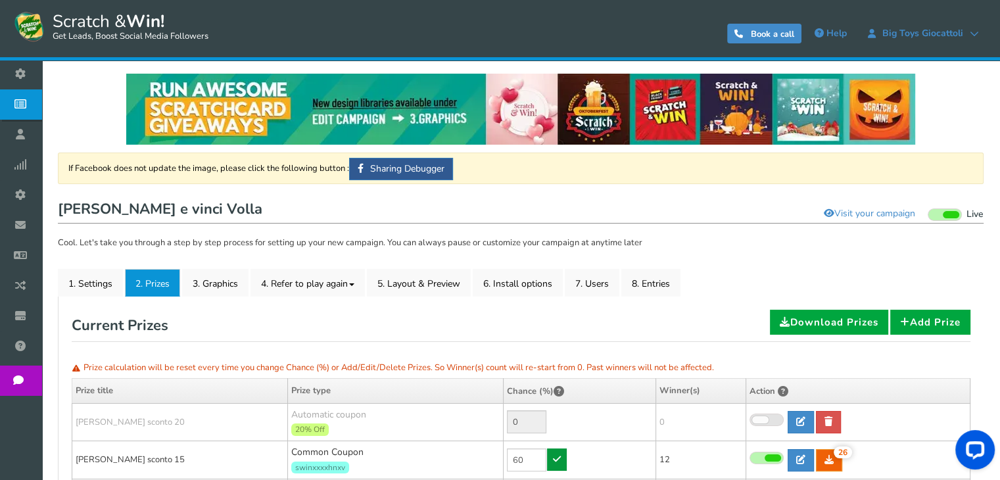
click at [560, 463] on link at bounding box center [557, 459] width 20 height 22
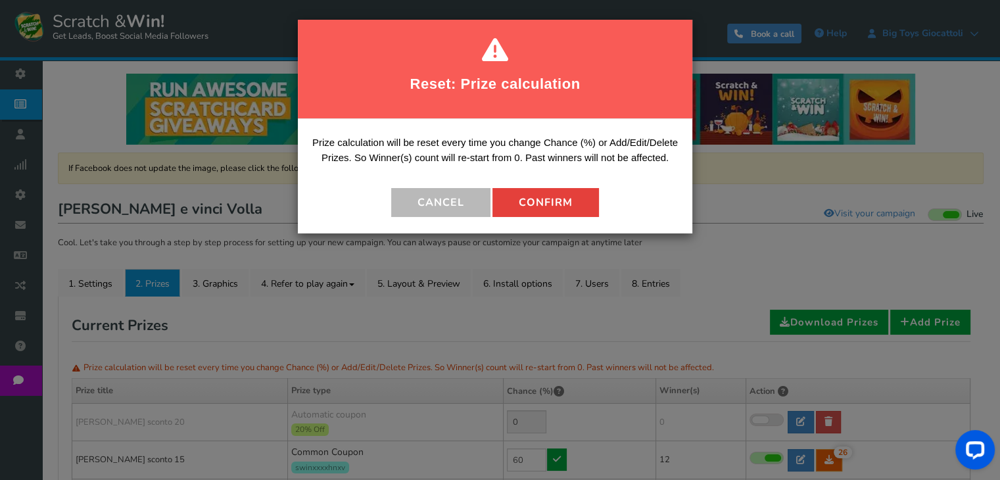
click at [542, 206] on button "Confirm" at bounding box center [545, 202] width 106 height 29
type input "40"
